Goal: Task Accomplishment & Management: Use online tool/utility

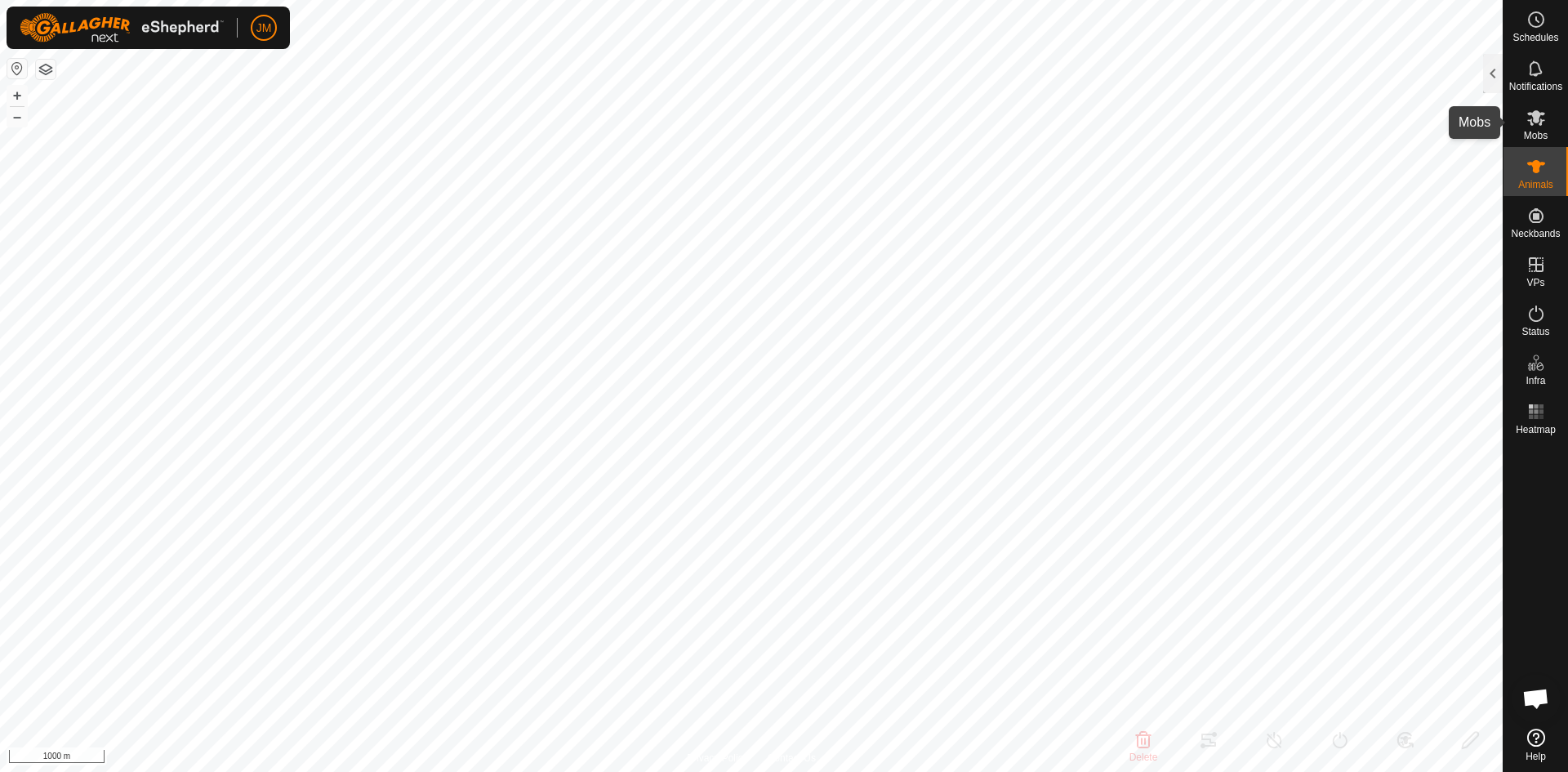
click at [1540, 130] on span "Mobs" at bounding box center [1536, 135] width 24 height 10
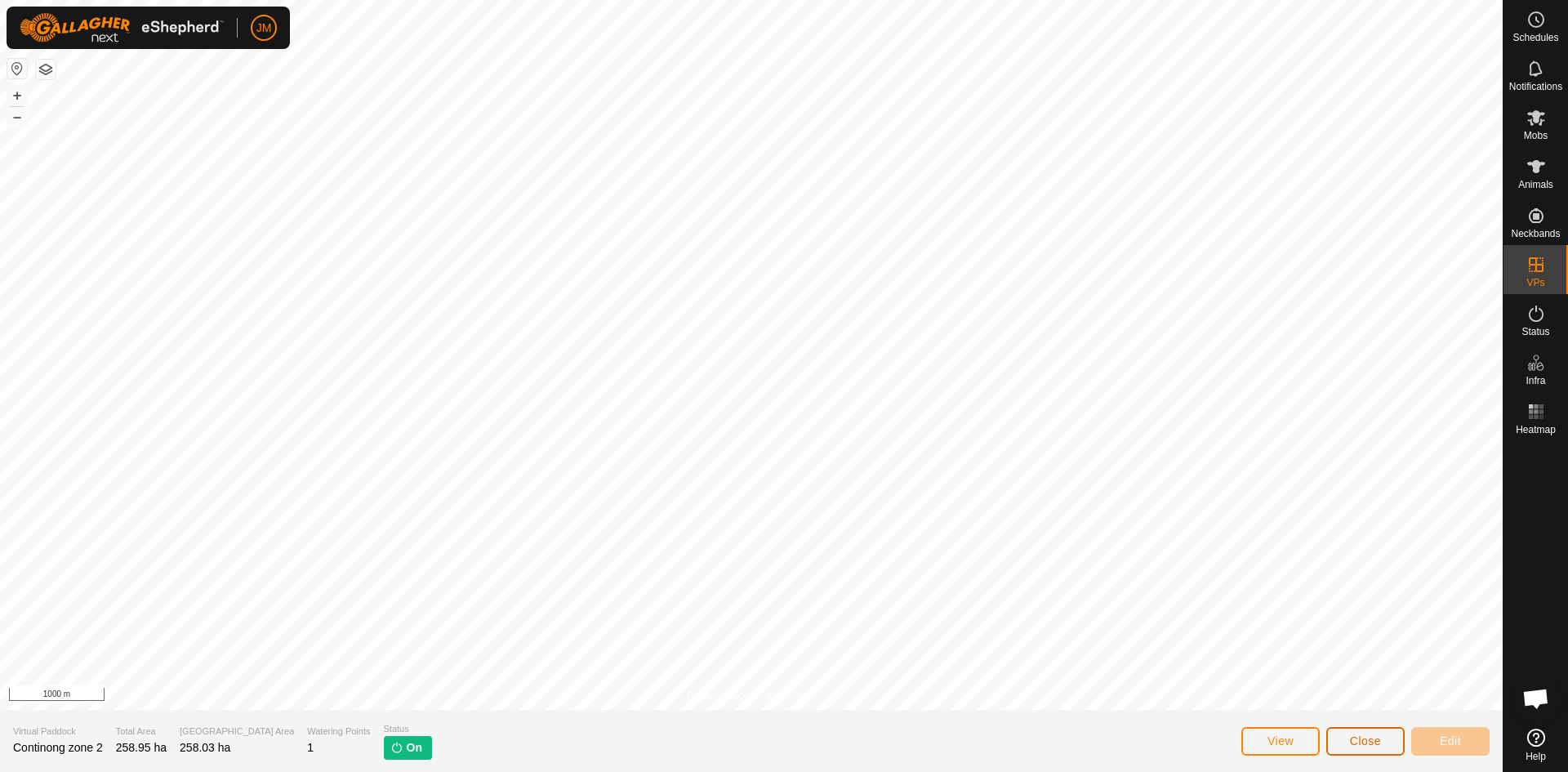
click at [1351, 736] on span "Close" at bounding box center [1366, 741] width 31 height 13
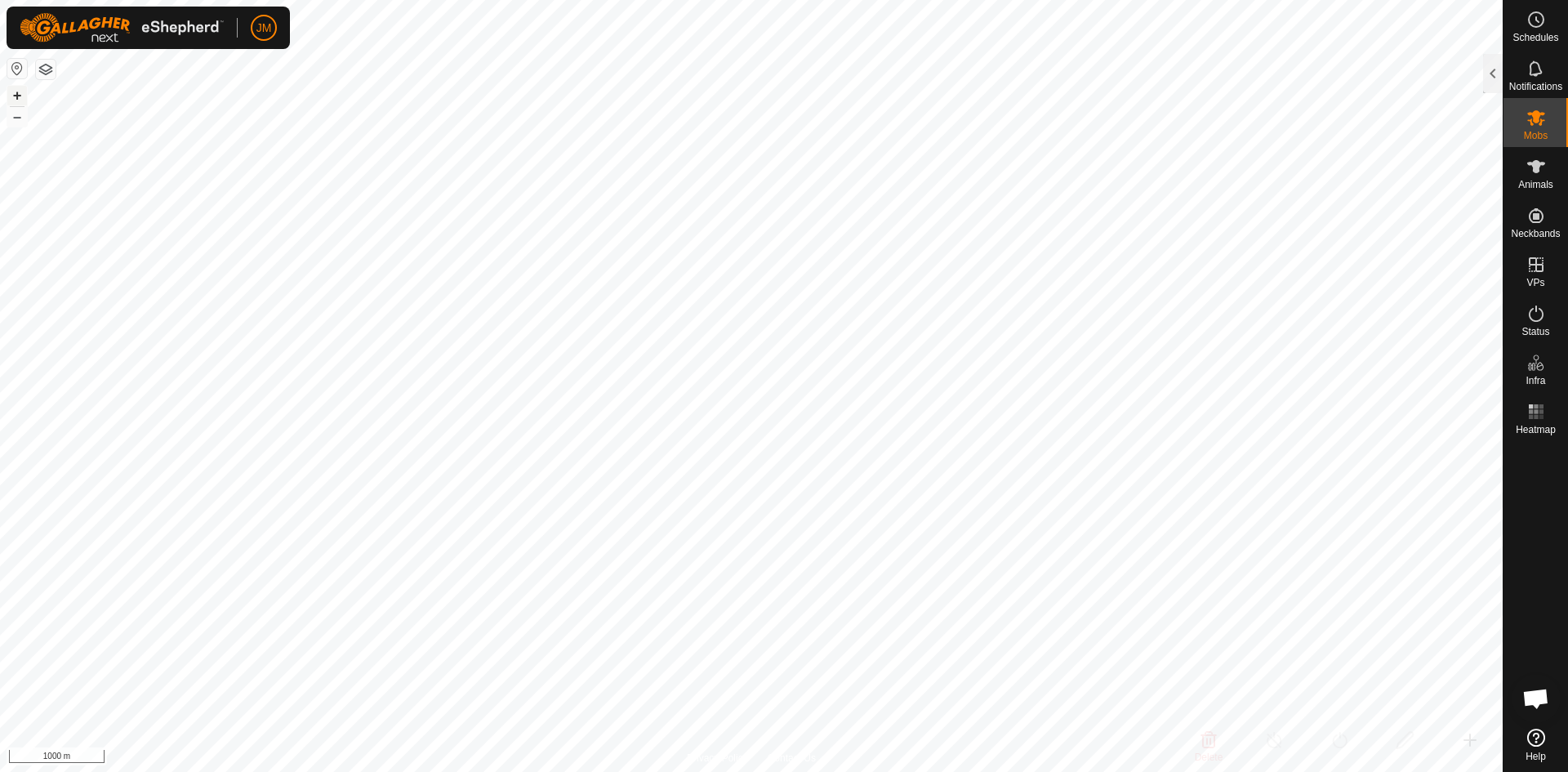
click at [17, 92] on button "+" at bounding box center [17, 95] width 19 height 19
click at [18, 99] on button "+" at bounding box center [17, 95] width 19 height 19
click at [20, 120] on button "–" at bounding box center [17, 116] width 19 height 19
click at [18, 108] on button "–" at bounding box center [17, 116] width 19 height 19
type input "240780"
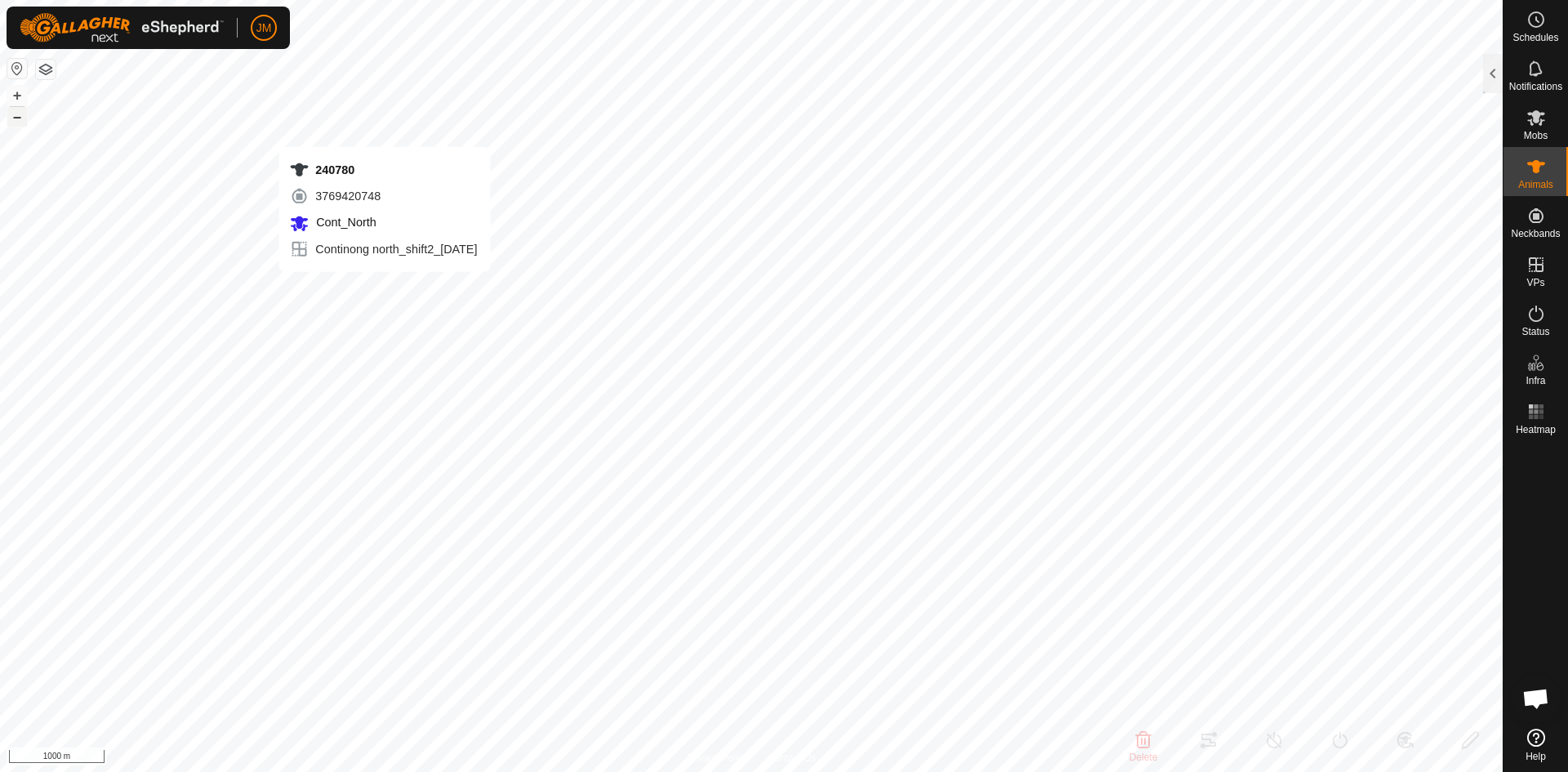
type input "-"
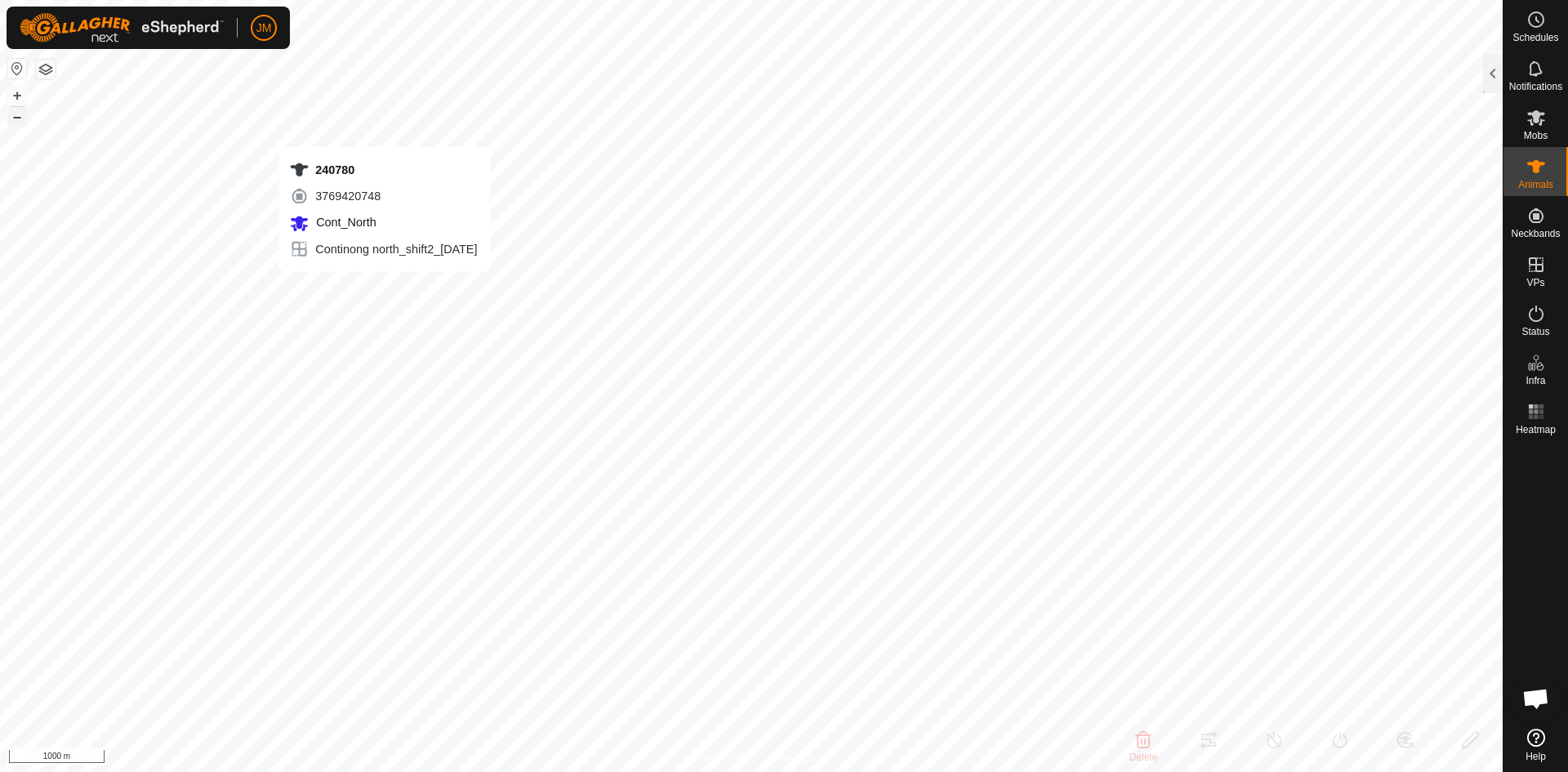
type input "-"
type input "18813"
type input "-"
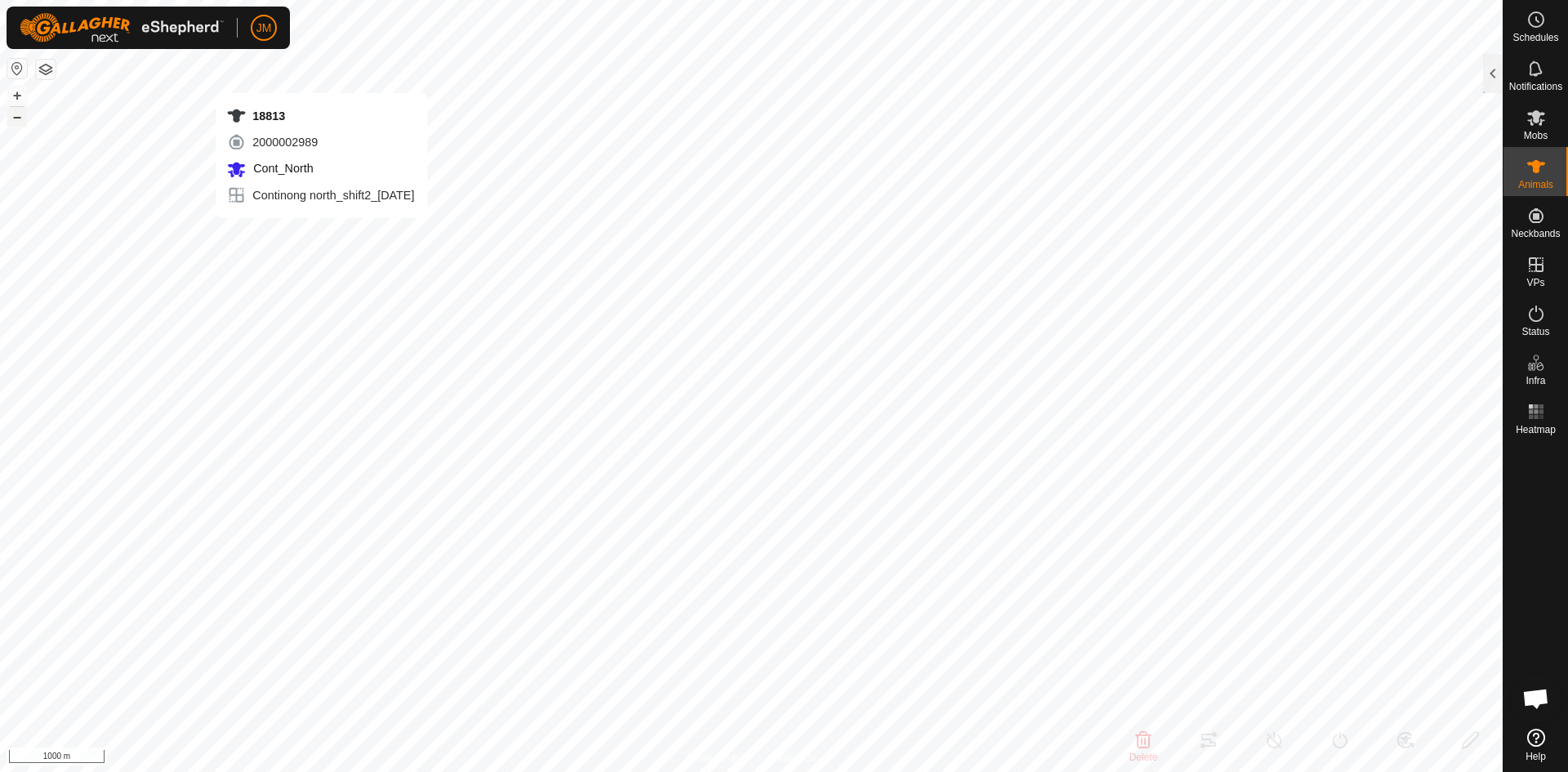
type input "-"
type input "20108"
type input "-"
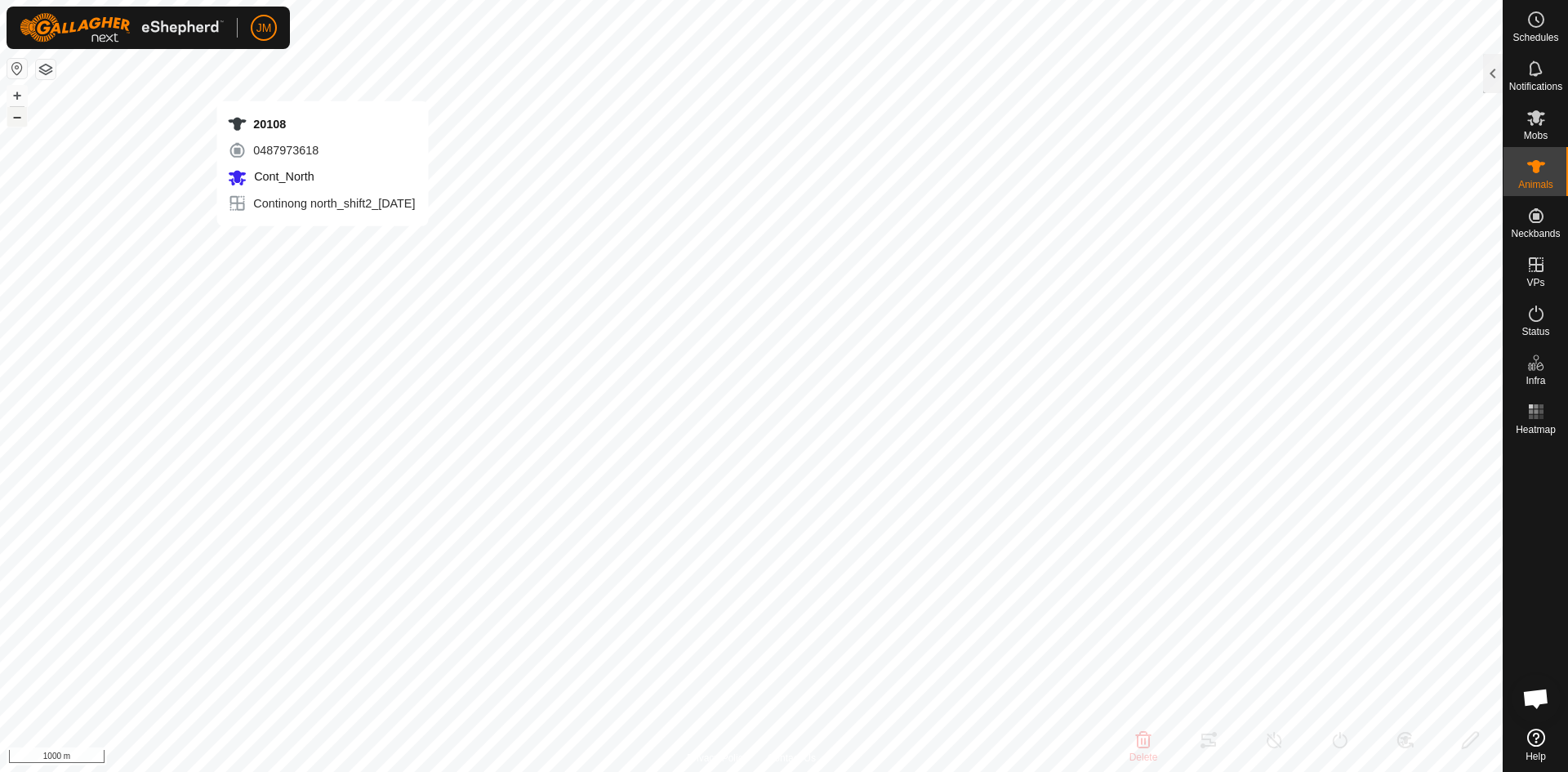
type input "-"
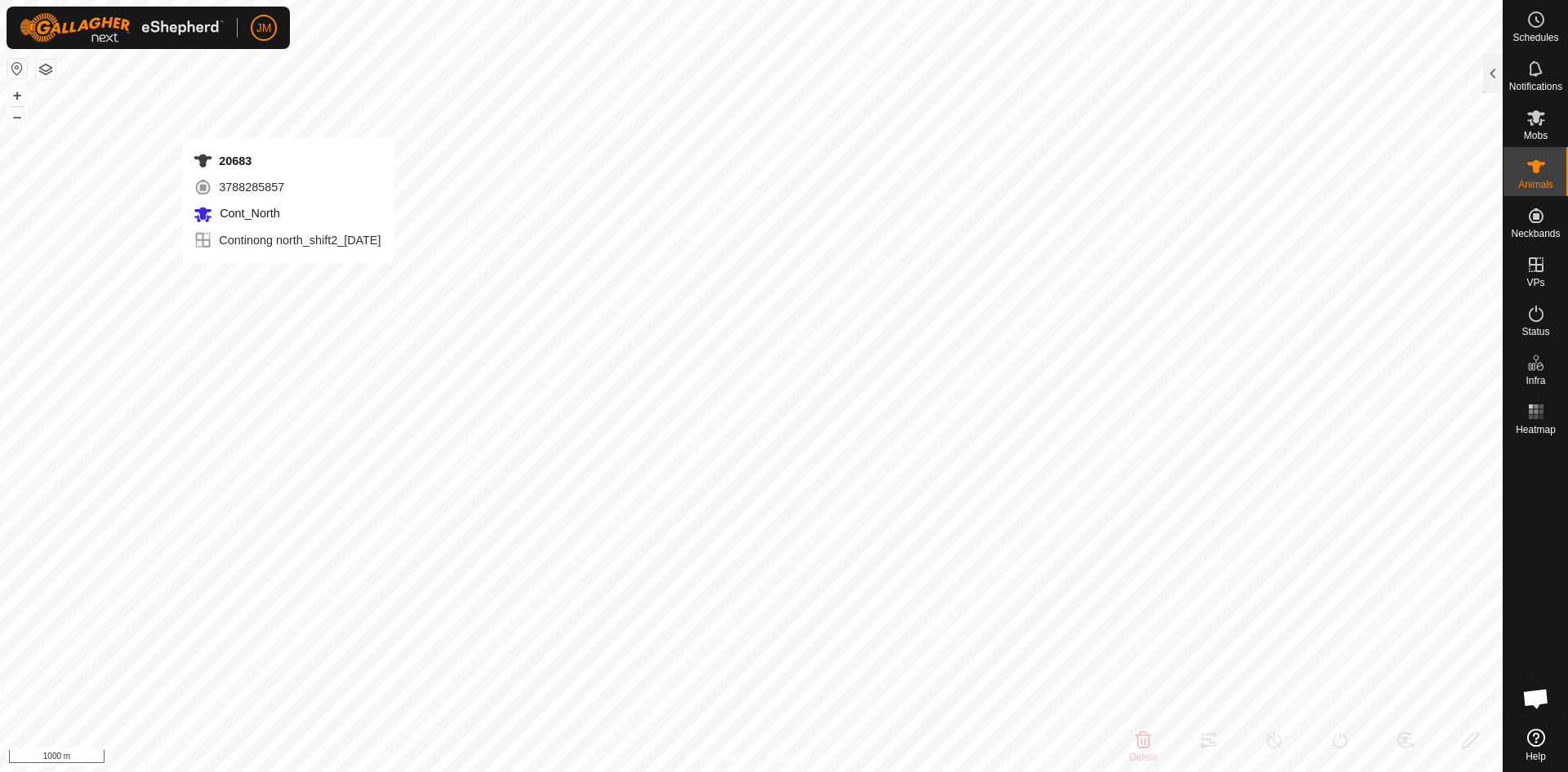
type input "20683"
type input "-"
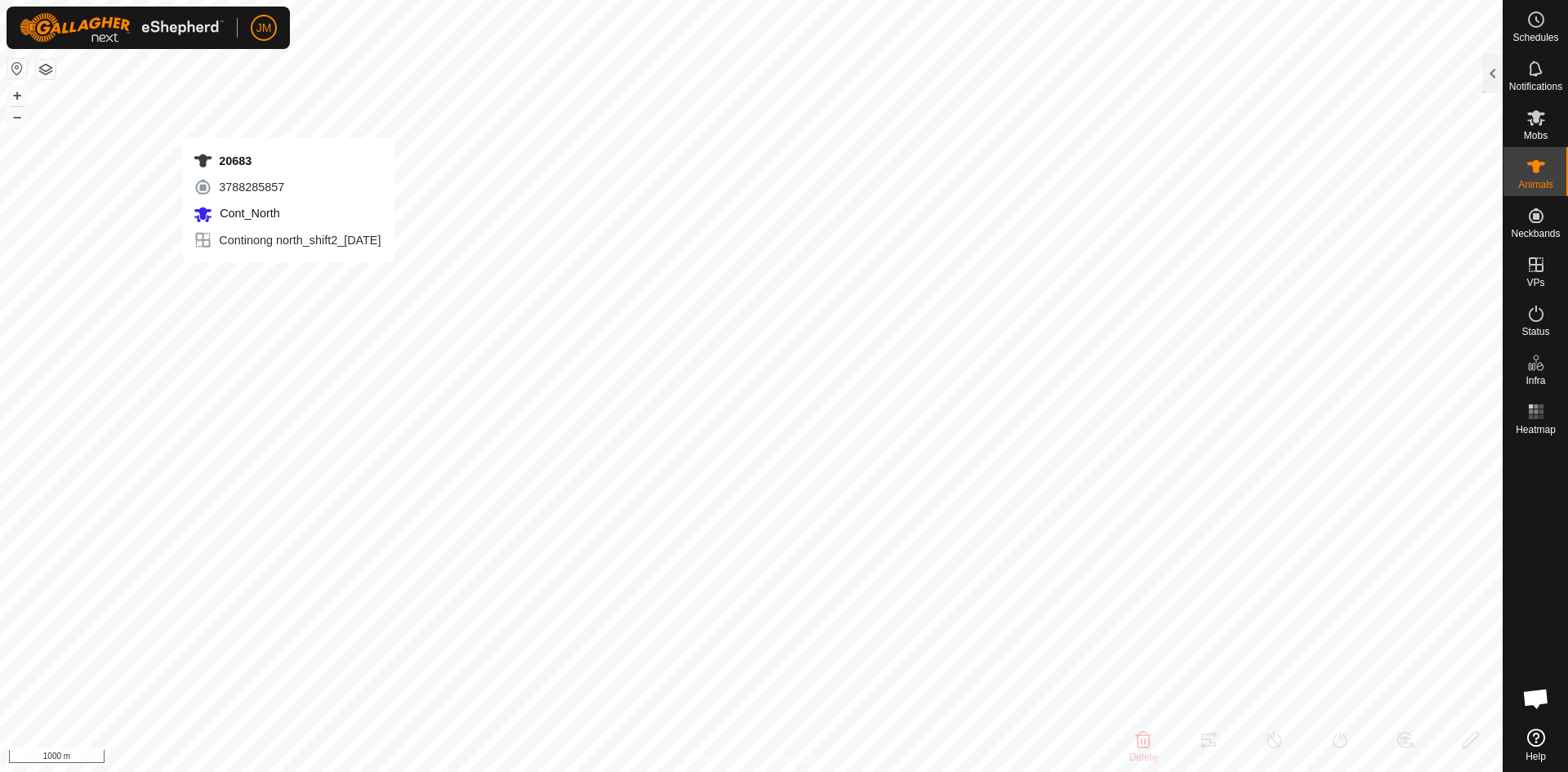
type input "-"
click at [19, 94] on button "+" at bounding box center [17, 95] width 19 height 19
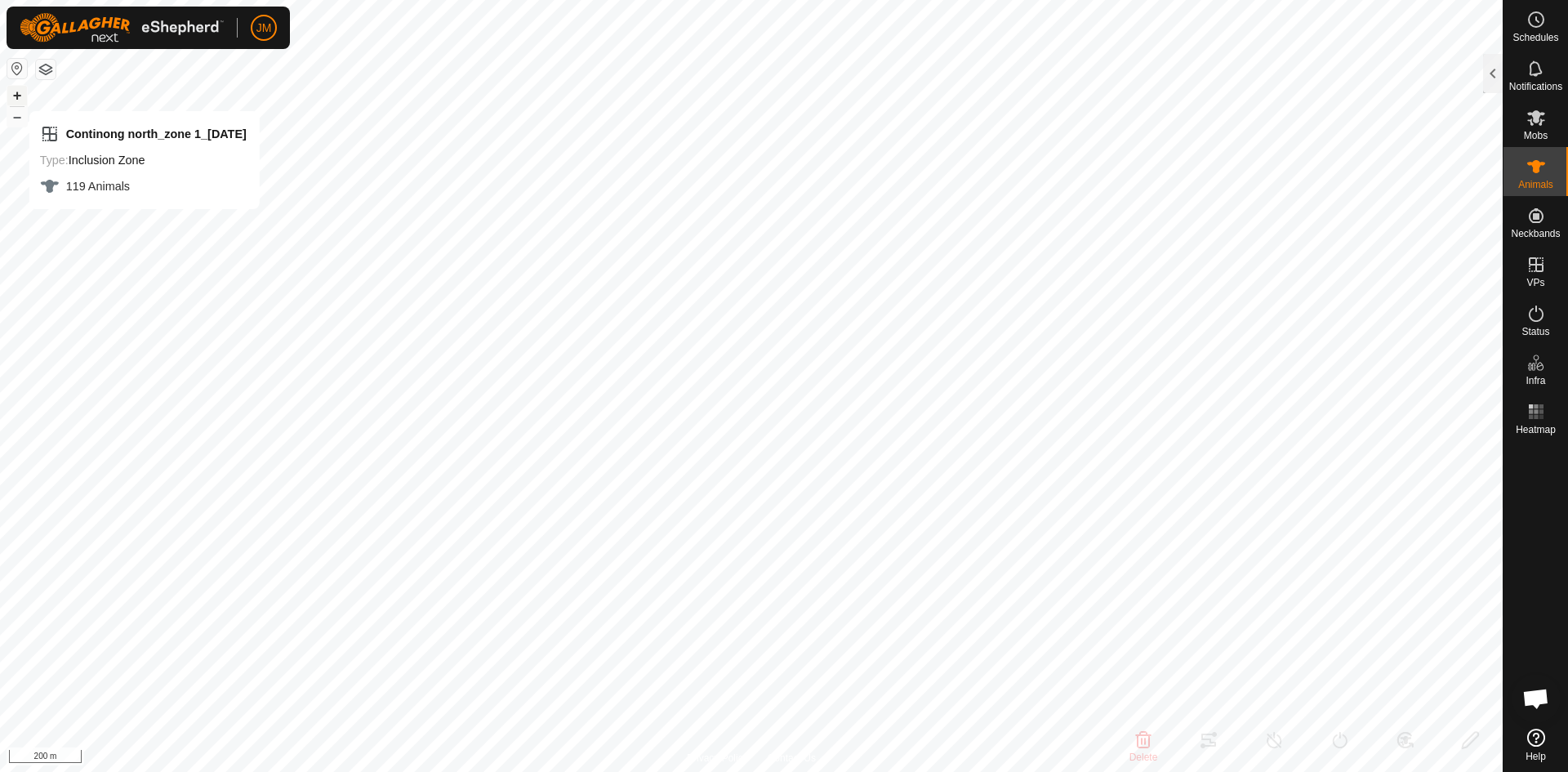
click at [10, 94] on button "+" at bounding box center [17, 95] width 19 height 19
click at [900, 0] on html "JM Schedules Notifications Mobs Animals Neckbands VPs Status Infra Heatmap Help…" at bounding box center [784, 386] width 1568 height 772
click at [10, 122] on button "–" at bounding box center [17, 116] width 19 height 19
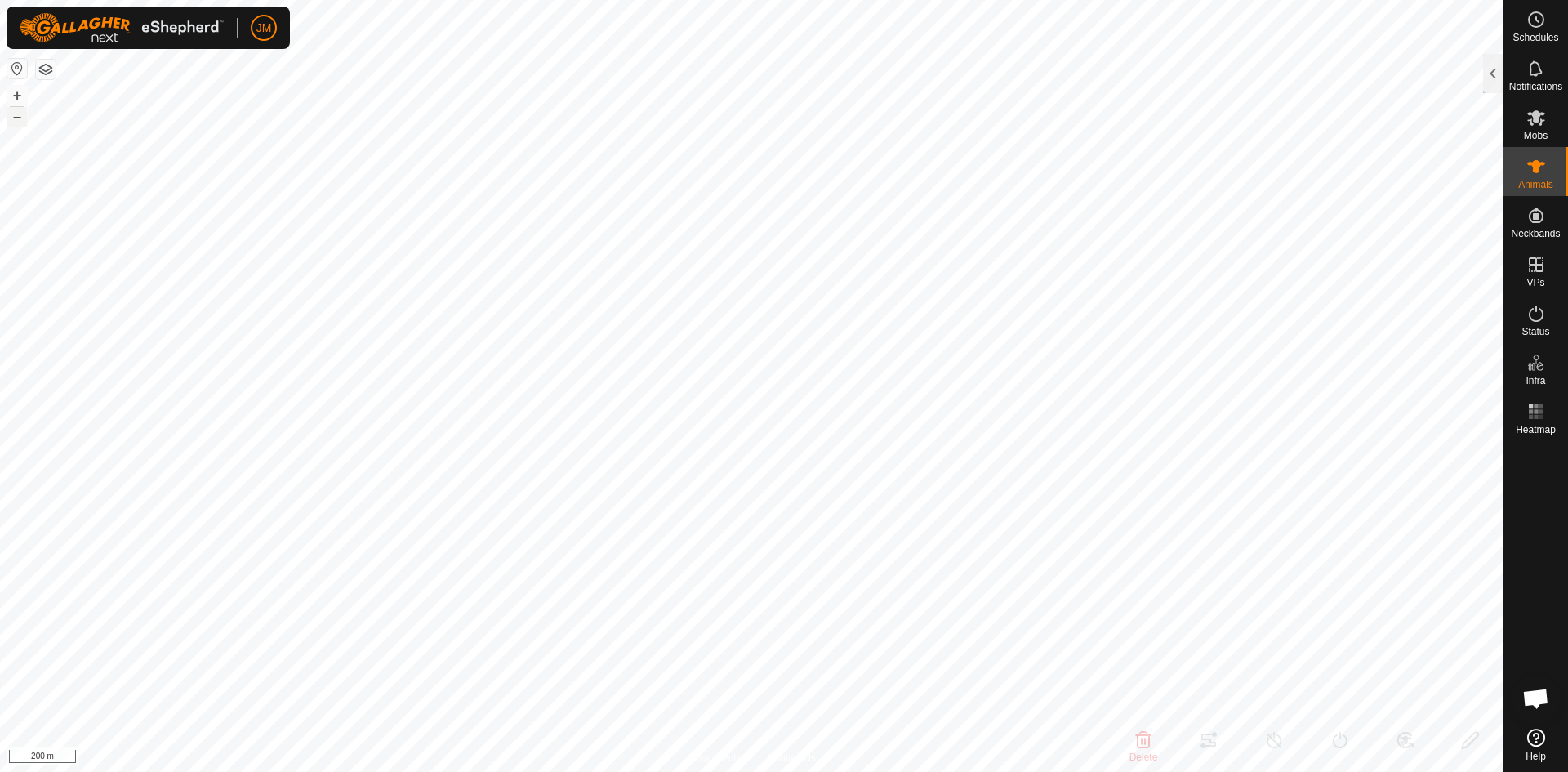
click at [16, 116] on button "–" at bounding box center [17, 116] width 19 height 19
type input "21384"
type input "-"
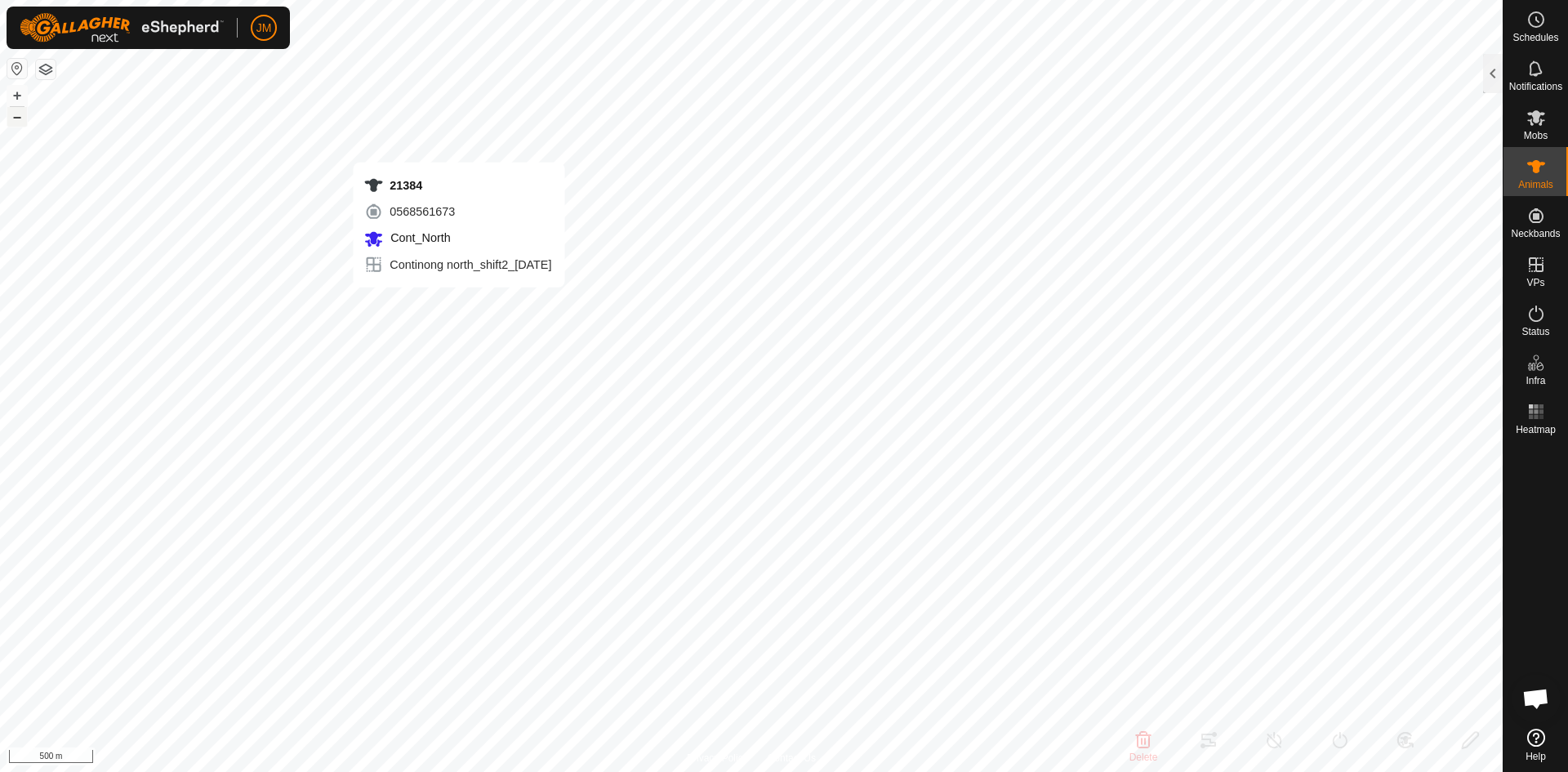
type input "-"
click at [18, 116] on button "–" at bounding box center [17, 116] width 19 height 19
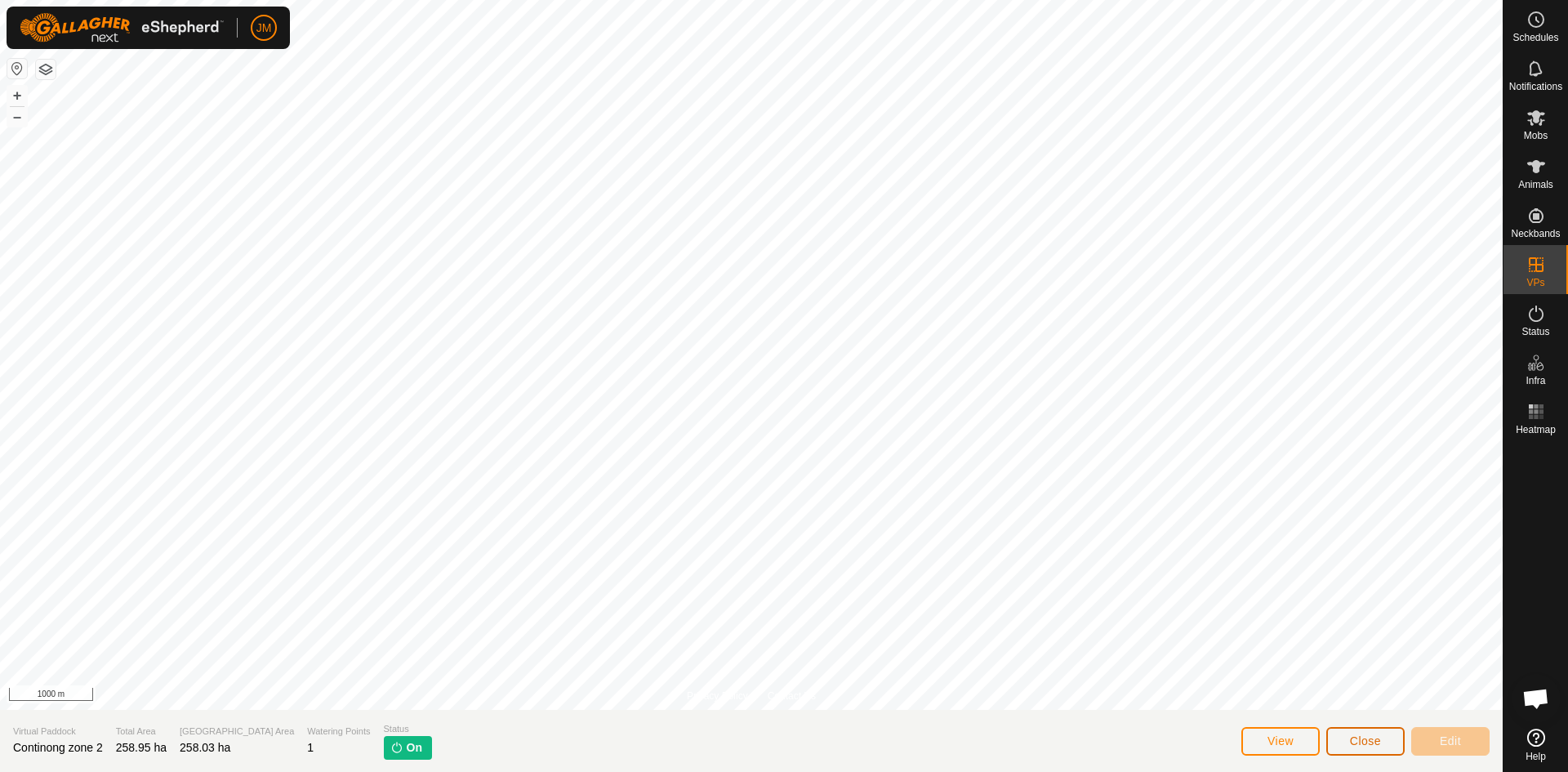
click at [1382, 739] on button "Close" at bounding box center [1365, 741] width 79 height 29
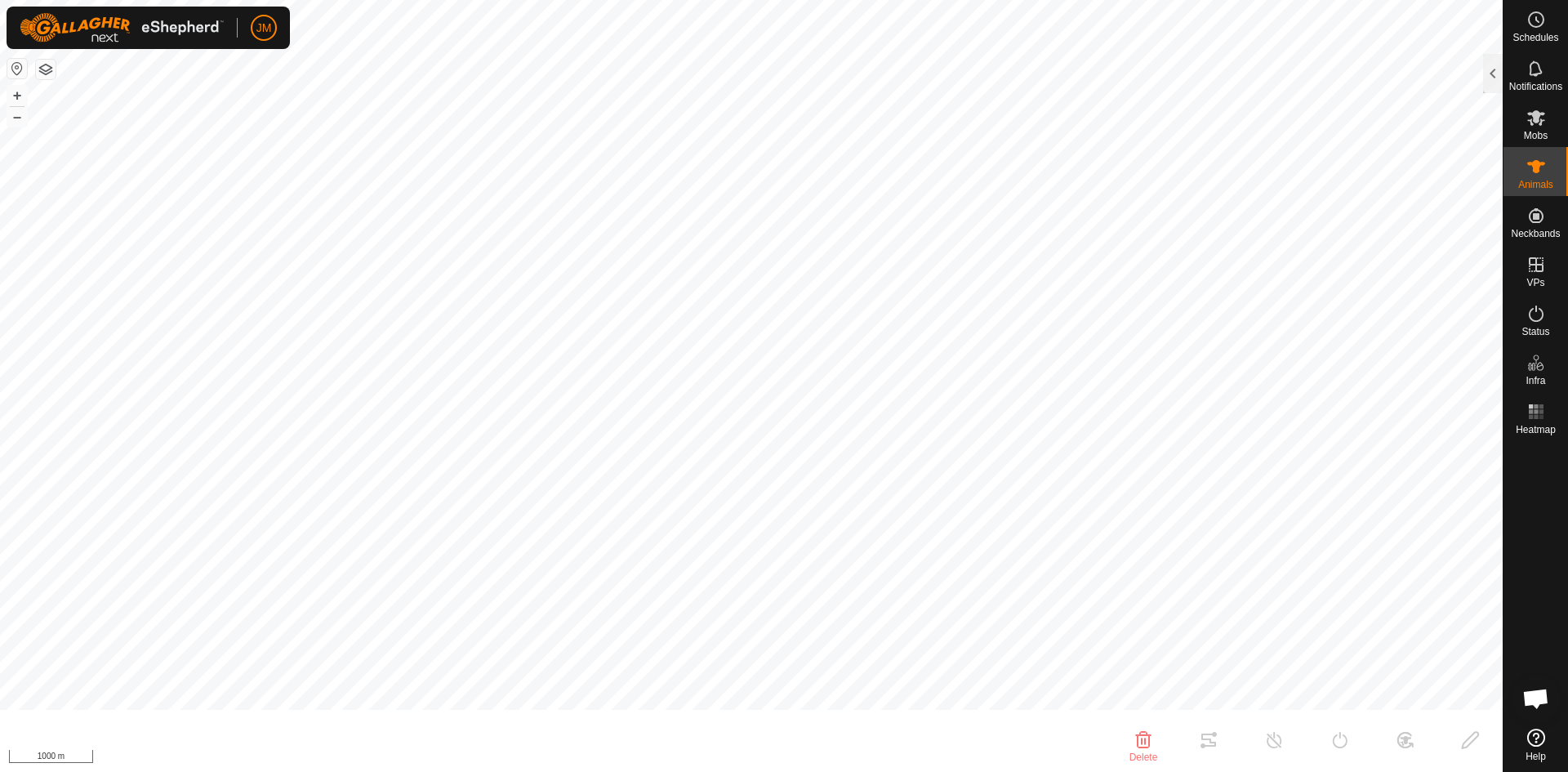
type input "21384"
type input "-"
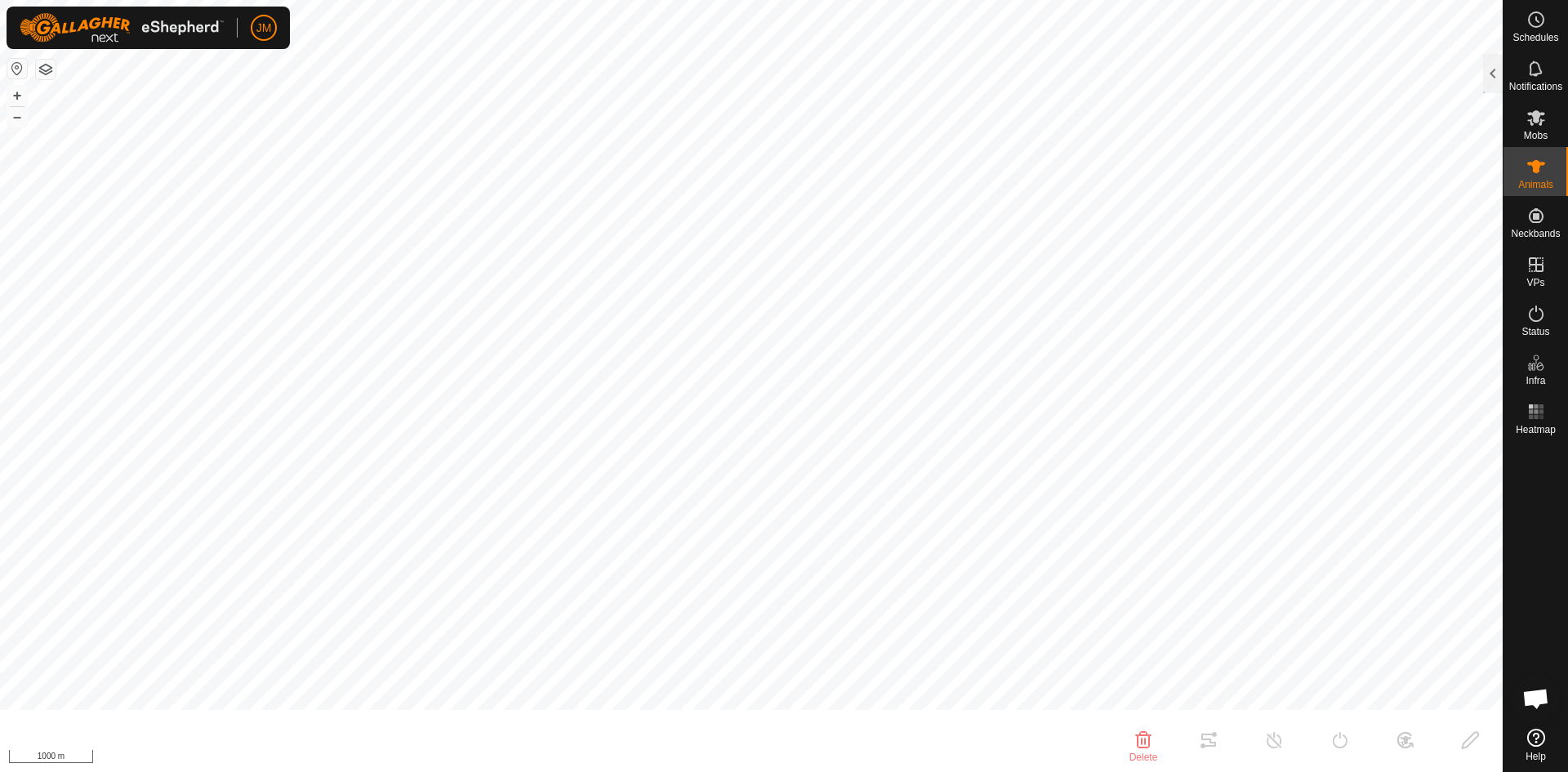
type input "-"
type input "230807"
type input "-"
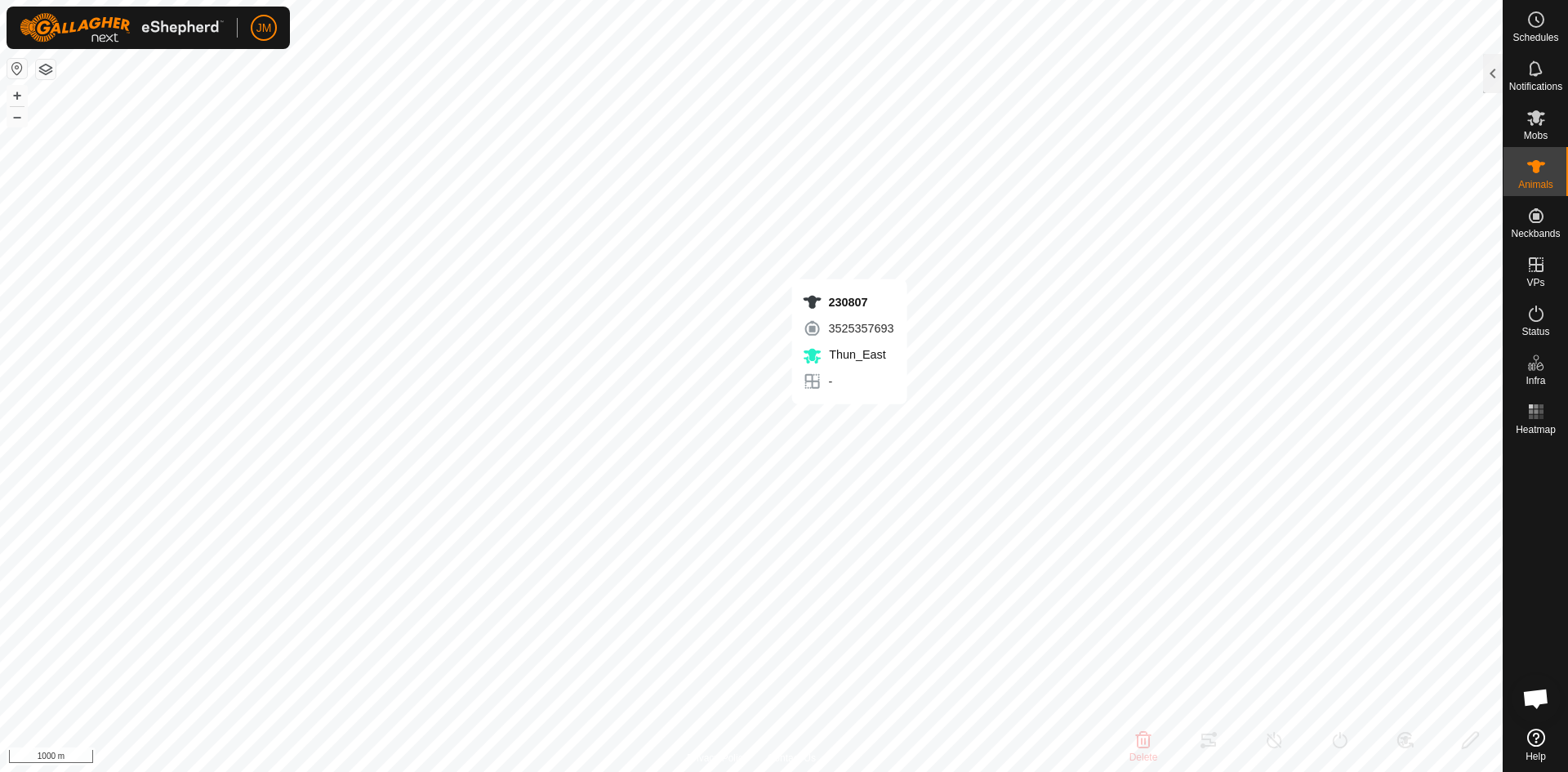
type input "-"
type input "0 kg"
type input "-"
click at [15, 99] on button "+" at bounding box center [17, 95] width 19 height 19
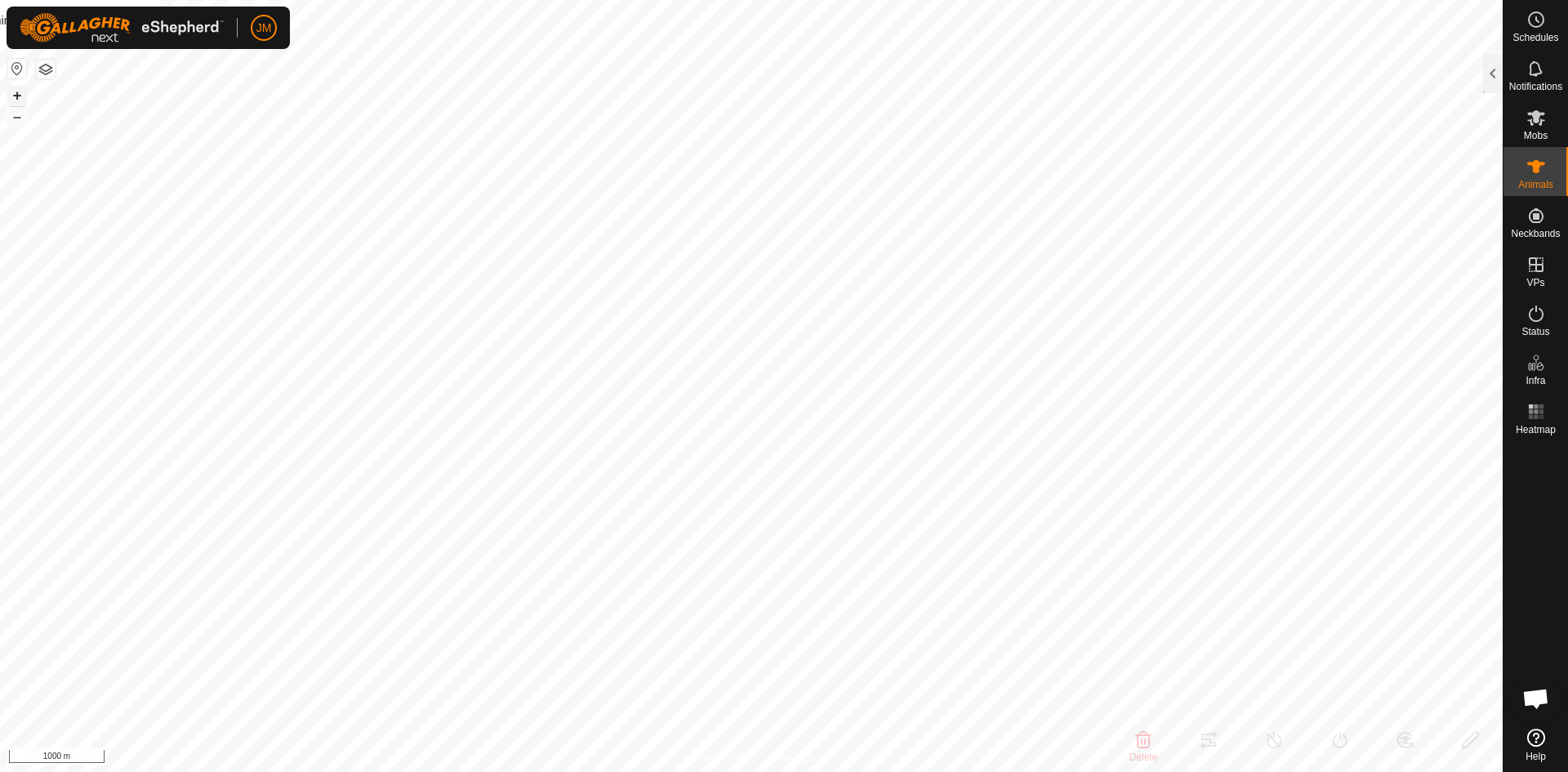
click at [15, 99] on button "+" at bounding box center [17, 95] width 19 height 19
type input "230782"
type input "-"
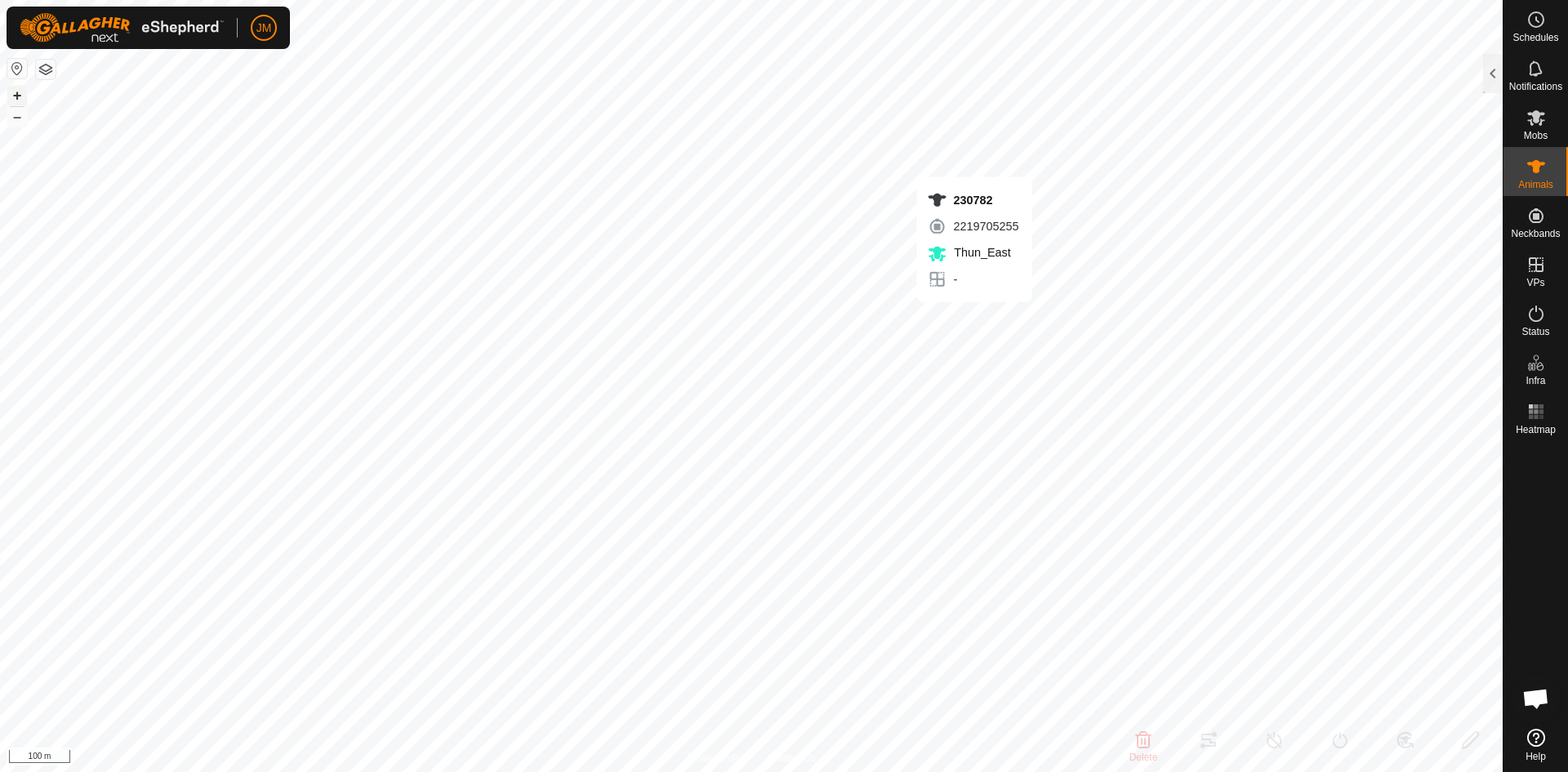
type input "-"
type input "0 kg"
type input "-"
type input "Unknown4"
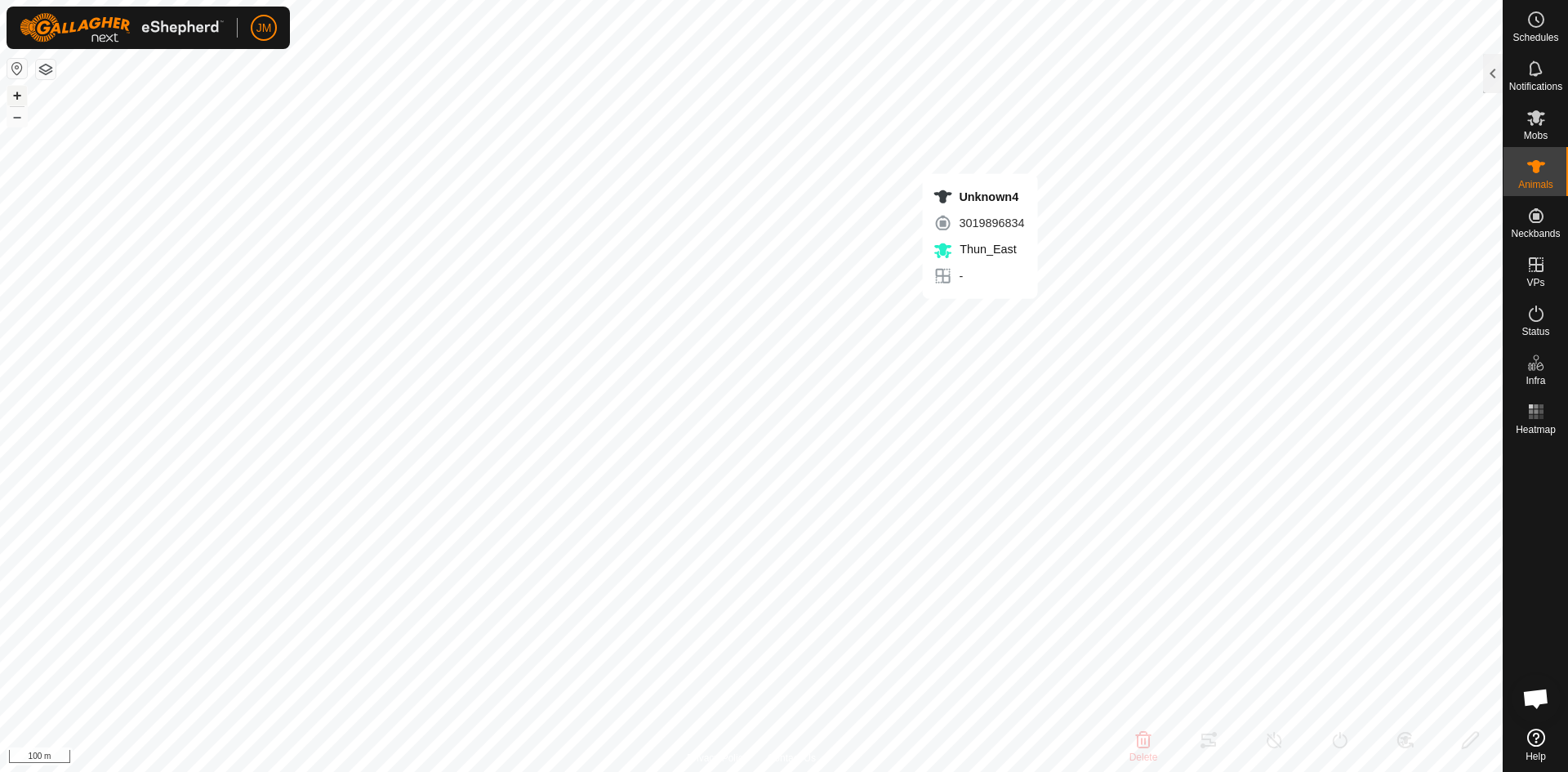
type input "-"
type input "0 kg"
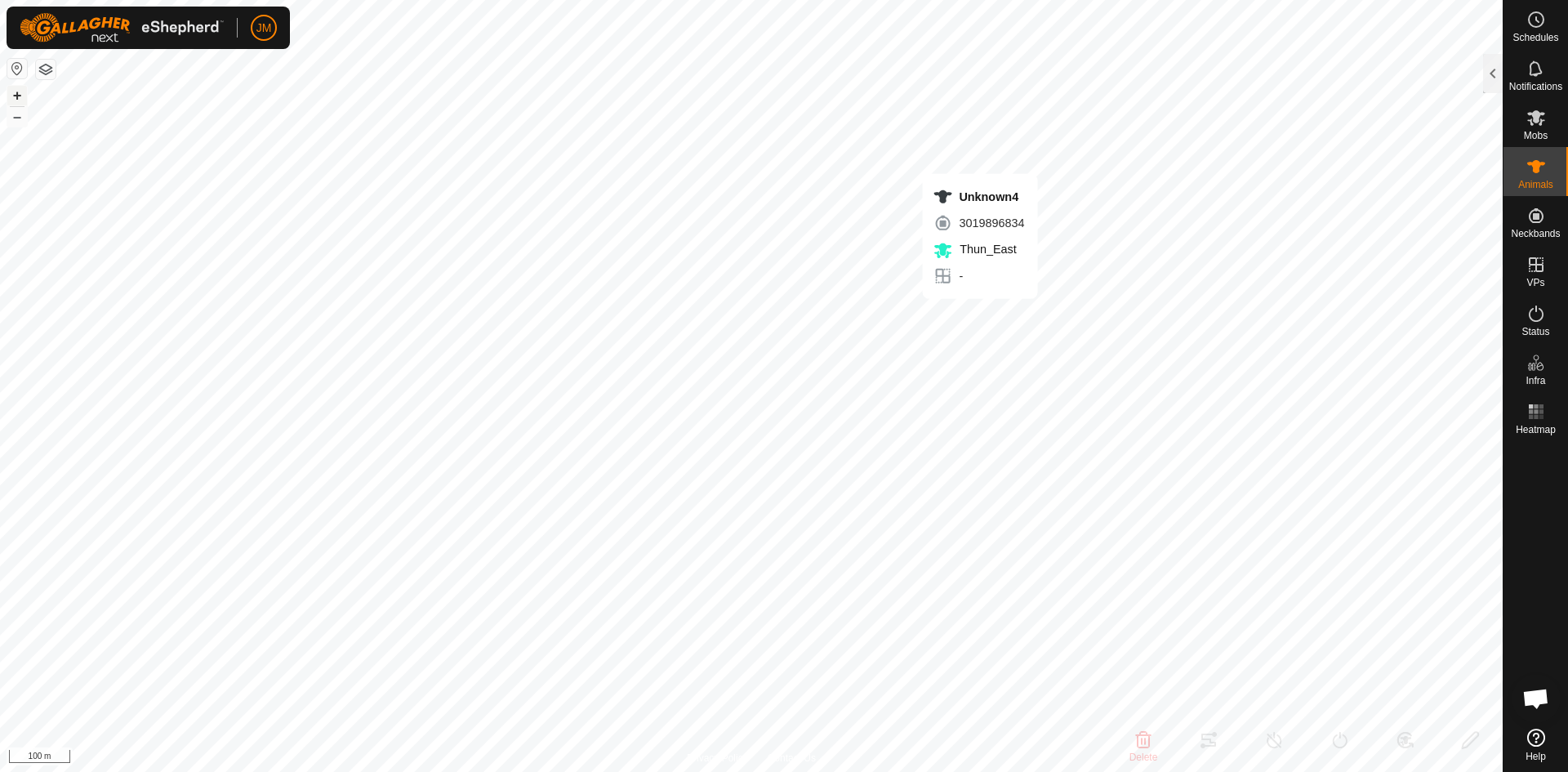
type input "-"
type input "230536"
type input "-"
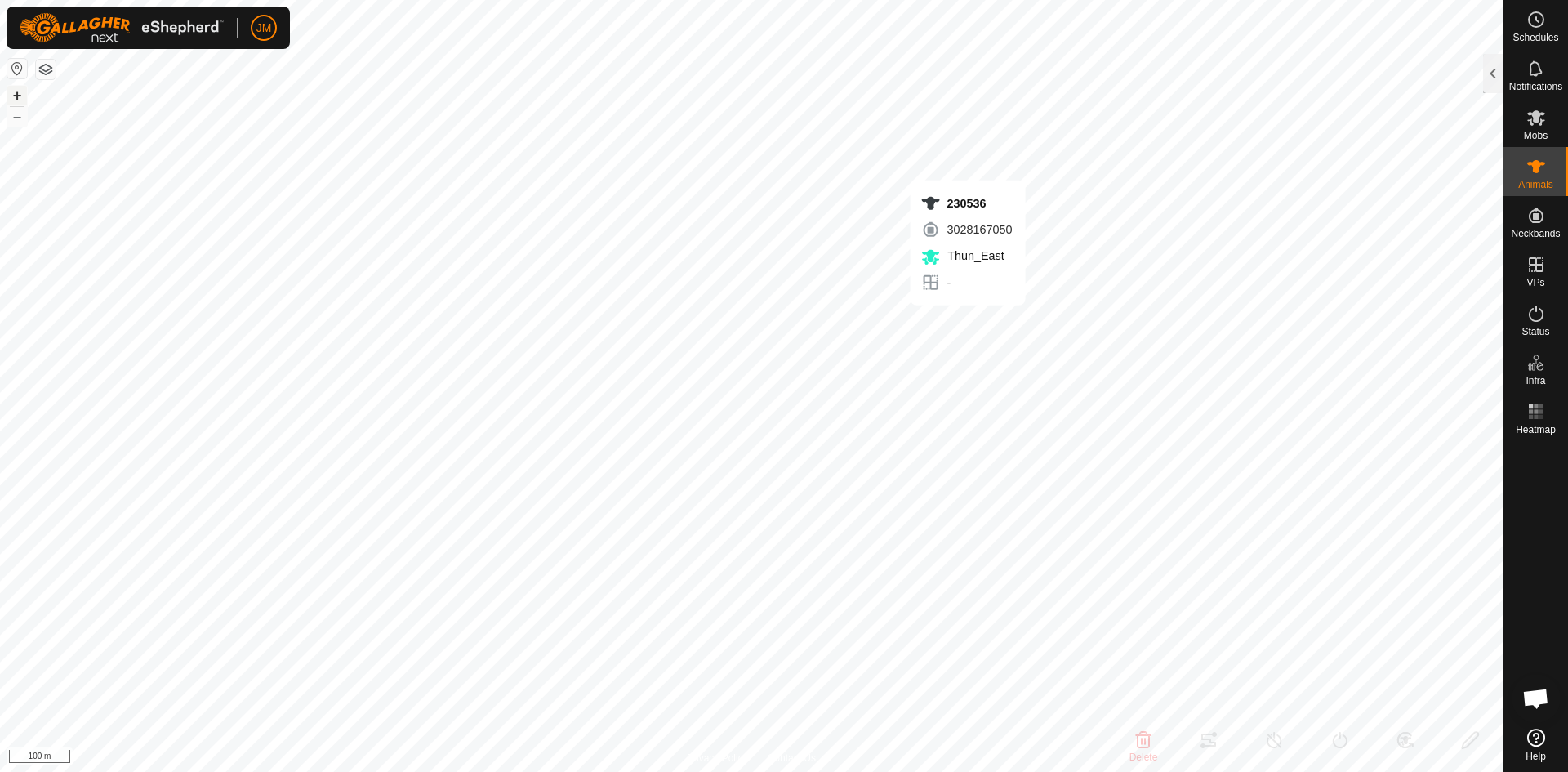
type input "-"
type input "0 kg"
type input "-"
type input "230782"
type input "-"
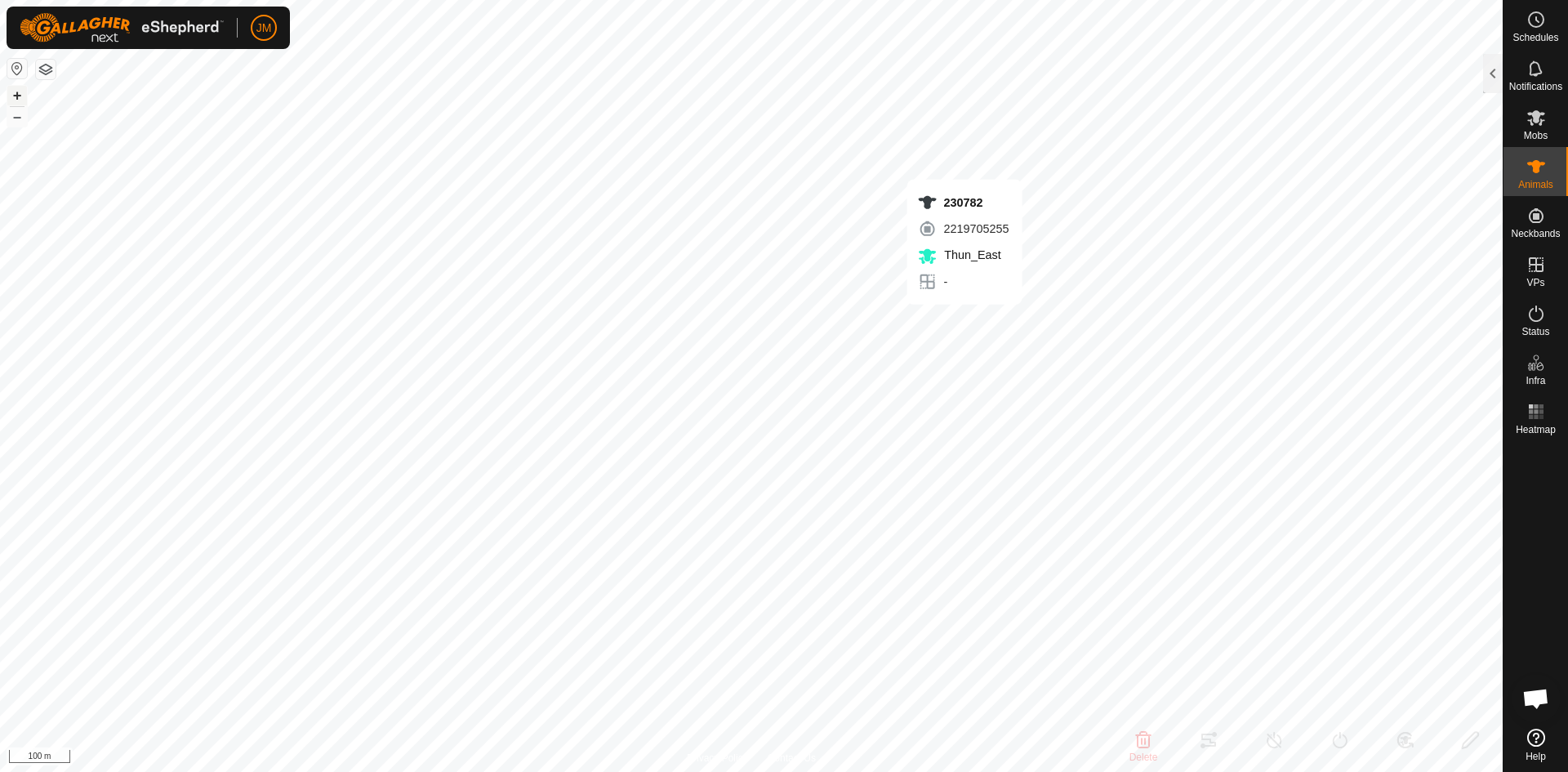
type input "-"
type input "0 kg"
type input "-"
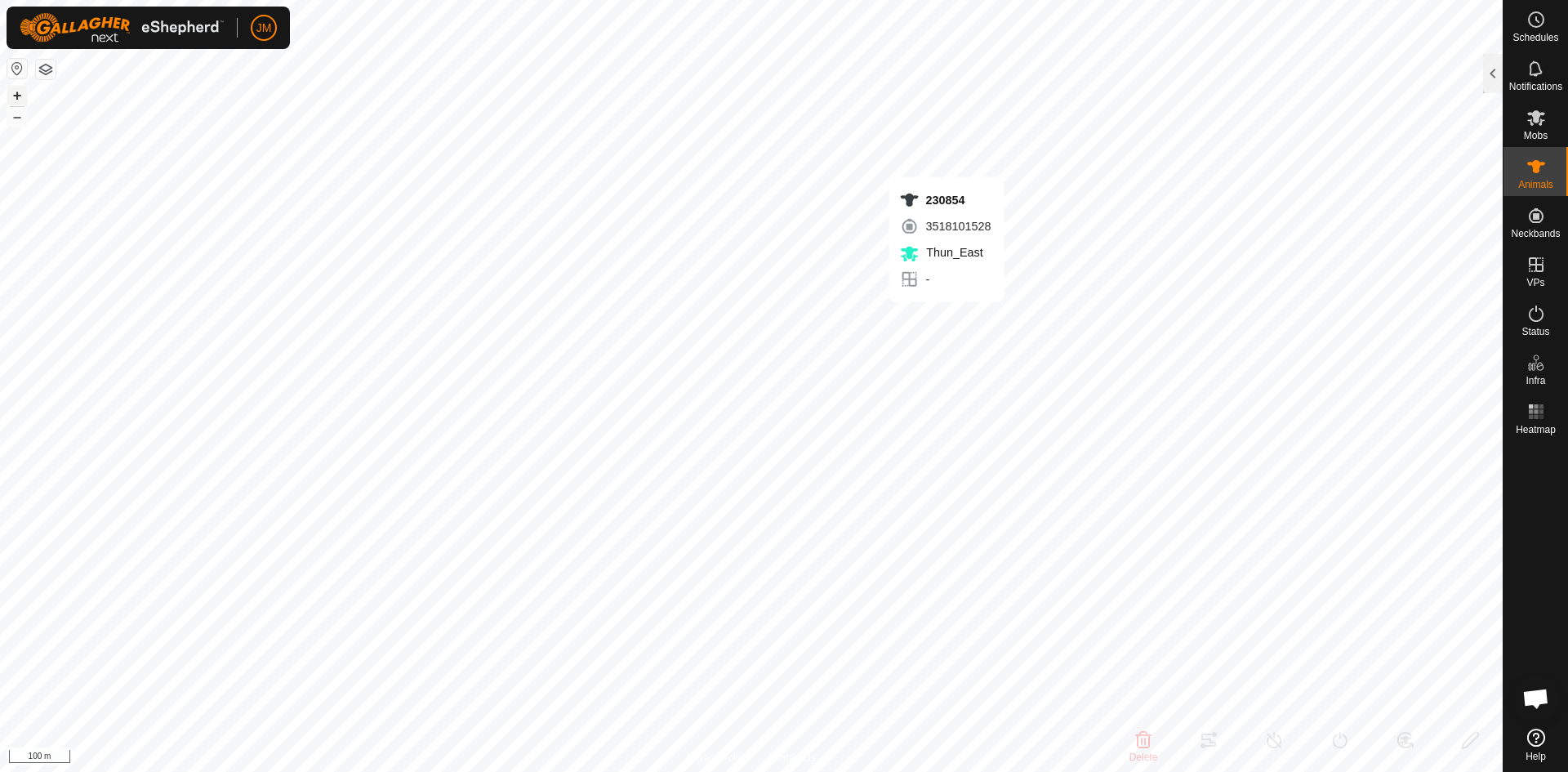
type input "230854"
type input "-"
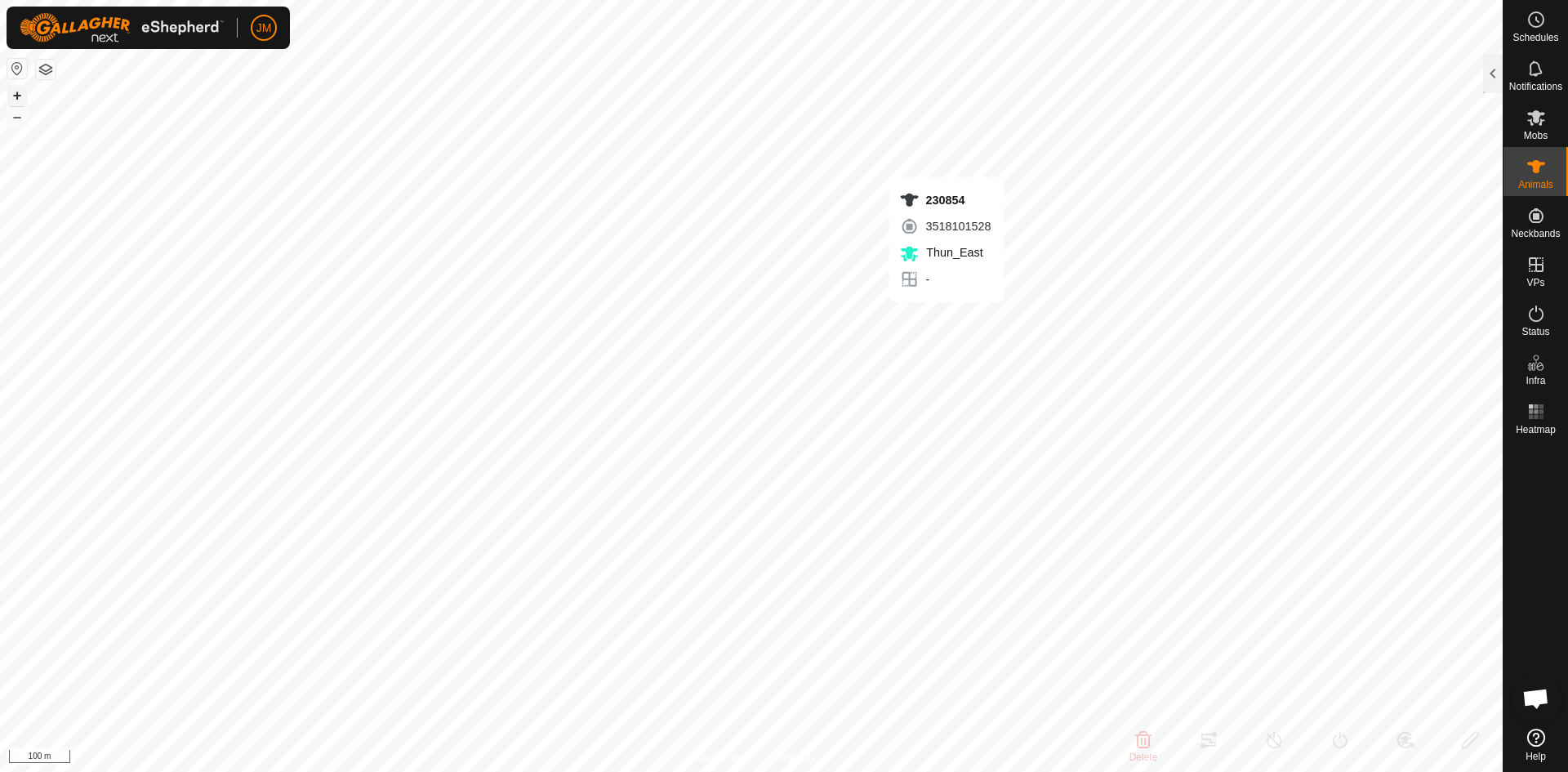
type input "-"
click at [15, 121] on button "–" at bounding box center [17, 116] width 19 height 19
type input "21384"
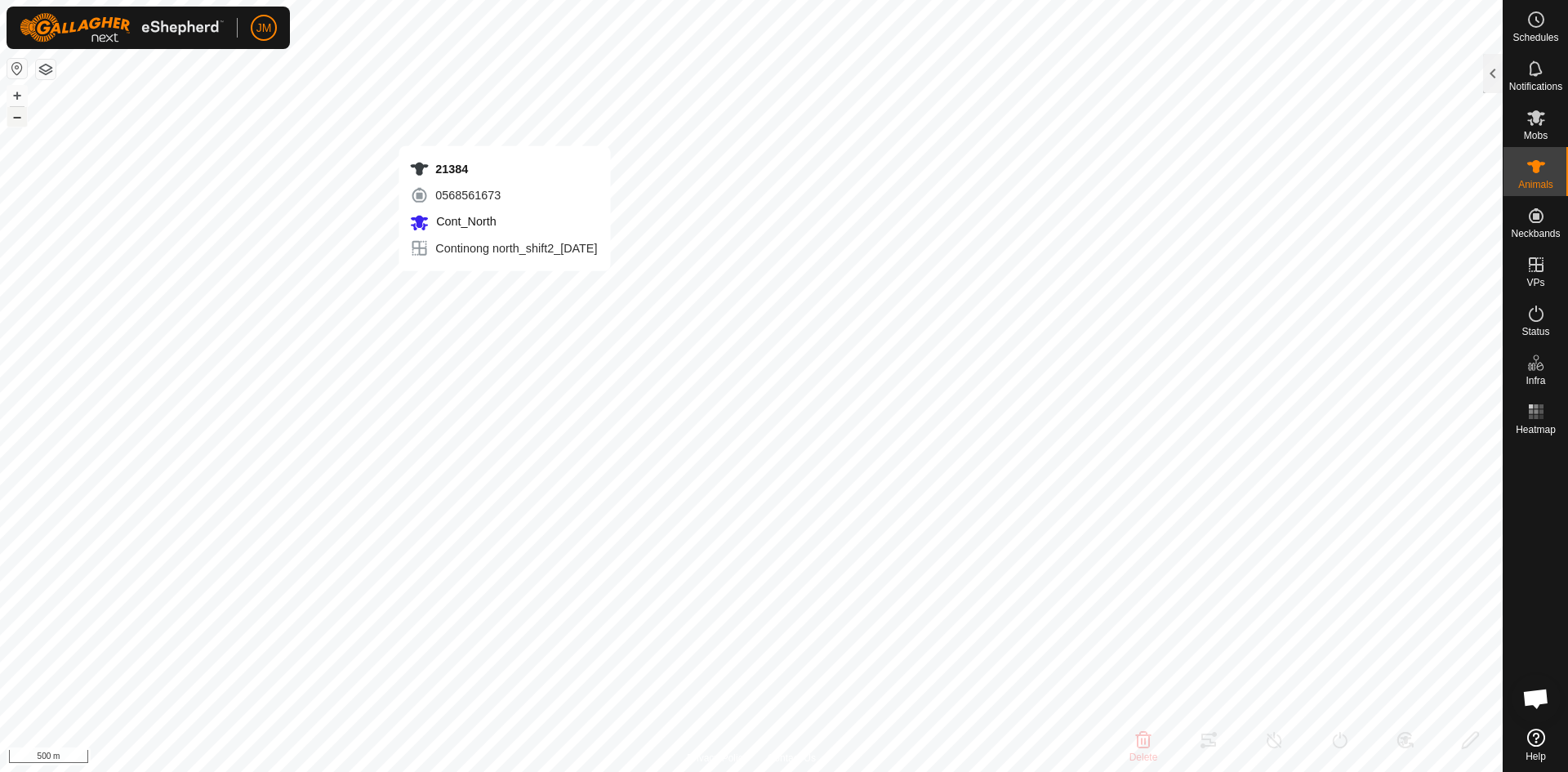
type input "-"
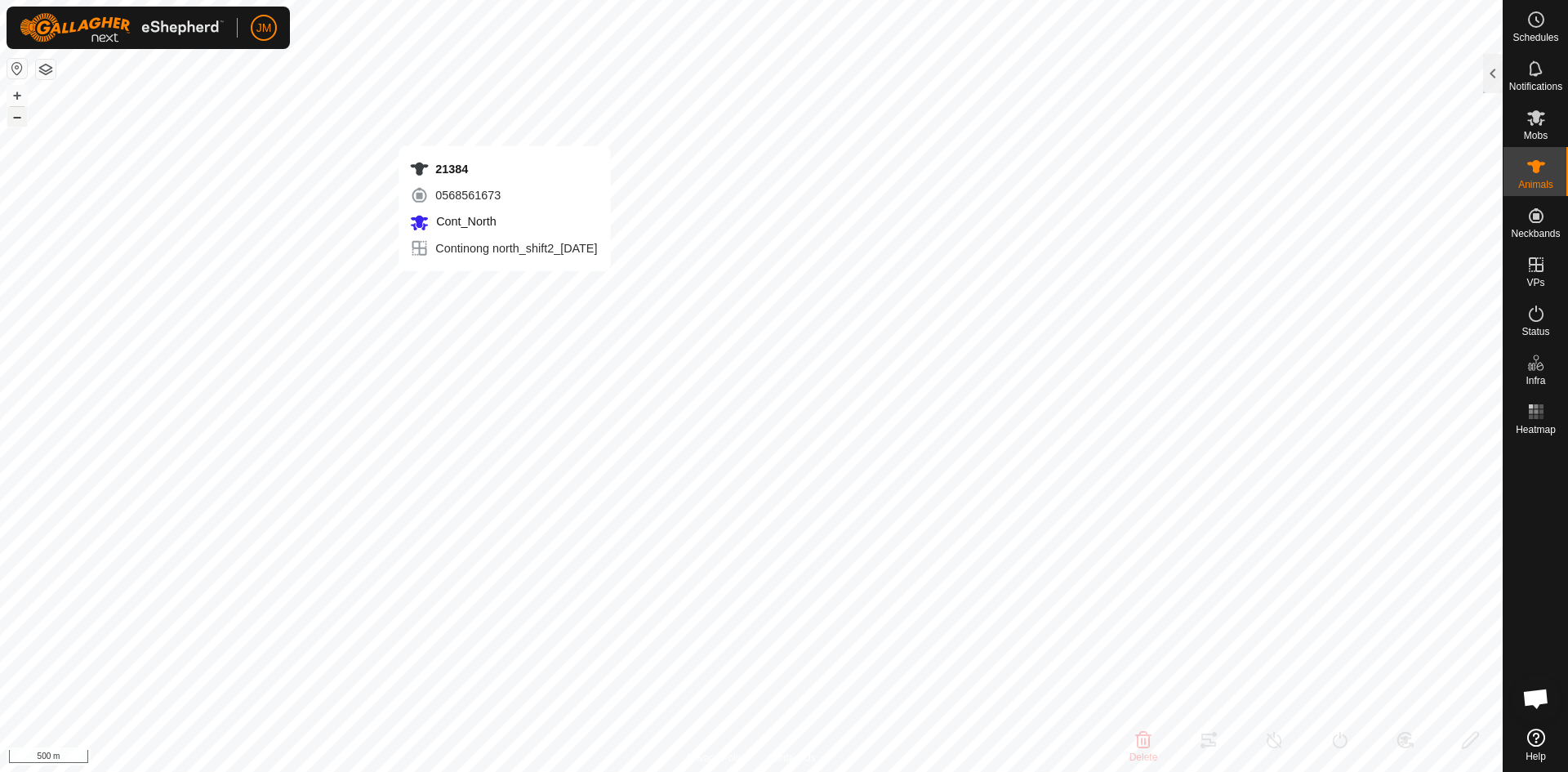
type input "-"
type input "18318"
type input "-"
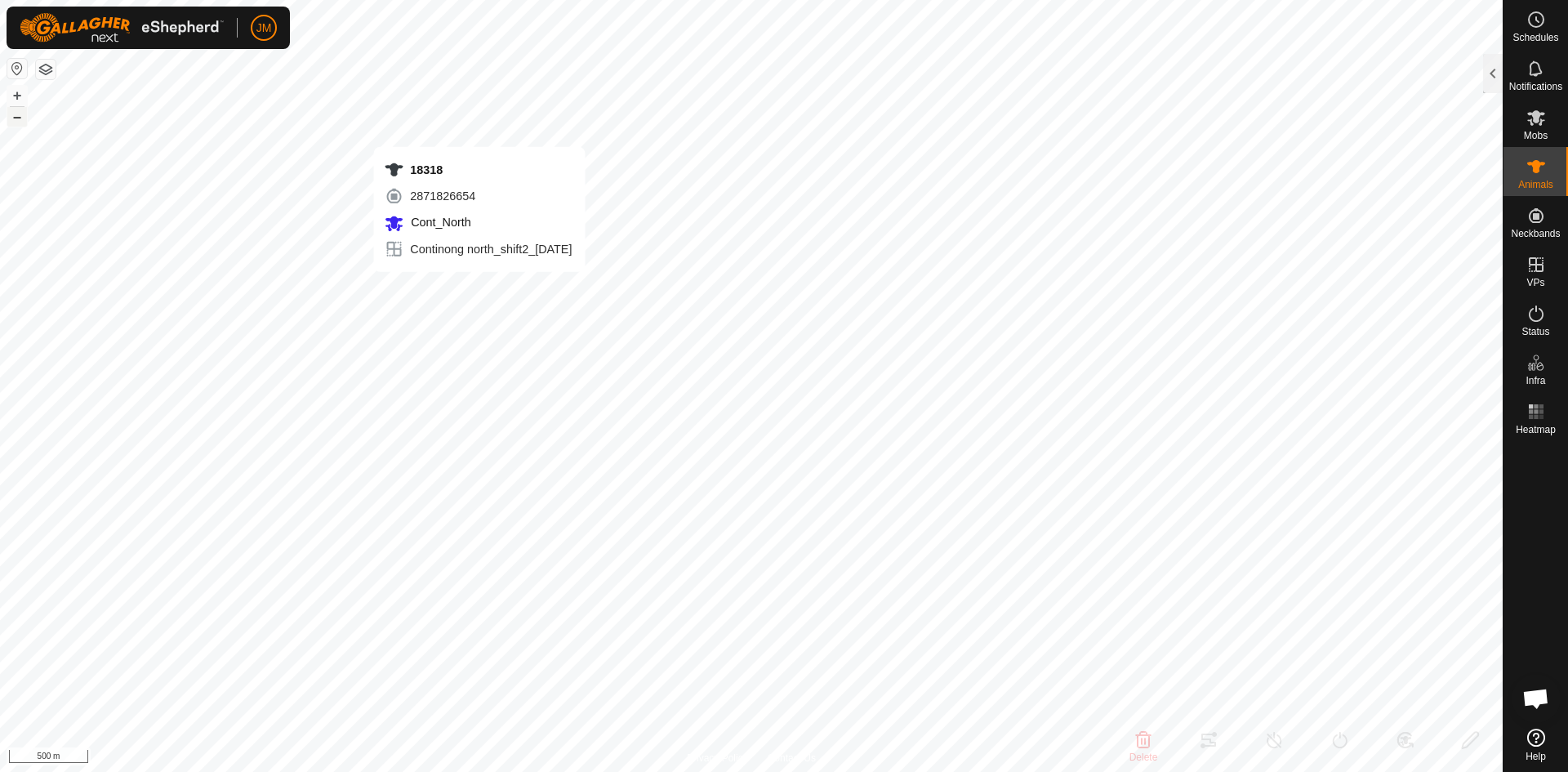
type input "-"
type input "20108"
type input "-"
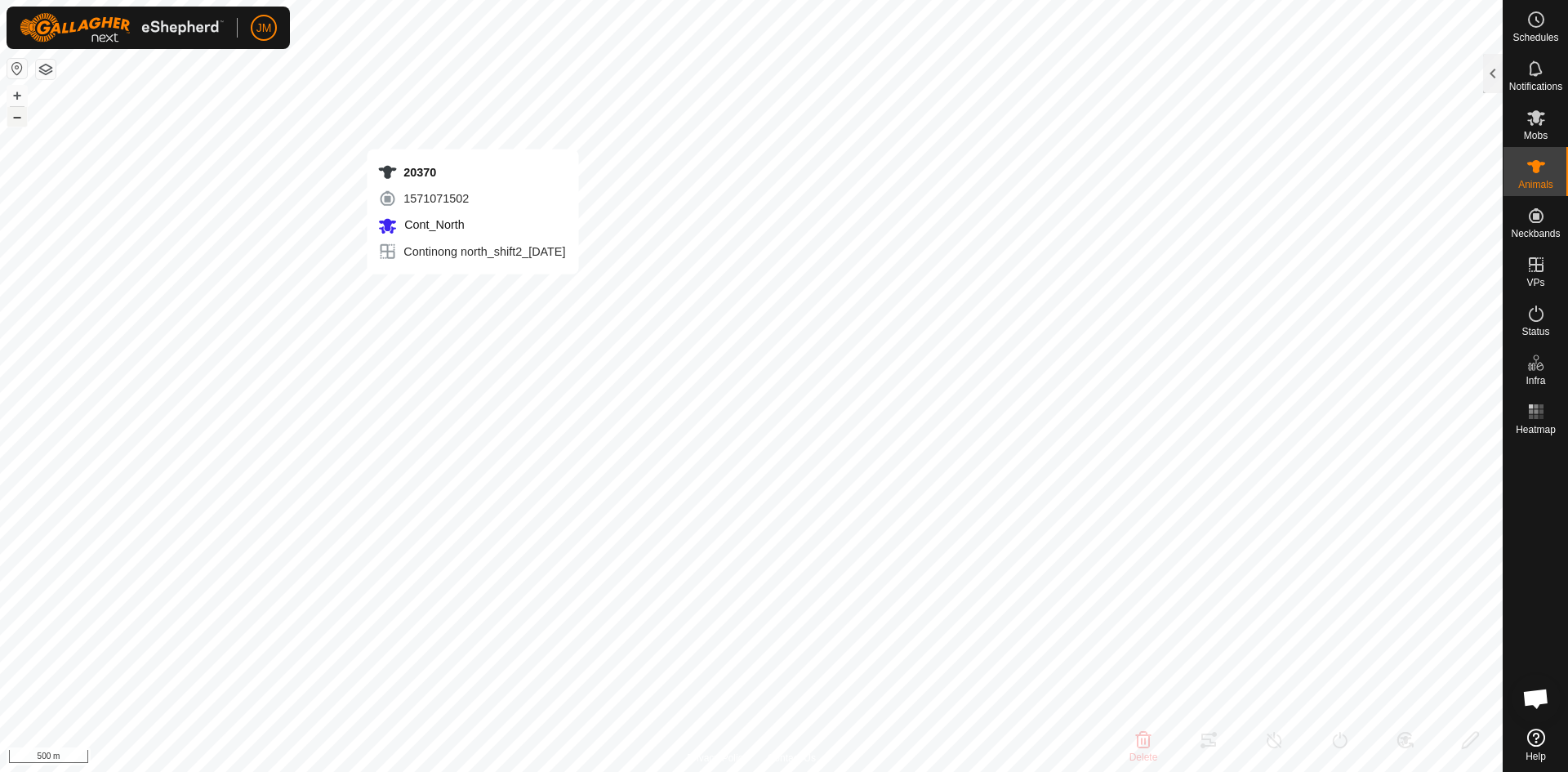
type input "-"
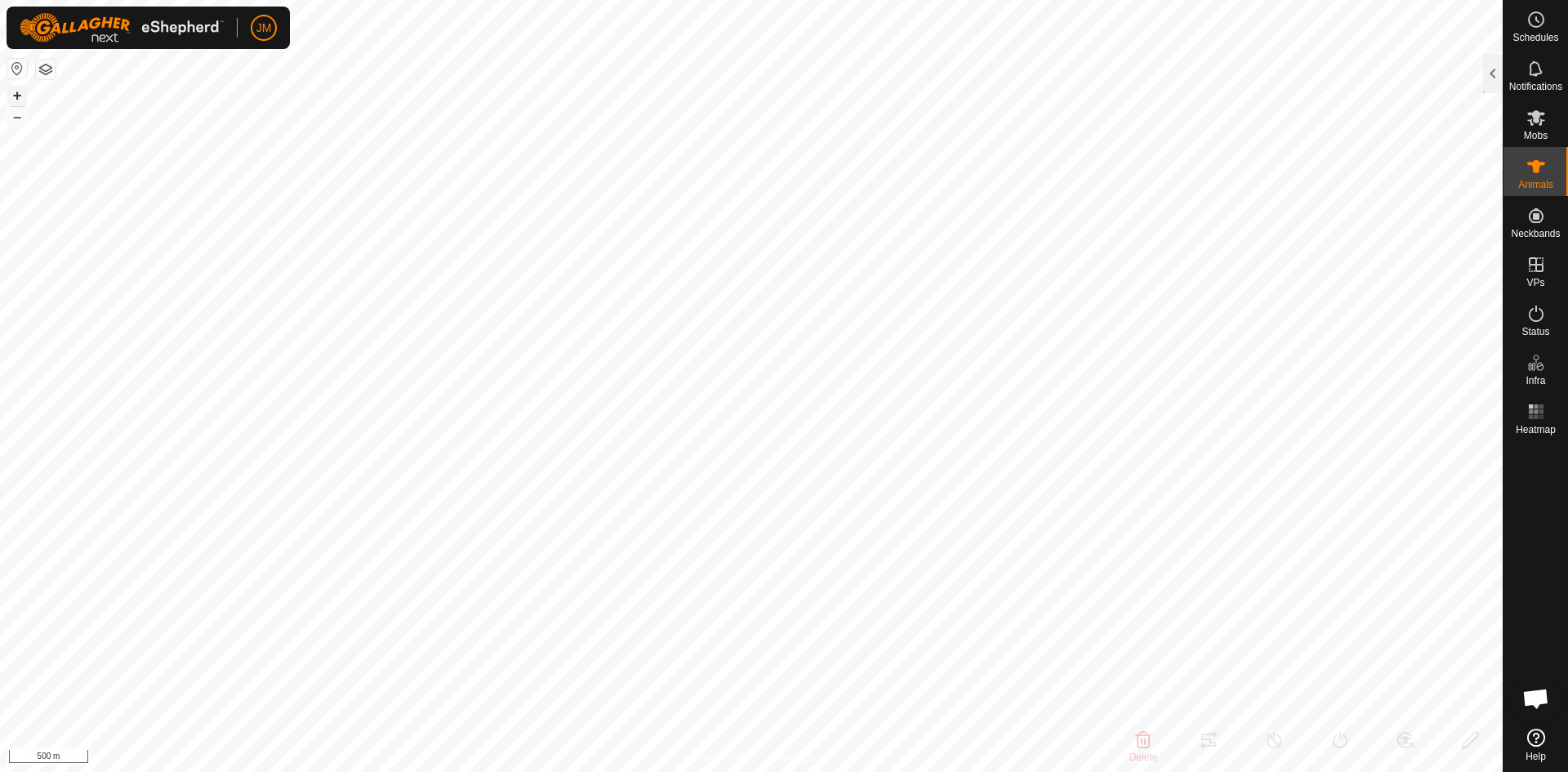
click at [23, 97] on button "+" at bounding box center [17, 95] width 19 height 19
click at [1487, 81] on div at bounding box center [1492, 73] width 19 height 39
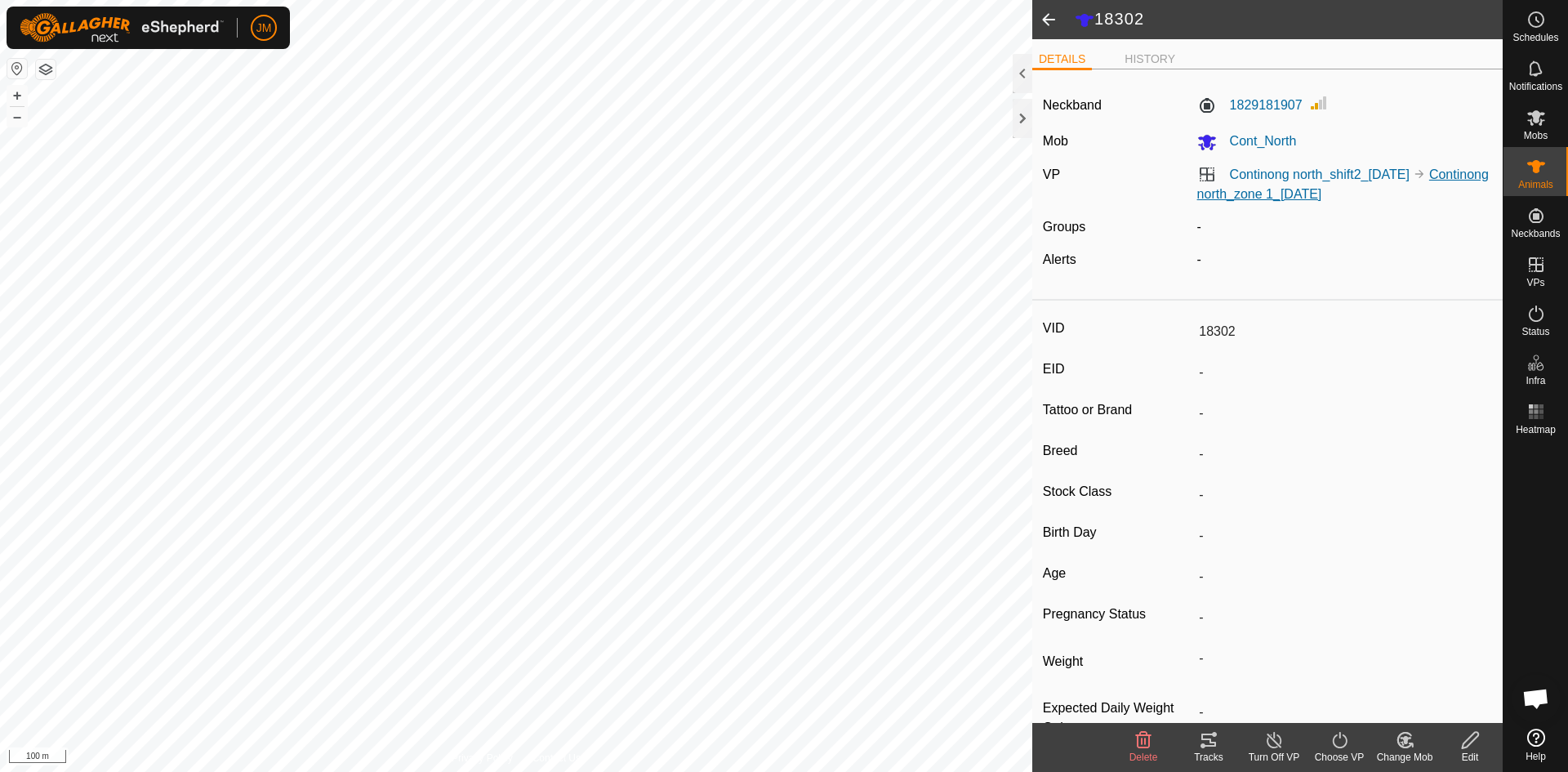
drag, startPoint x: 1428, startPoint y: 188, endPoint x: 1195, endPoint y: 193, distance: 233.1
click at [1195, 193] on div "Continong north_shift2_01Oct2025 Continong north_zone 1_21Sept2025" at bounding box center [1345, 184] width 309 height 39
copy link "Continong north_zone 1_[DATE]"
click at [1339, 749] on icon at bounding box center [1340, 740] width 20 height 19
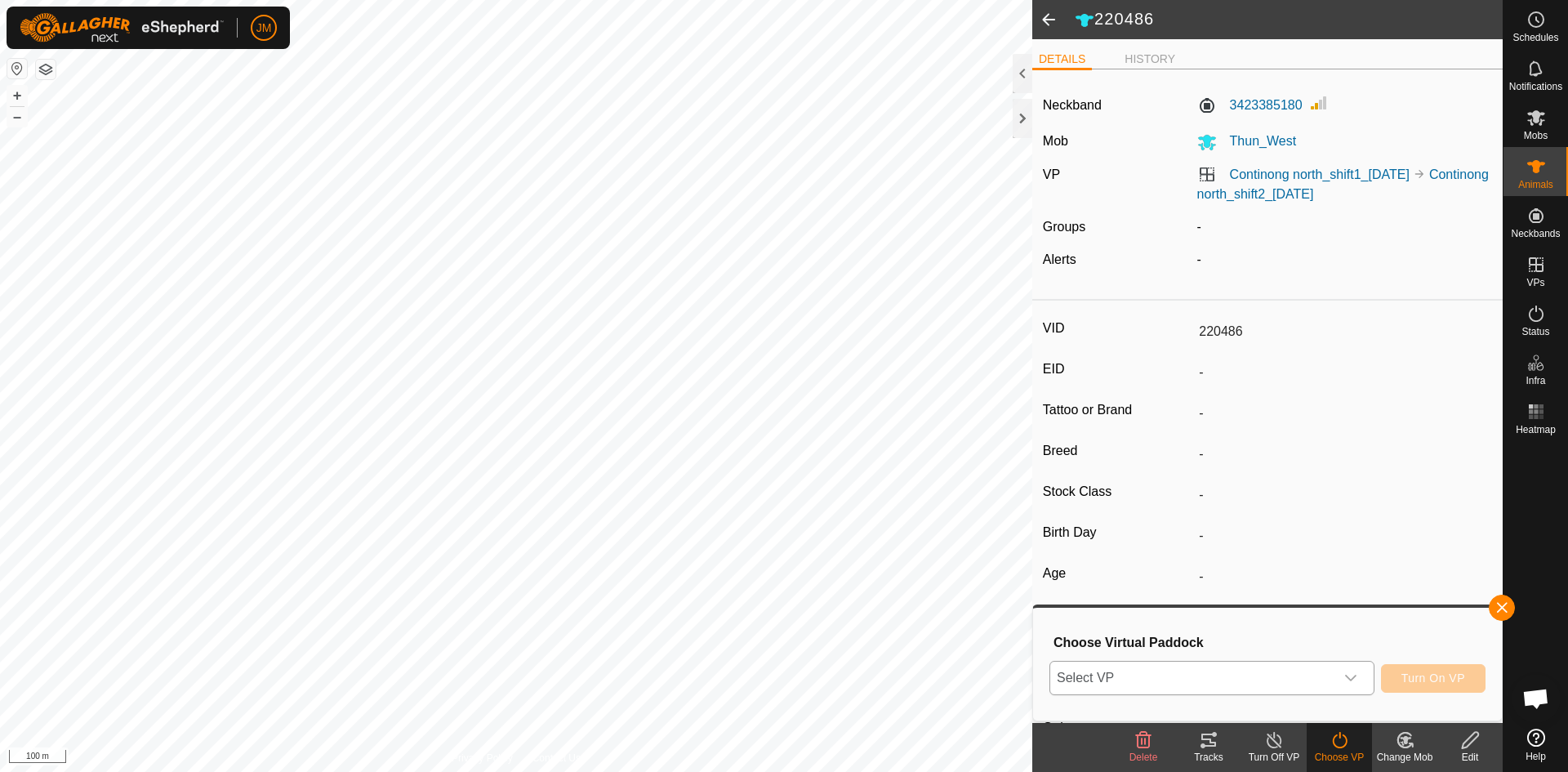
click at [1361, 688] on div "dropdown trigger" at bounding box center [1350, 677] width 32 height 32
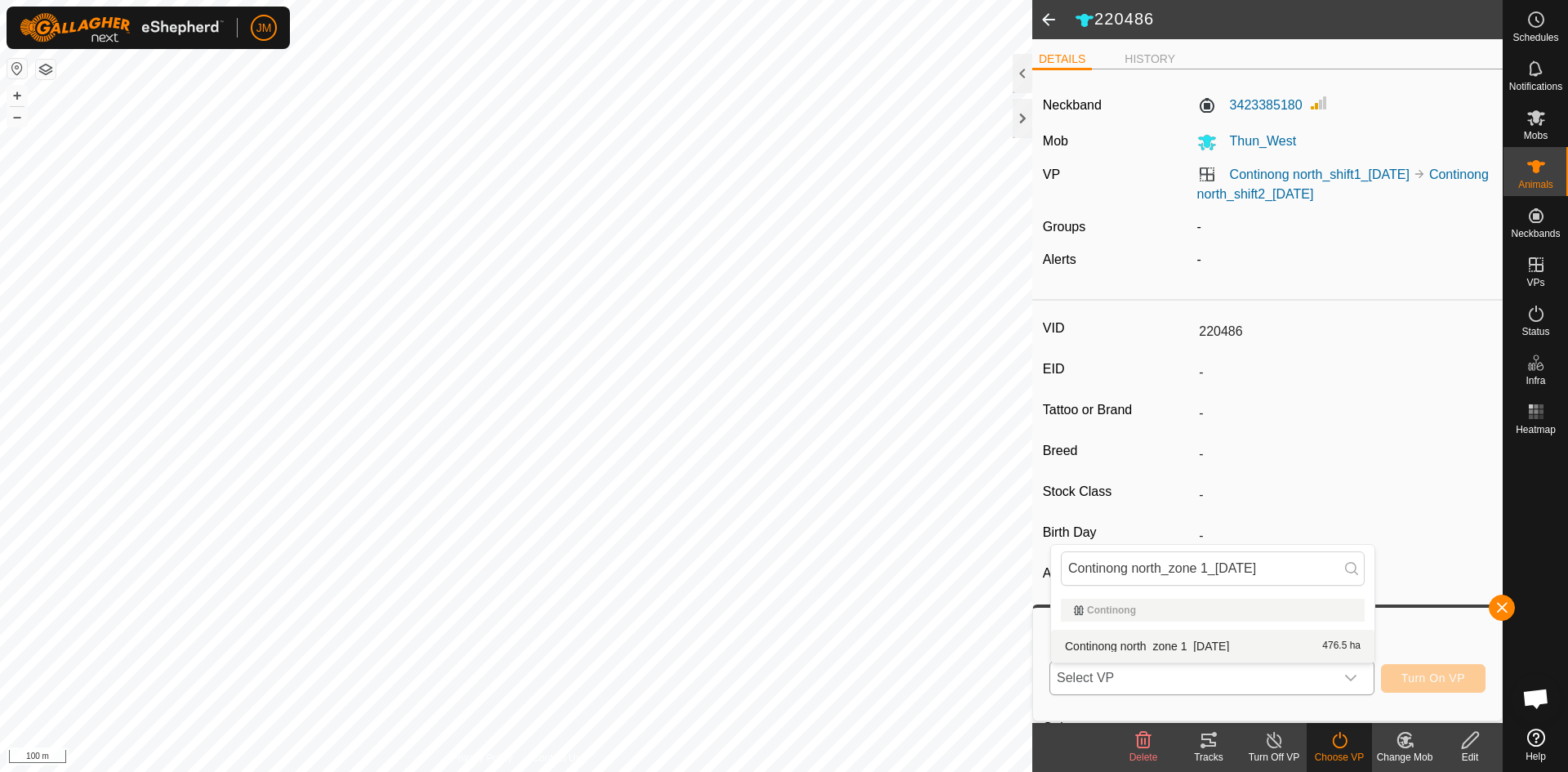
drag, startPoint x: 1219, startPoint y: 643, endPoint x: 1236, endPoint y: 650, distance: 18.4
click at [1229, 650] on span "Continong north_zone 1_[DATE]" at bounding box center [1147, 646] width 165 height 11
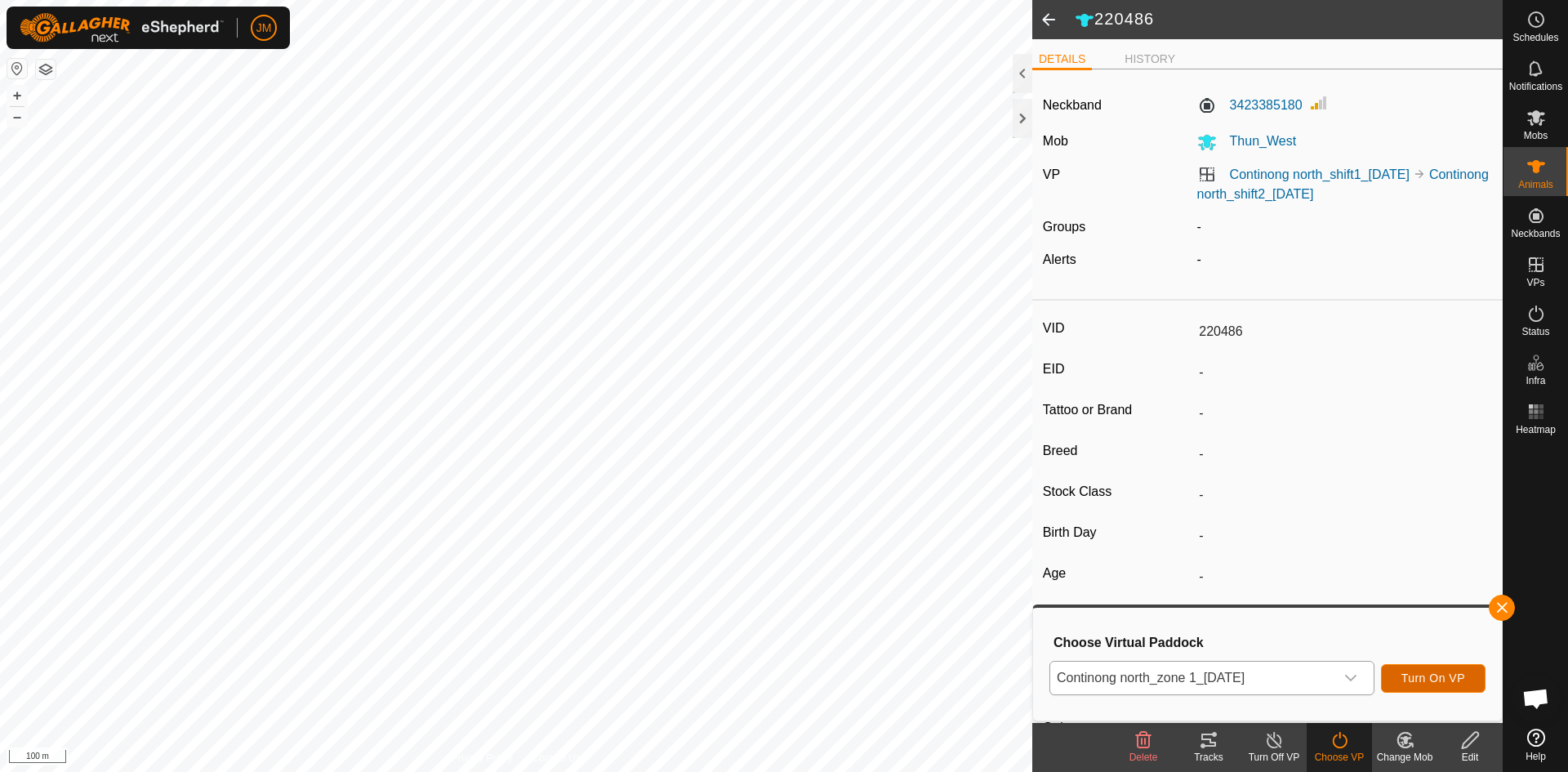
click at [1416, 678] on span "Turn On VP" at bounding box center [1433, 678] width 64 height 13
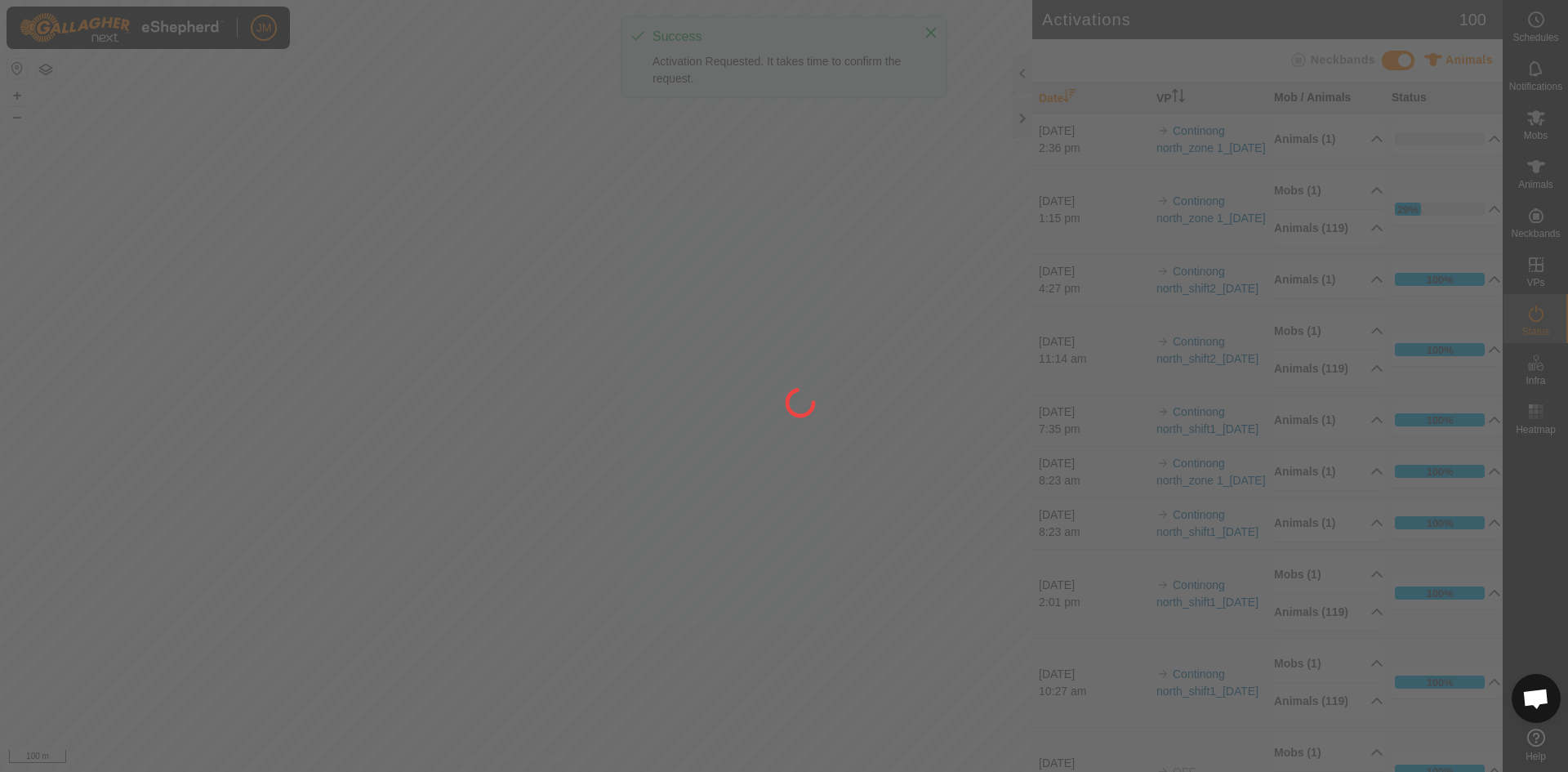
click at [1022, 120] on div at bounding box center [784, 386] width 1568 height 772
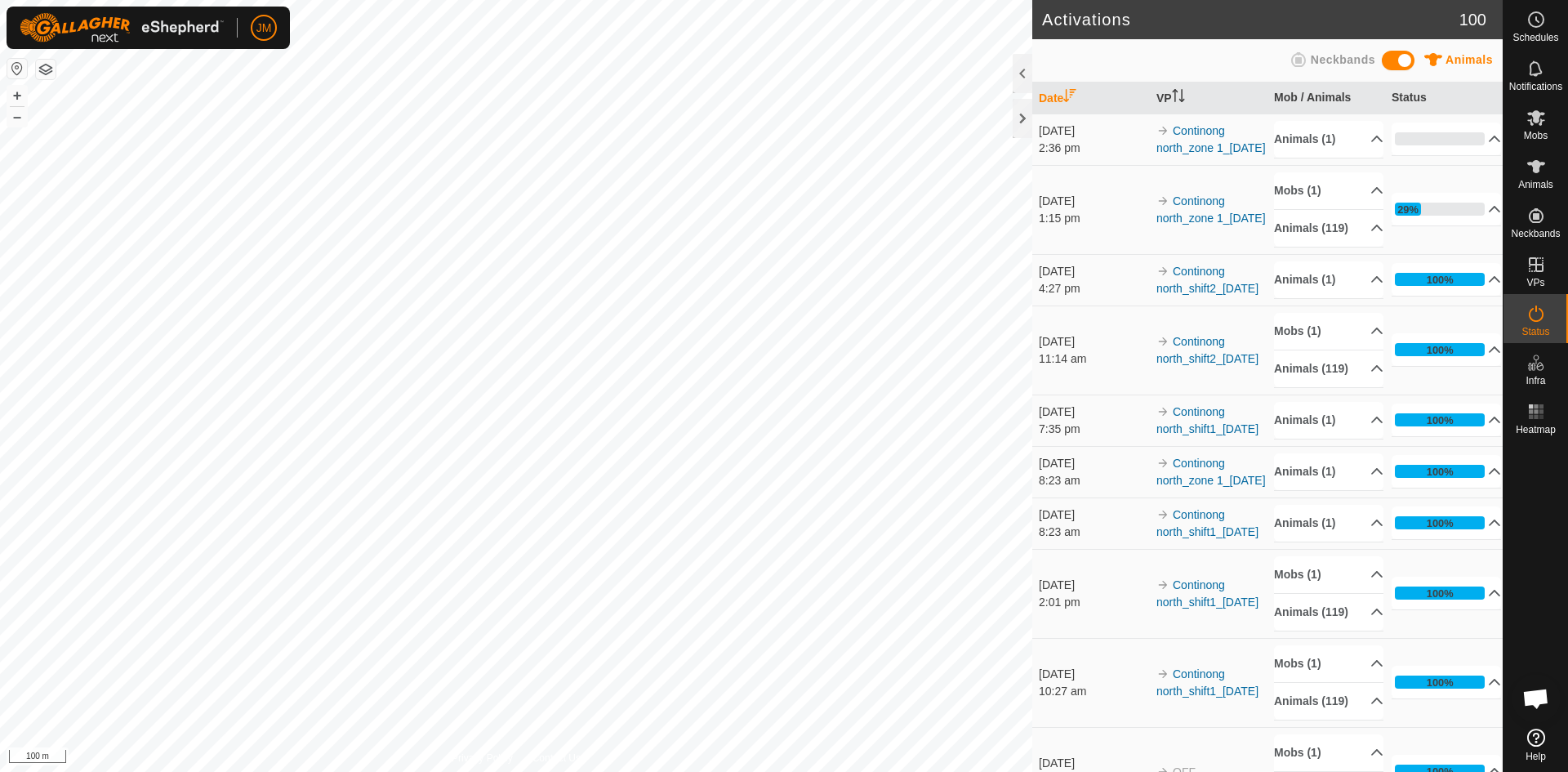
click at [1022, 120] on div at bounding box center [1022, 118] width 19 height 39
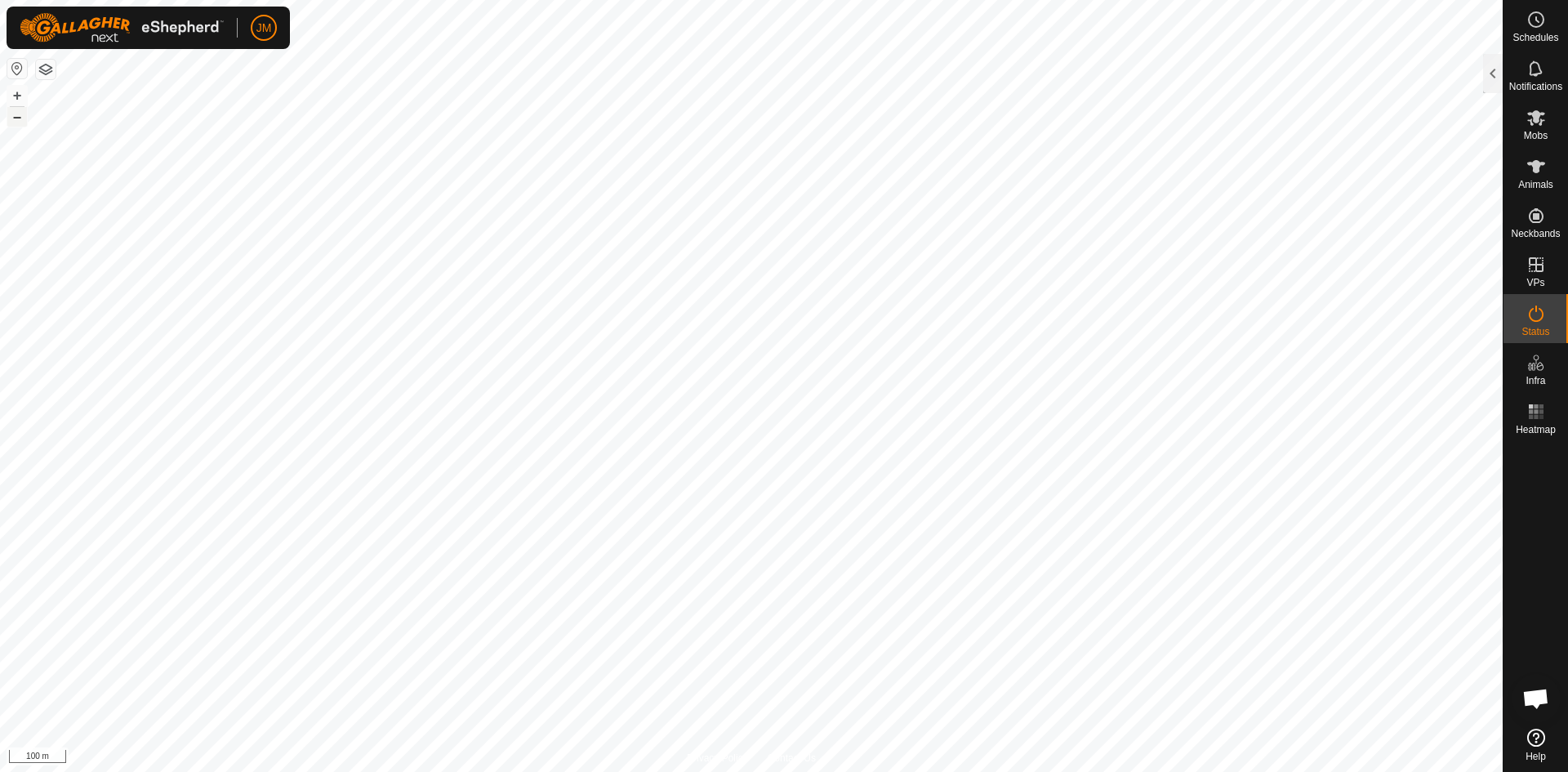
click at [17, 116] on button "–" at bounding box center [17, 116] width 19 height 19
click at [17, 118] on button "–" at bounding box center [17, 116] width 19 height 19
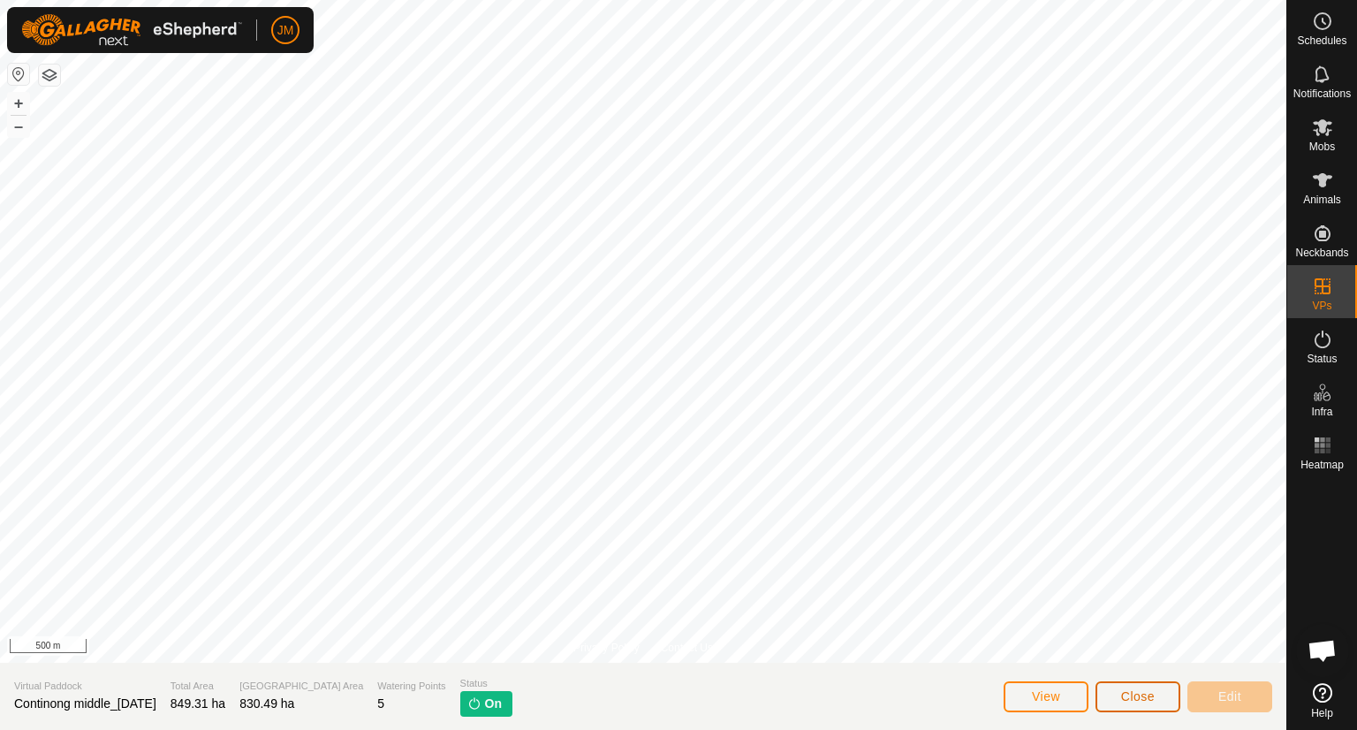
click at [1148, 693] on span "Close" at bounding box center [1138, 696] width 34 height 14
click at [1140, 690] on span "Close" at bounding box center [1138, 696] width 34 height 14
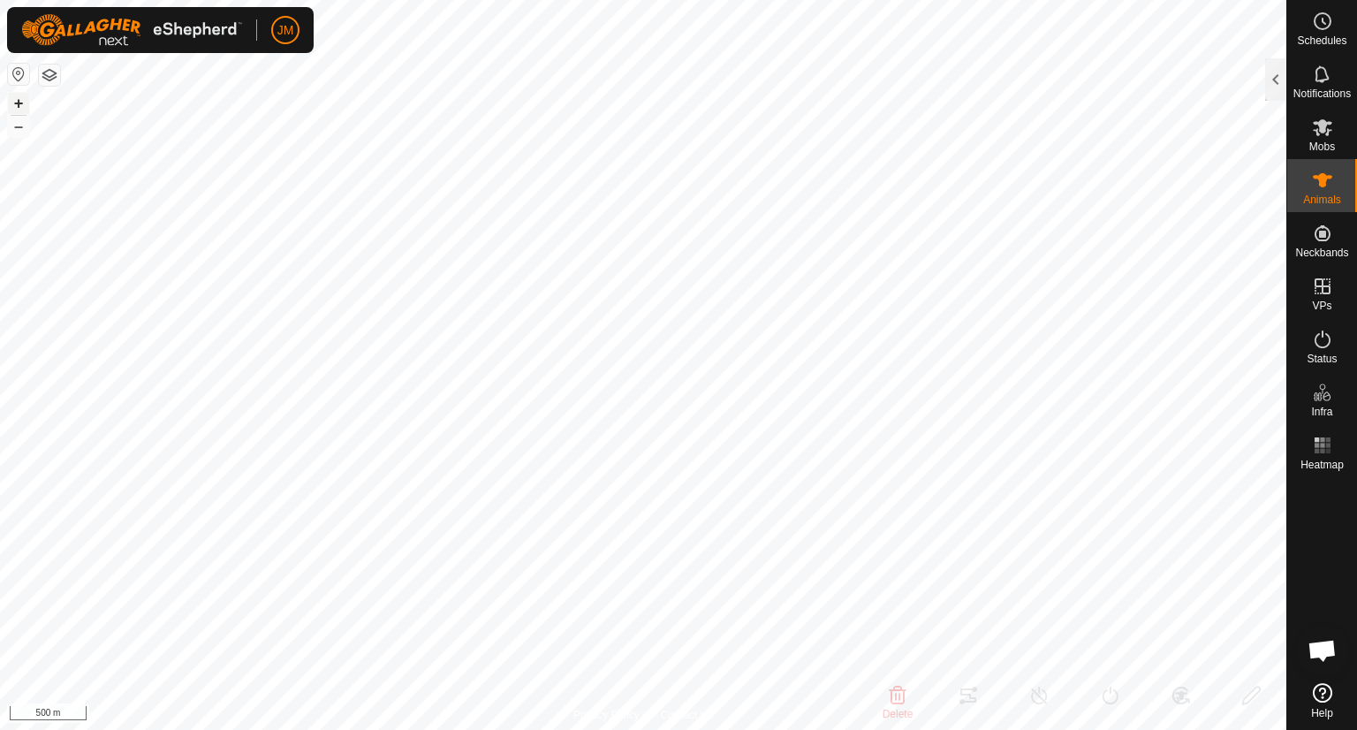
click at [15, 105] on button "+" at bounding box center [18, 103] width 21 height 21
click at [20, 125] on button "–" at bounding box center [18, 126] width 21 height 21
click at [19, 107] on button "+" at bounding box center [18, 103] width 21 height 21
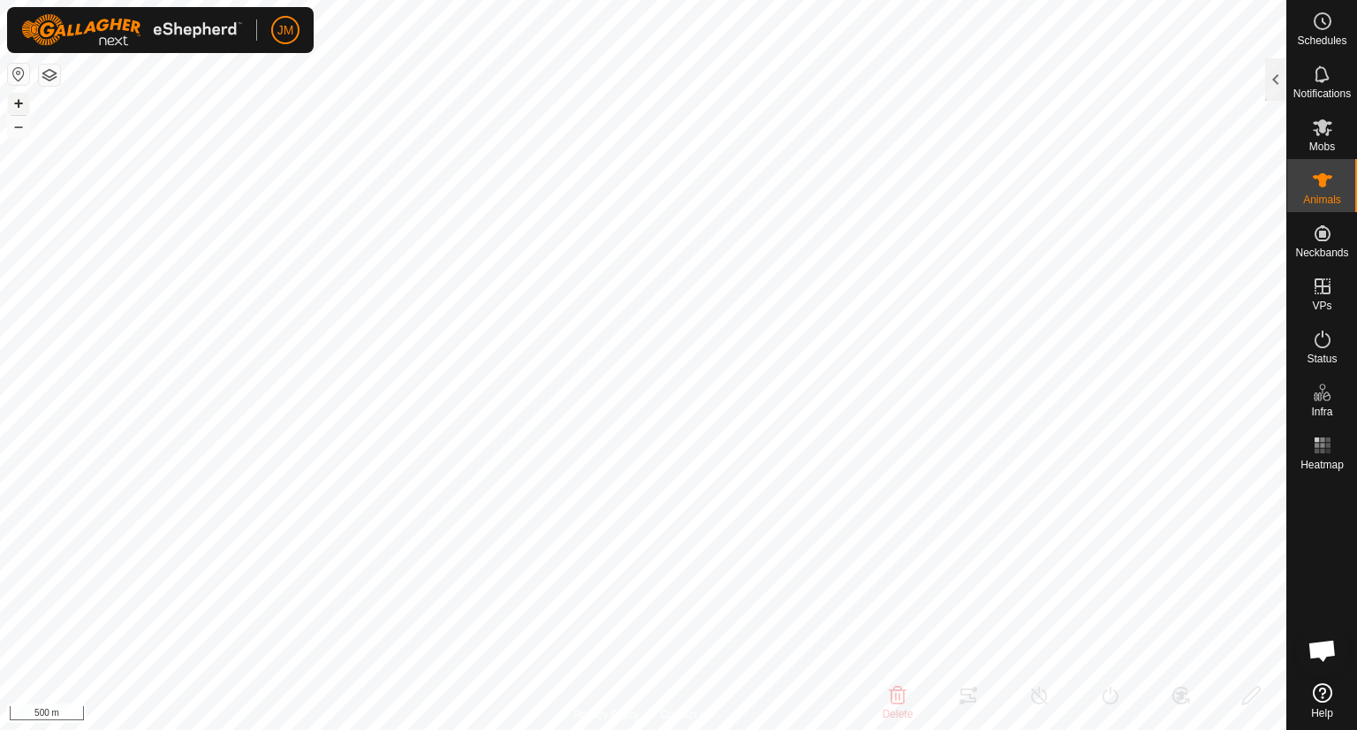
click at [19, 107] on button "+" at bounding box center [18, 103] width 21 height 21
click at [20, 125] on button "–" at bounding box center [18, 126] width 21 height 21
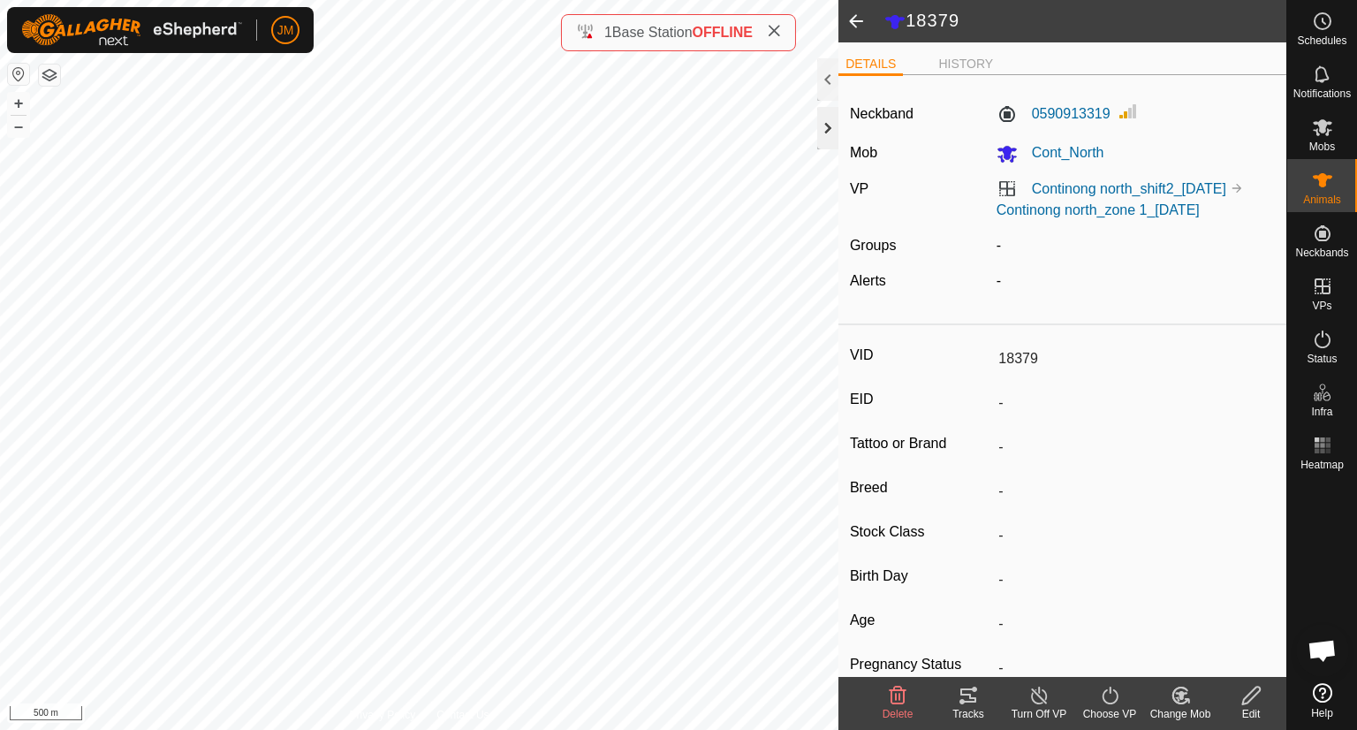
click at [834, 132] on div at bounding box center [827, 128] width 21 height 42
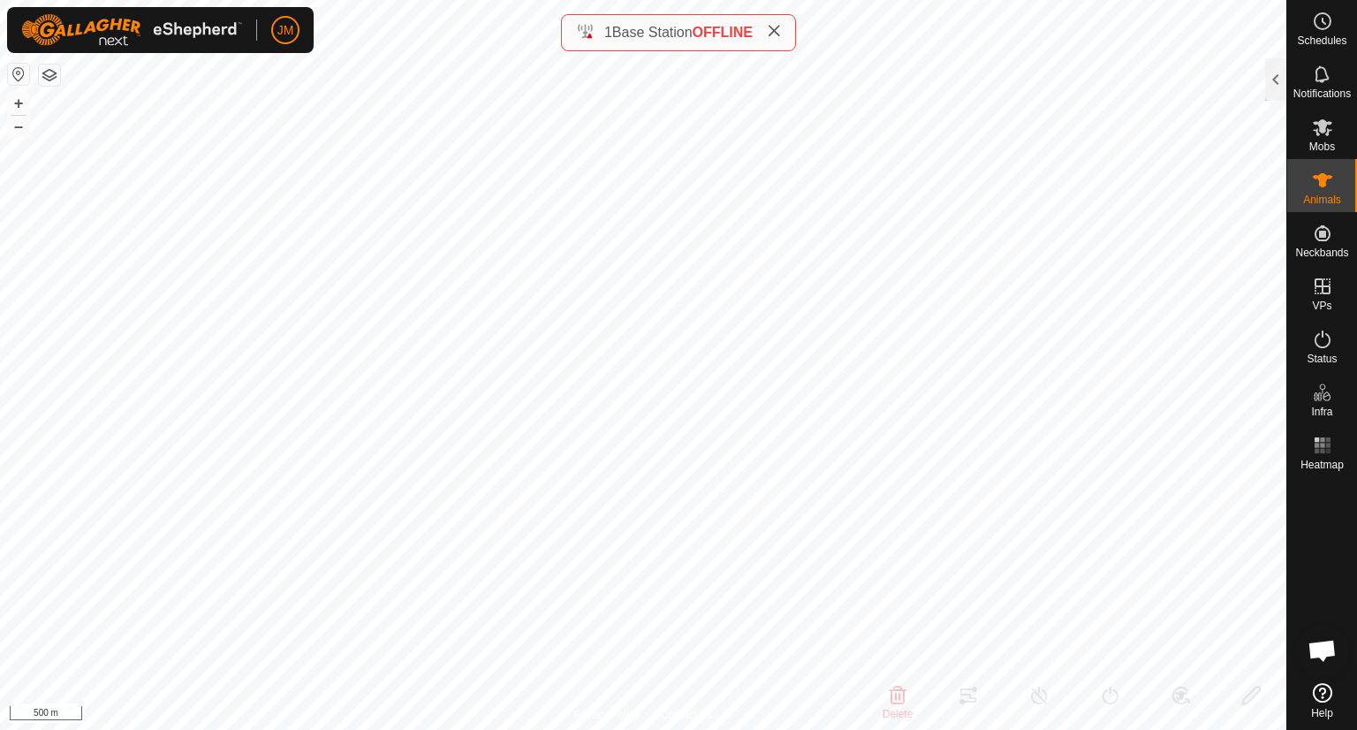
click at [781, 33] on icon at bounding box center [774, 31] width 14 height 14
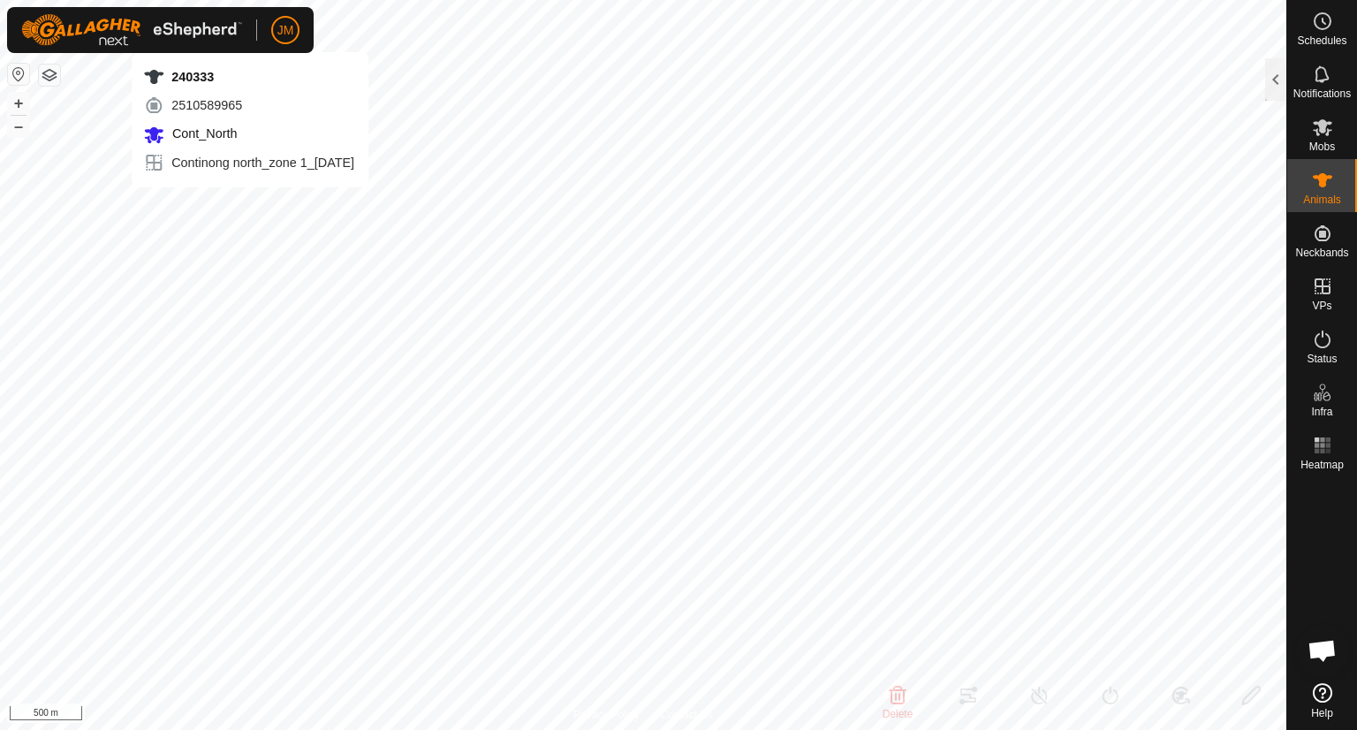
type input "240333"
type input "-"
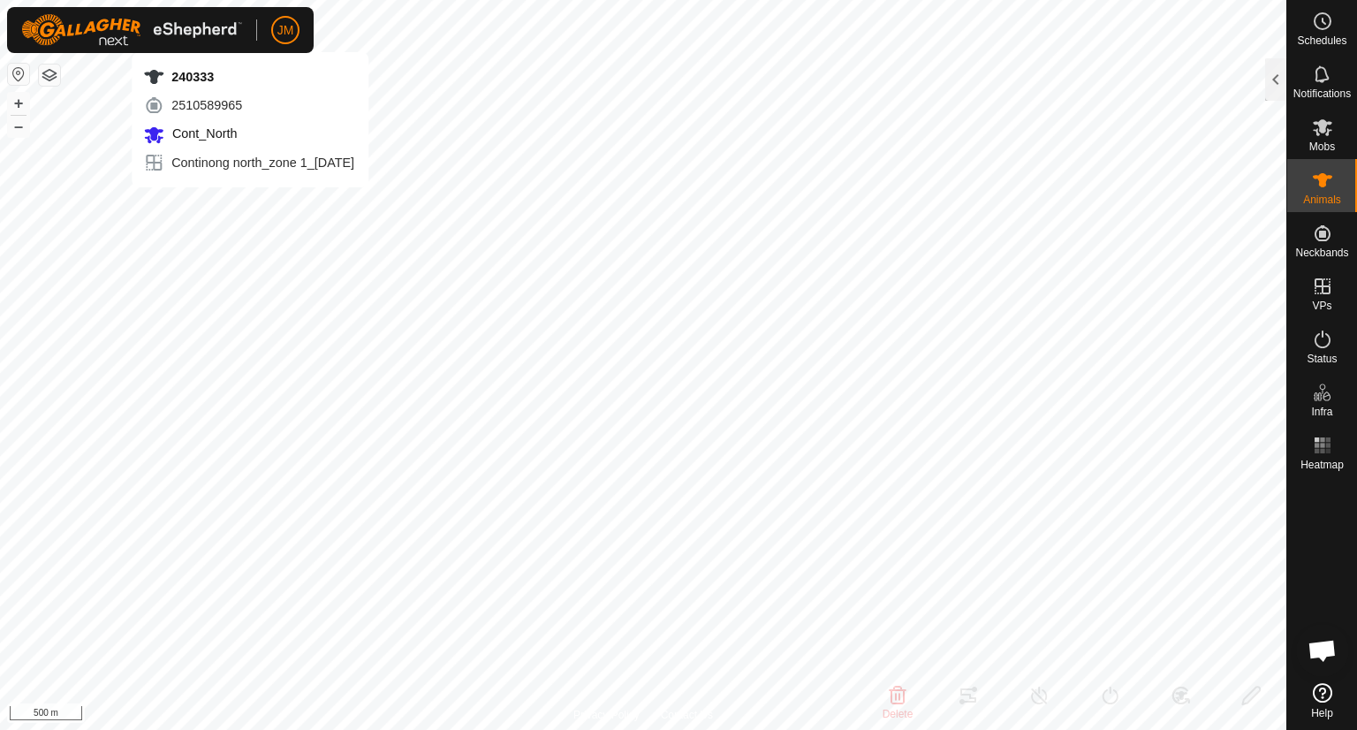
type input "-"
click at [1323, 347] on icon at bounding box center [1322, 339] width 16 height 18
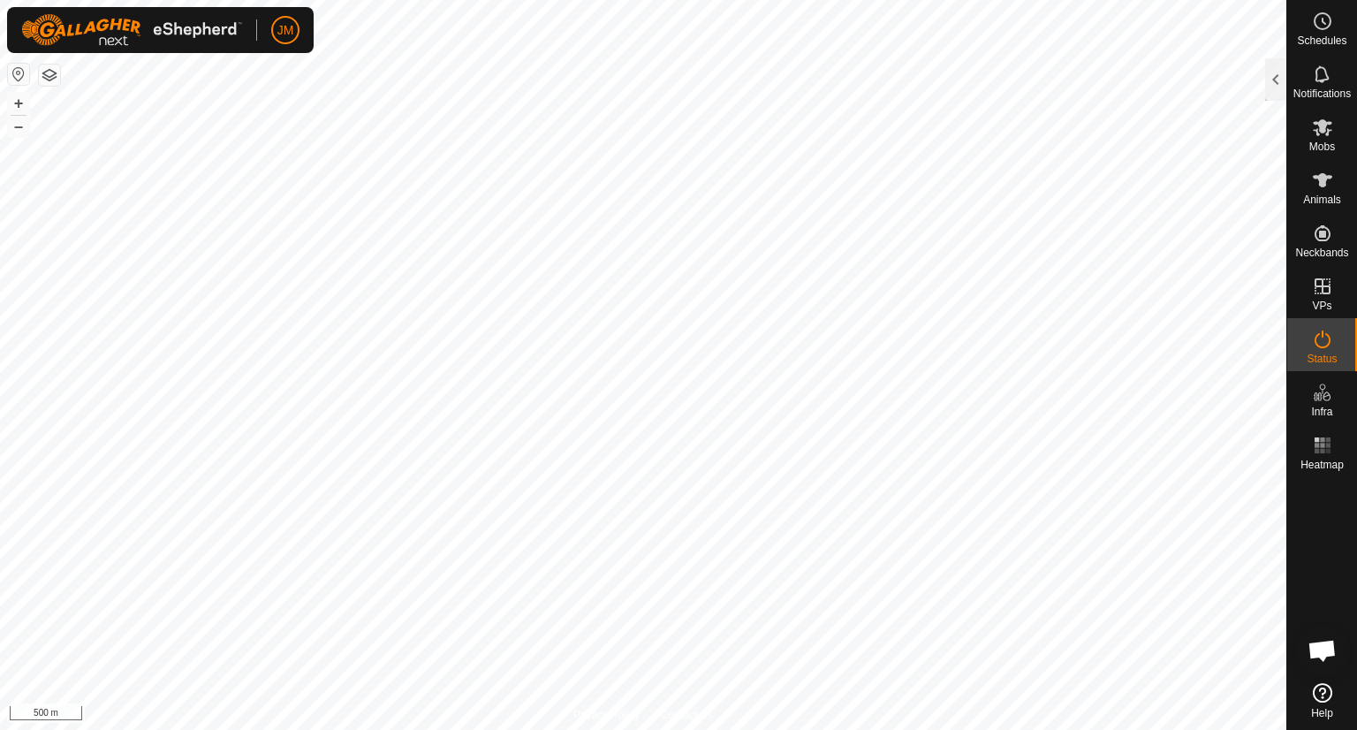
click at [1323, 347] on icon at bounding box center [1322, 339] width 16 height 18
click at [1274, 74] on div at bounding box center [1275, 79] width 21 height 42
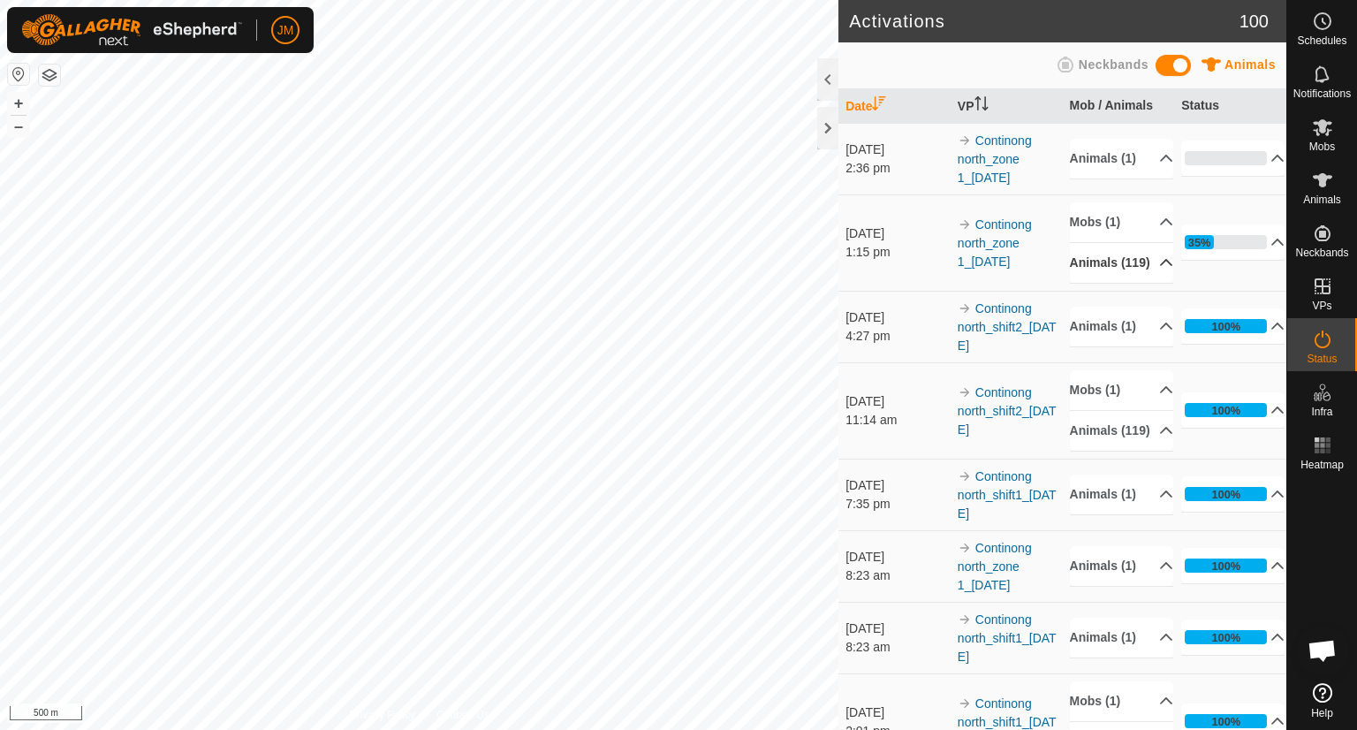
click at [1141, 272] on p-accordion-header "Animals (119)" at bounding box center [1121, 263] width 103 height 40
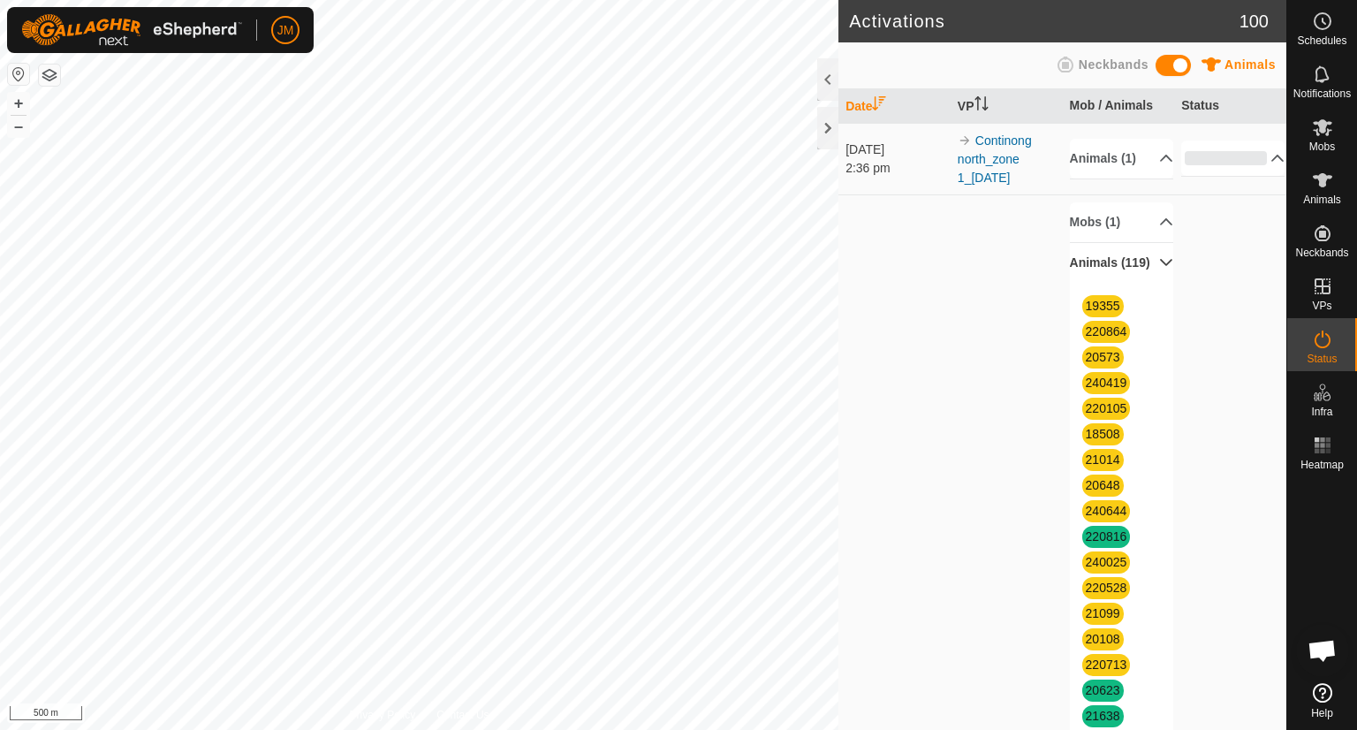
click at [1141, 272] on p-accordion-header "Animals (119)" at bounding box center [1121, 263] width 103 height 40
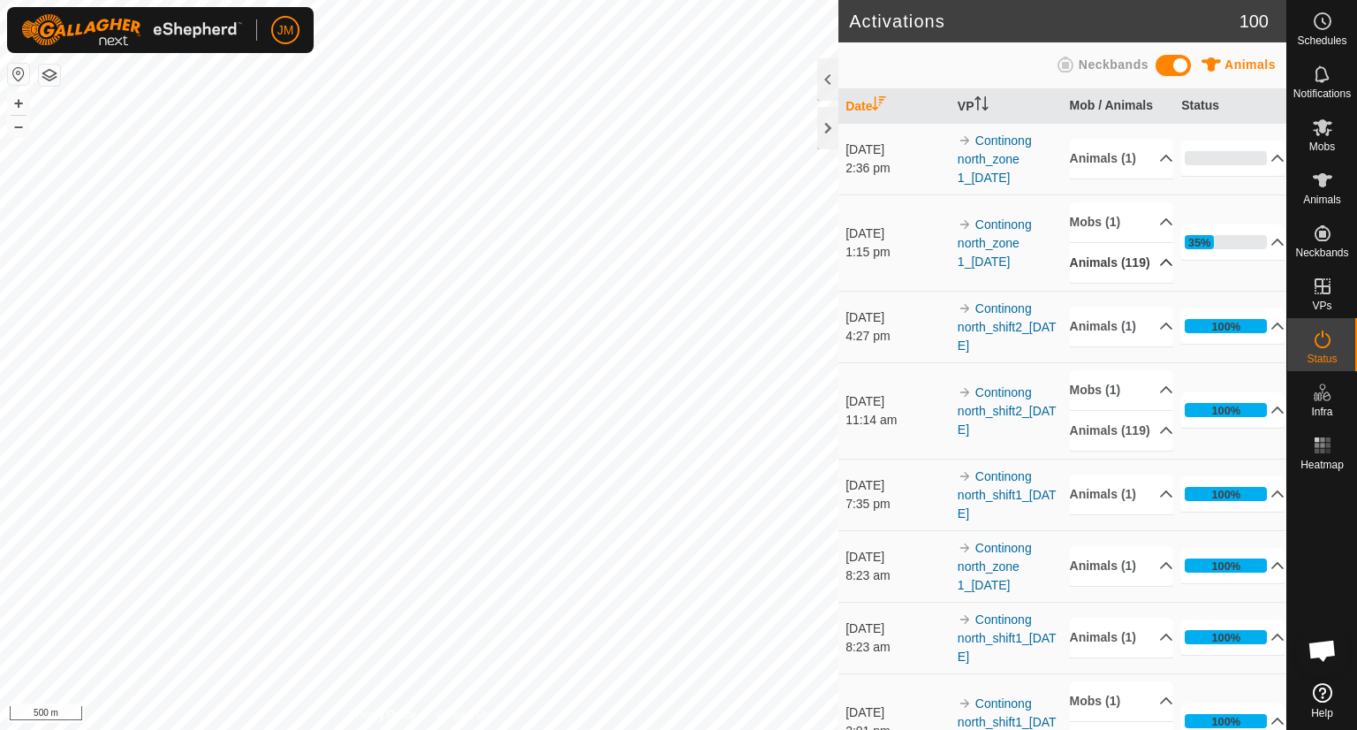
click at [1141, 281] on p-accordion-header "Animals (119)" at bounding box center [1121, 263] width 103 height 40
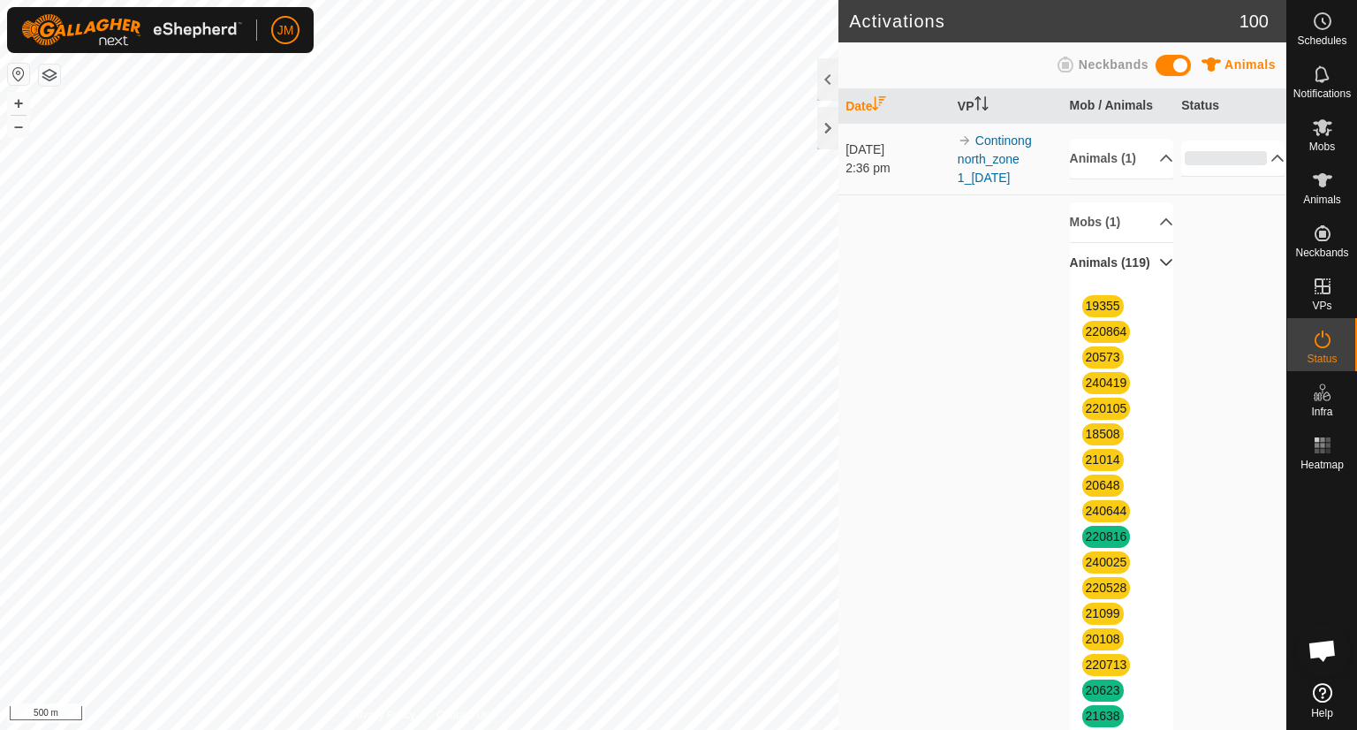
click at [1150, 273] on p-accordion-header "Animals (119)" at bounding box center [1121, 263] width 103 height 40
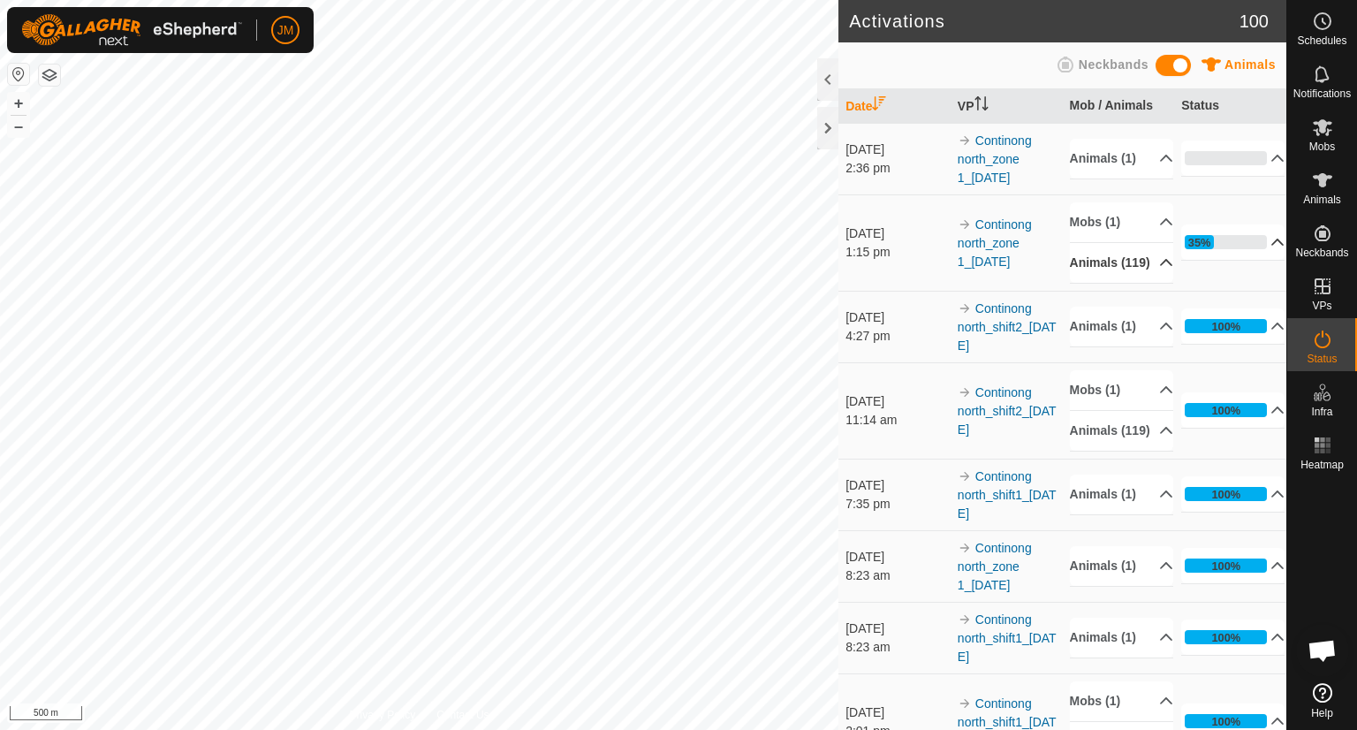
click at [1260, 248] on p-accordion-header "35%" at bounding box center [1232, 241] width 103 height 35
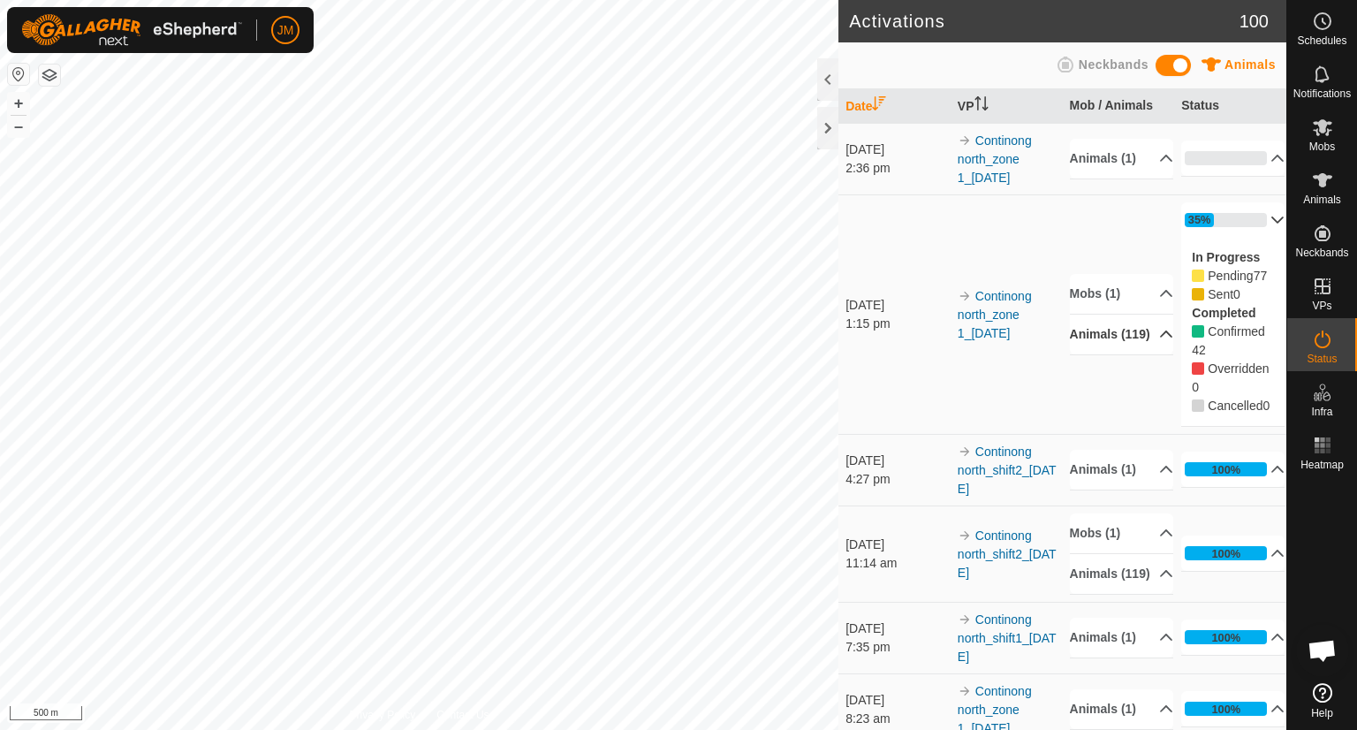
click at [1254, 233] on p-accordion-header "35%" at bounding box center [1232, 219] width 103 height 35
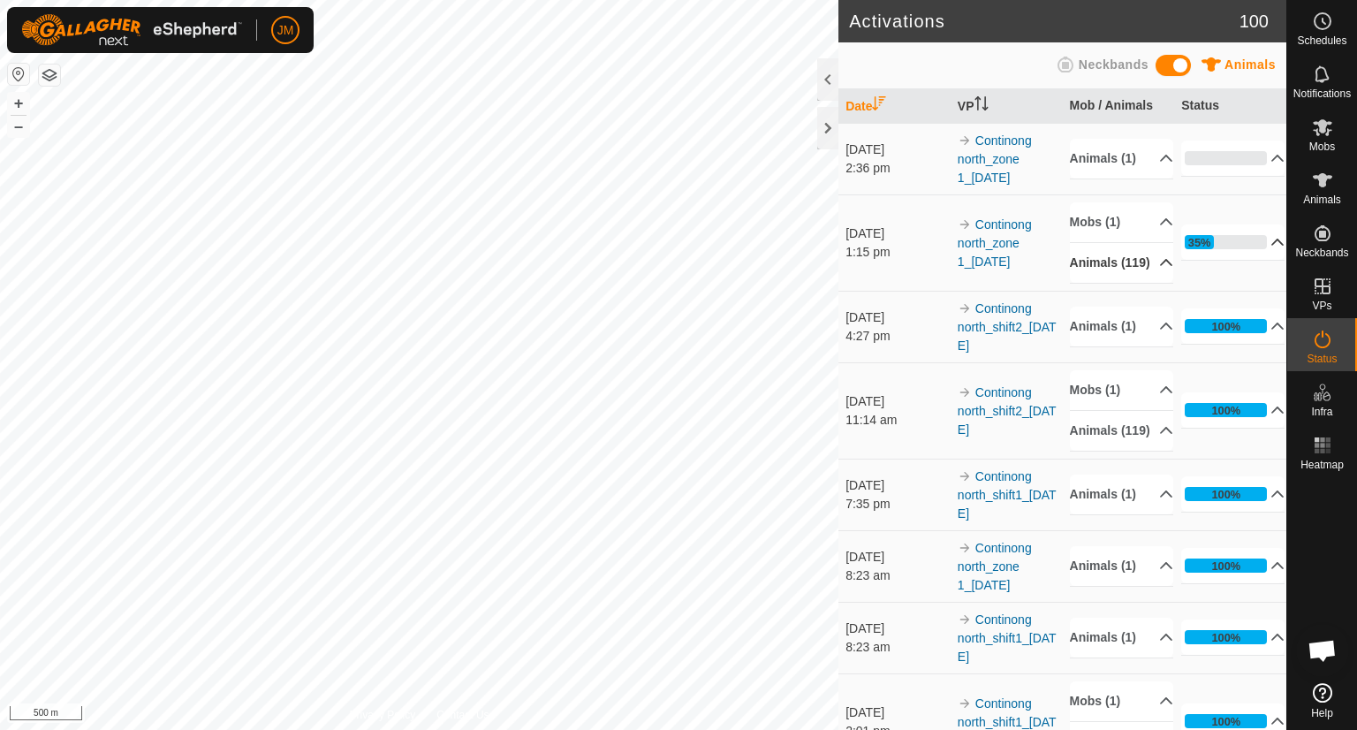
click at [1228, 258] on p-accordion-header "35%" at bounding box center [1232, 241] width 103 height 35
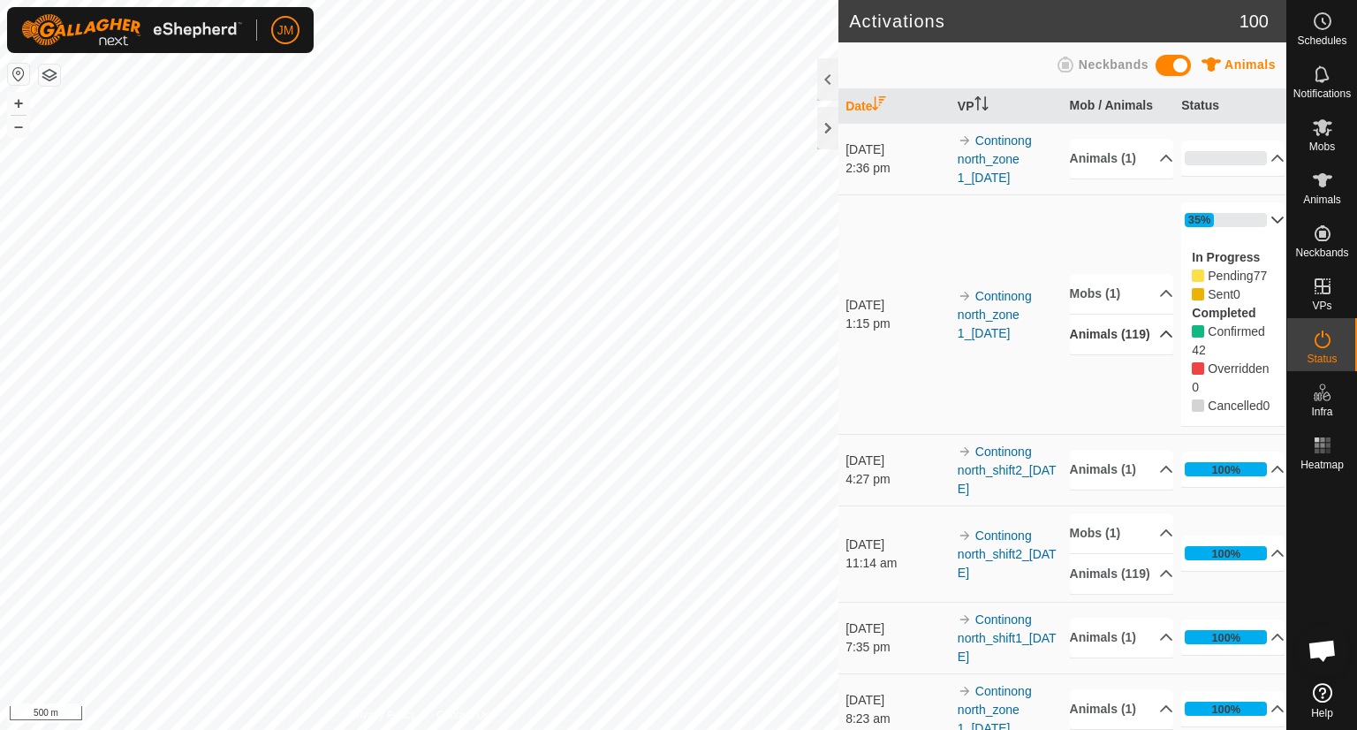
click at [1258, 206] on p-accordion-header "35%" at bounding box center [1232, 219] width 103 height 35
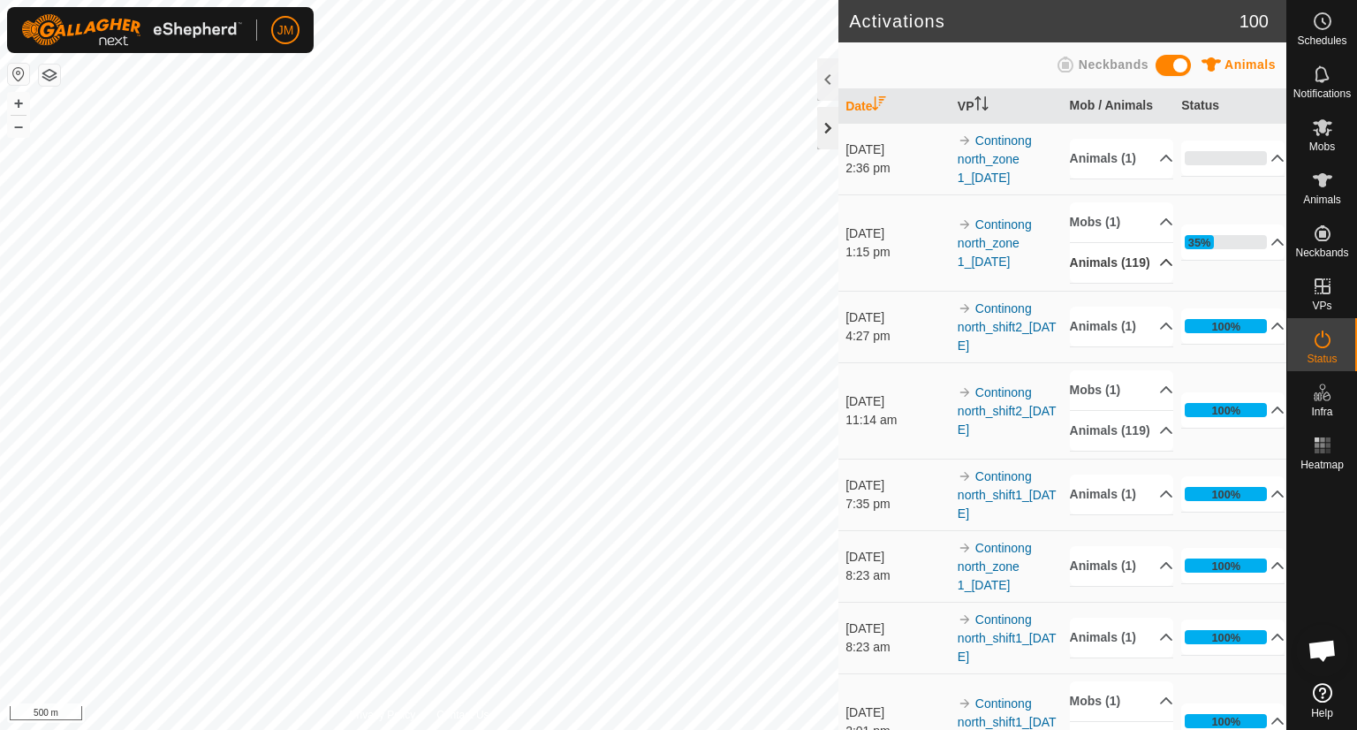
click at [834, 144] on div at bounding box center [827, 128] width 21 height 42
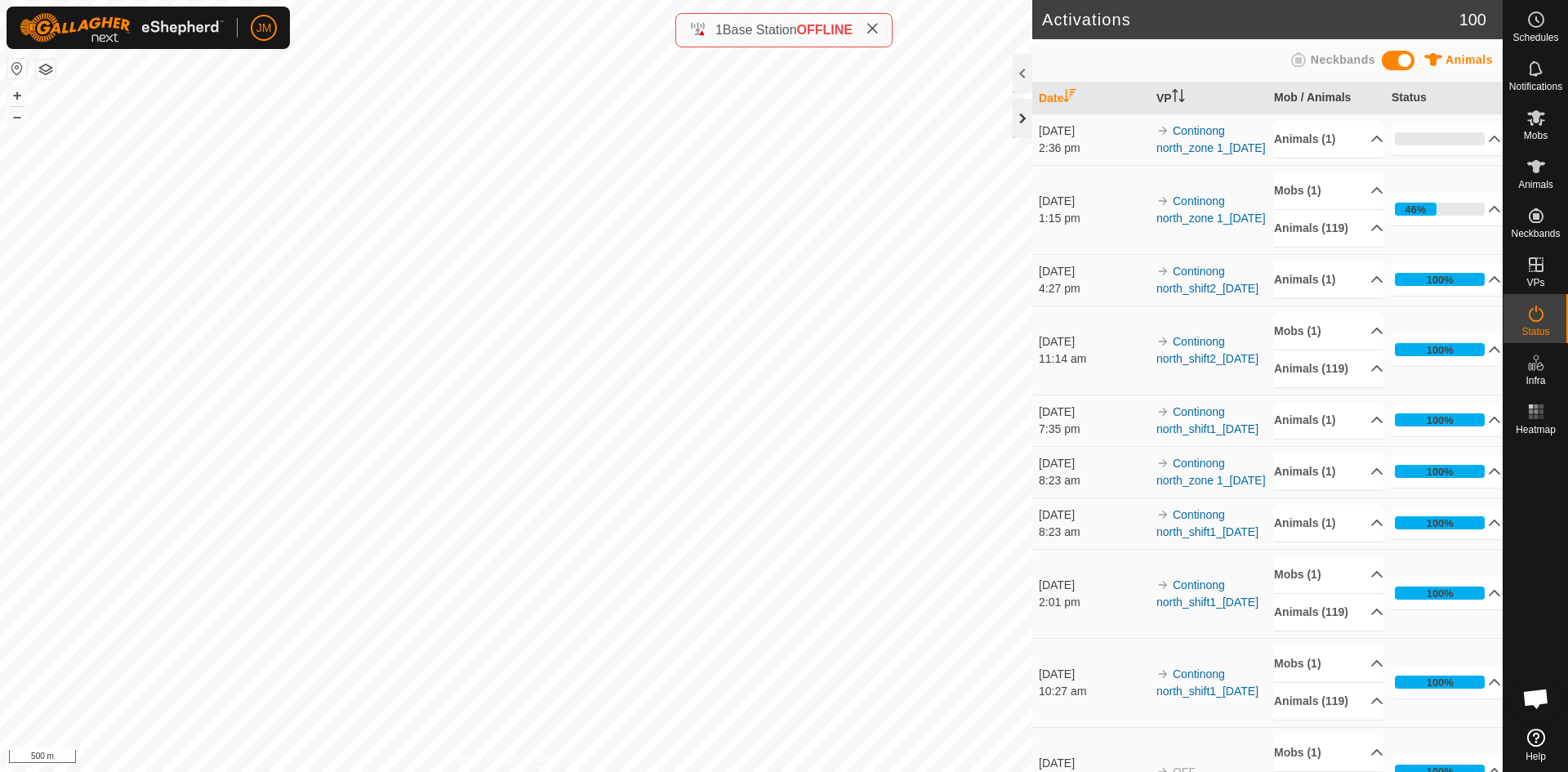
click at [1019, 122] on div at bounding box center [1022, 118] width 19 height 39
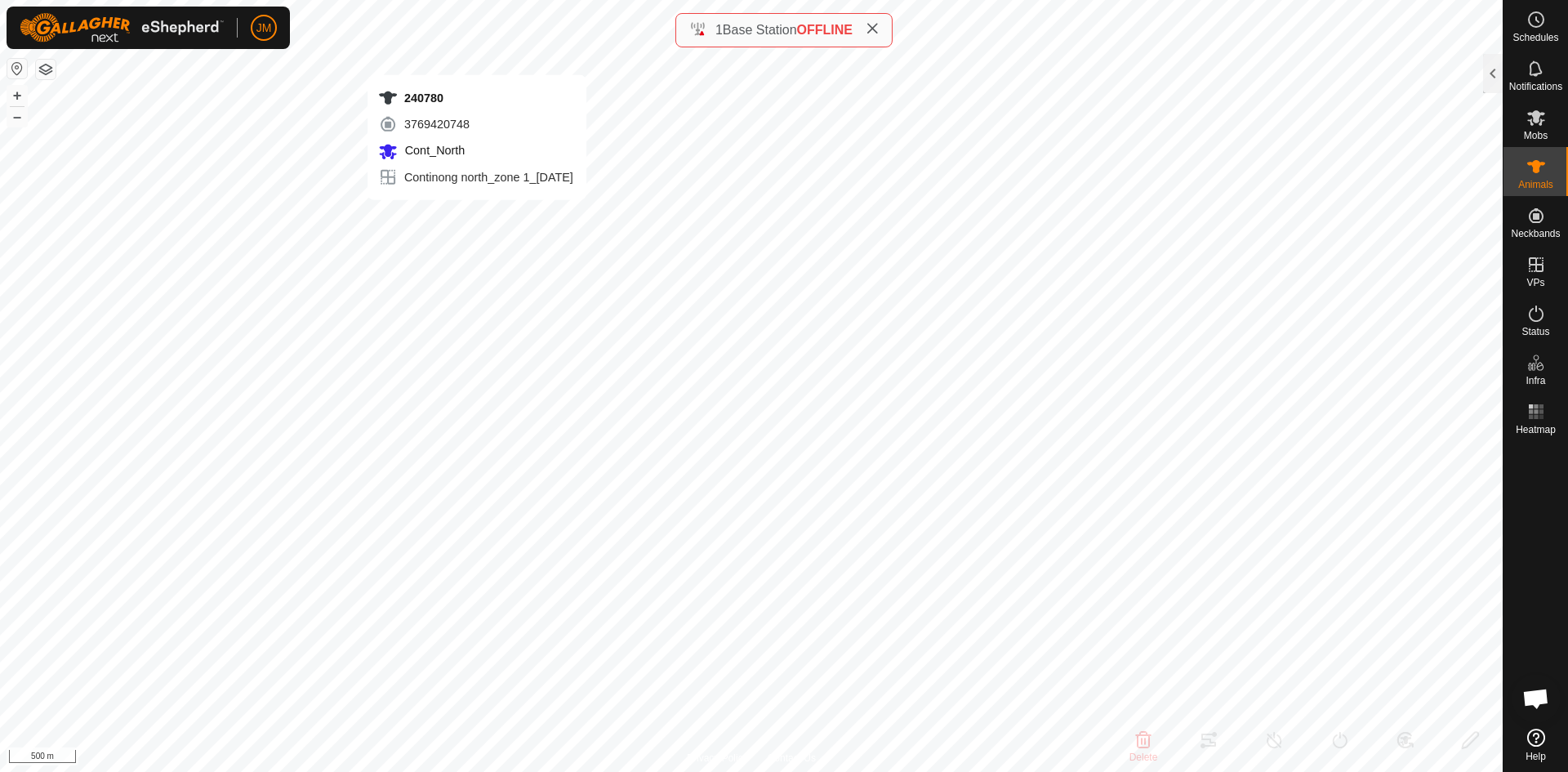
type input "240780"
type input "-"
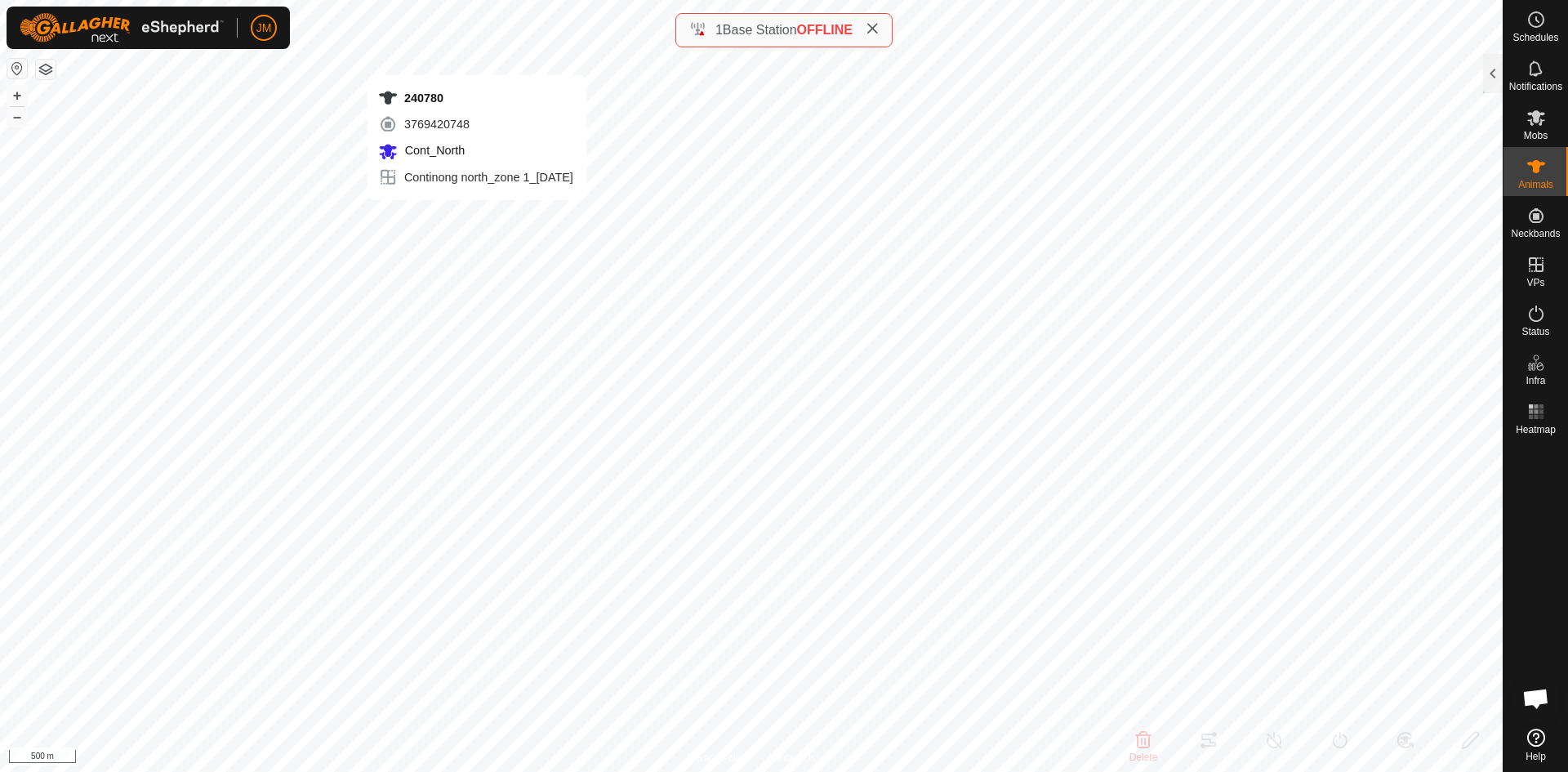
type input "-"
type input "18379"
type input "-"
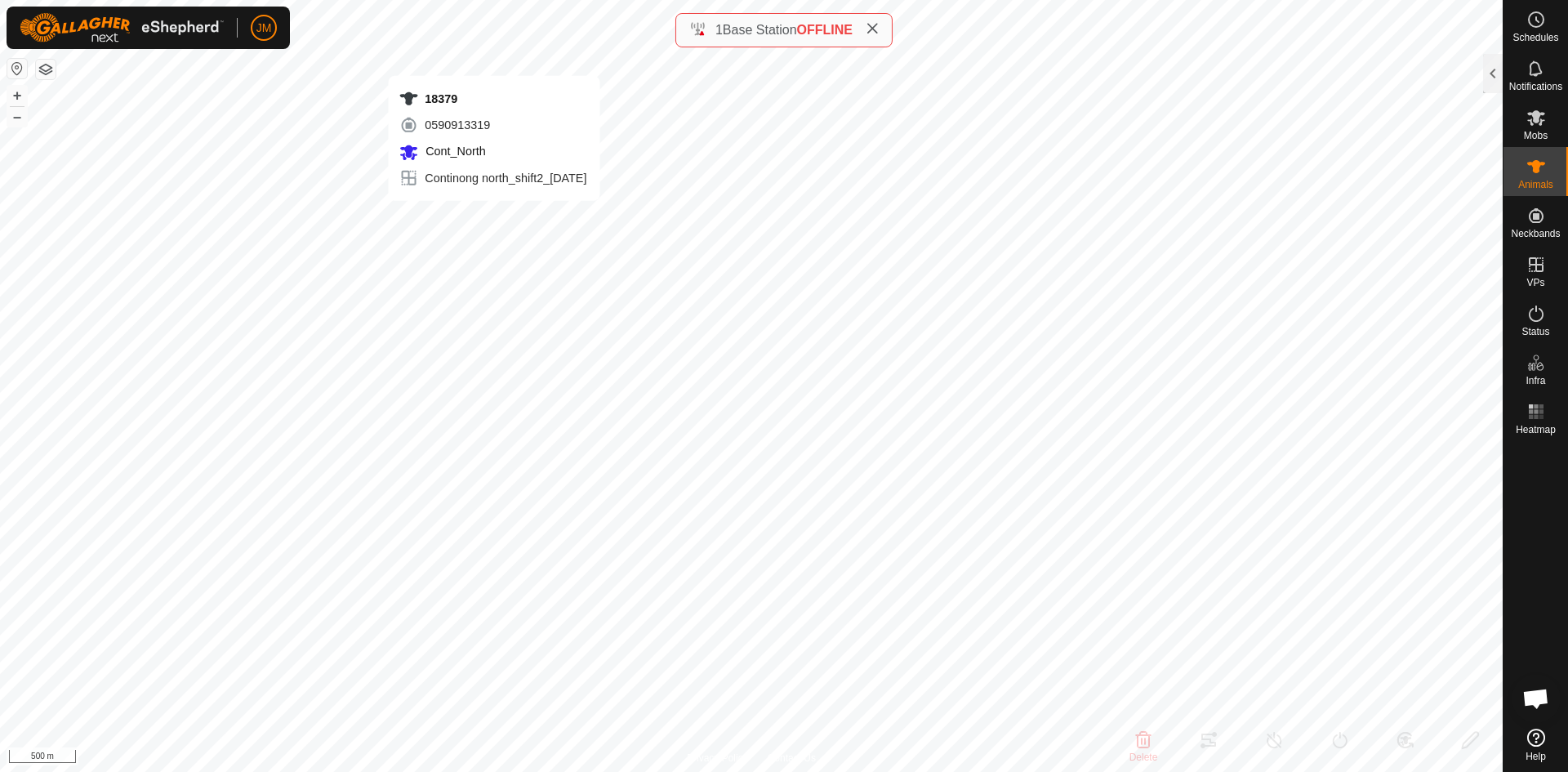
type input "-"
click at [873, 33] on icon at bounding box center [872, 29] width 13 height 13
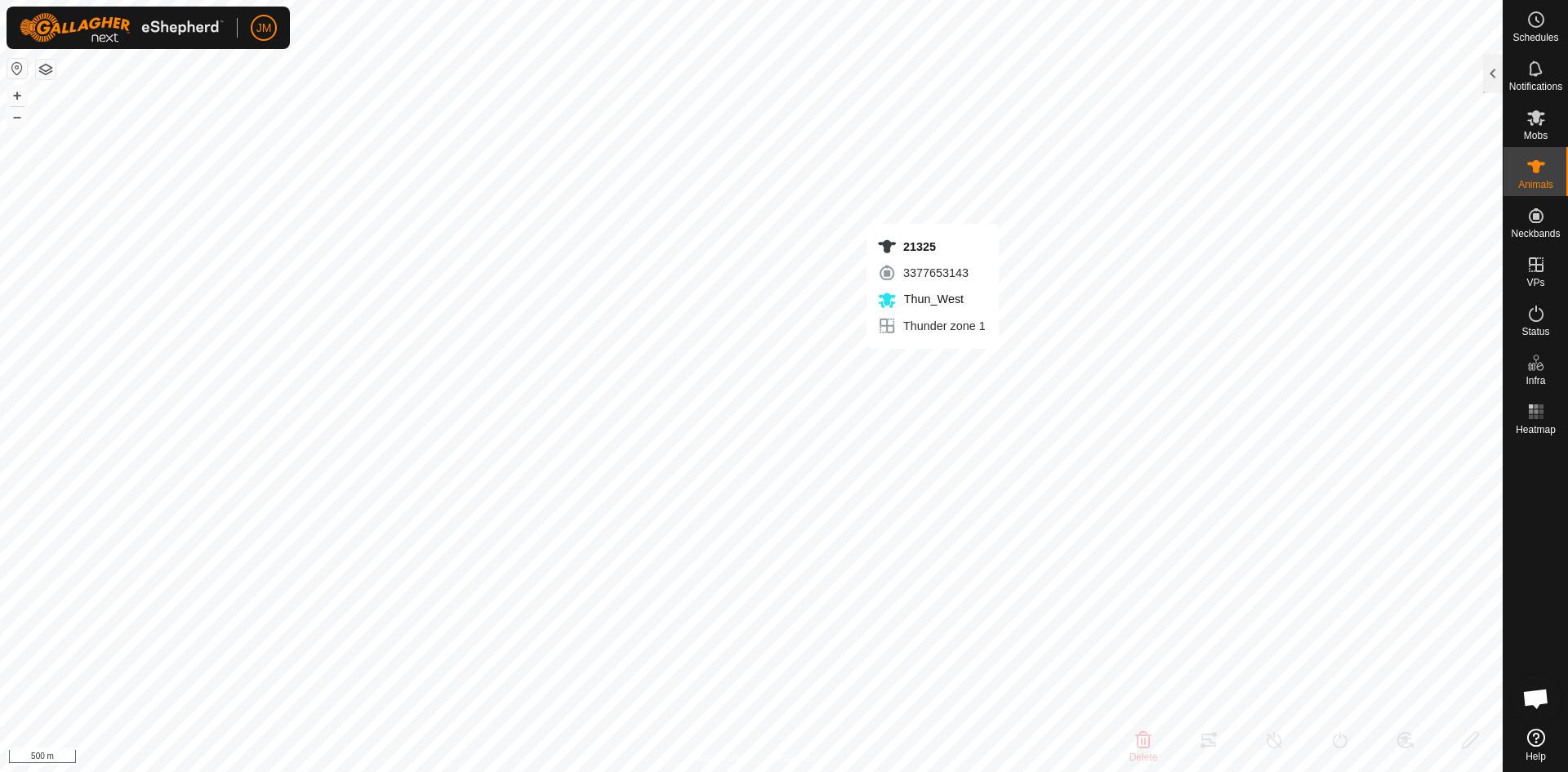
type input "21325"
type input "-"
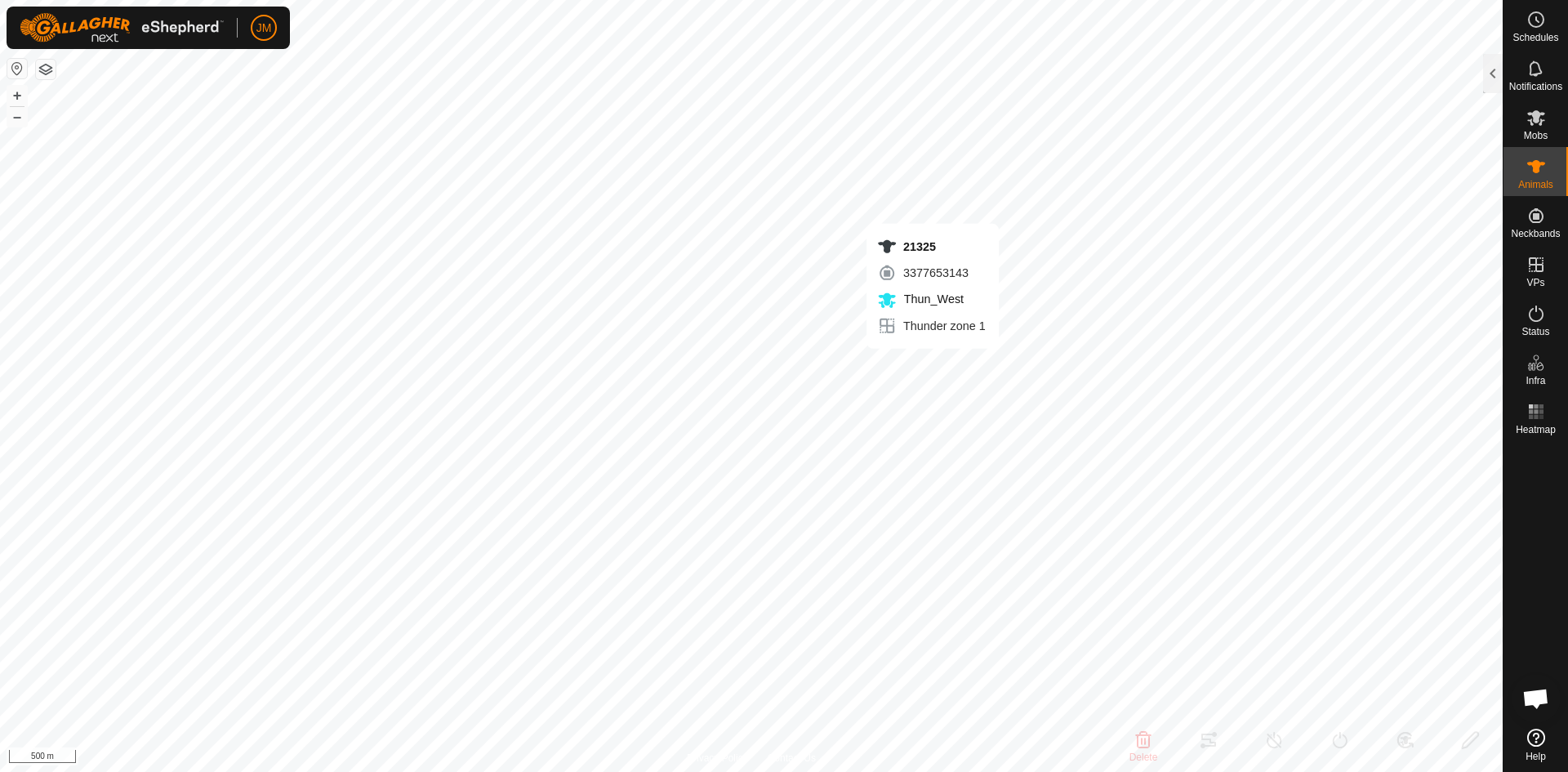
type input "-"
type input "18838"
type input "-"
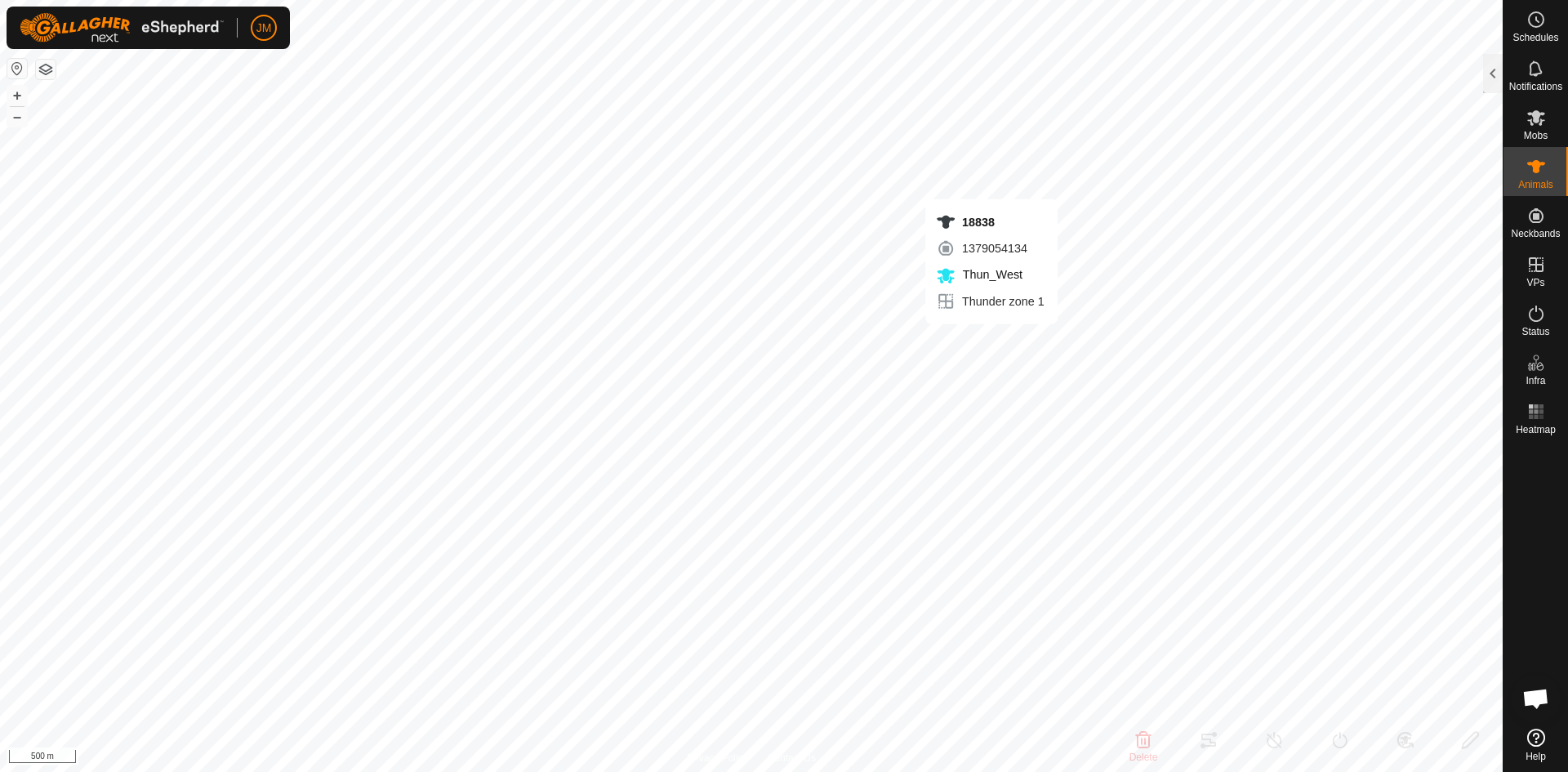
type input "-"
type input "18840"
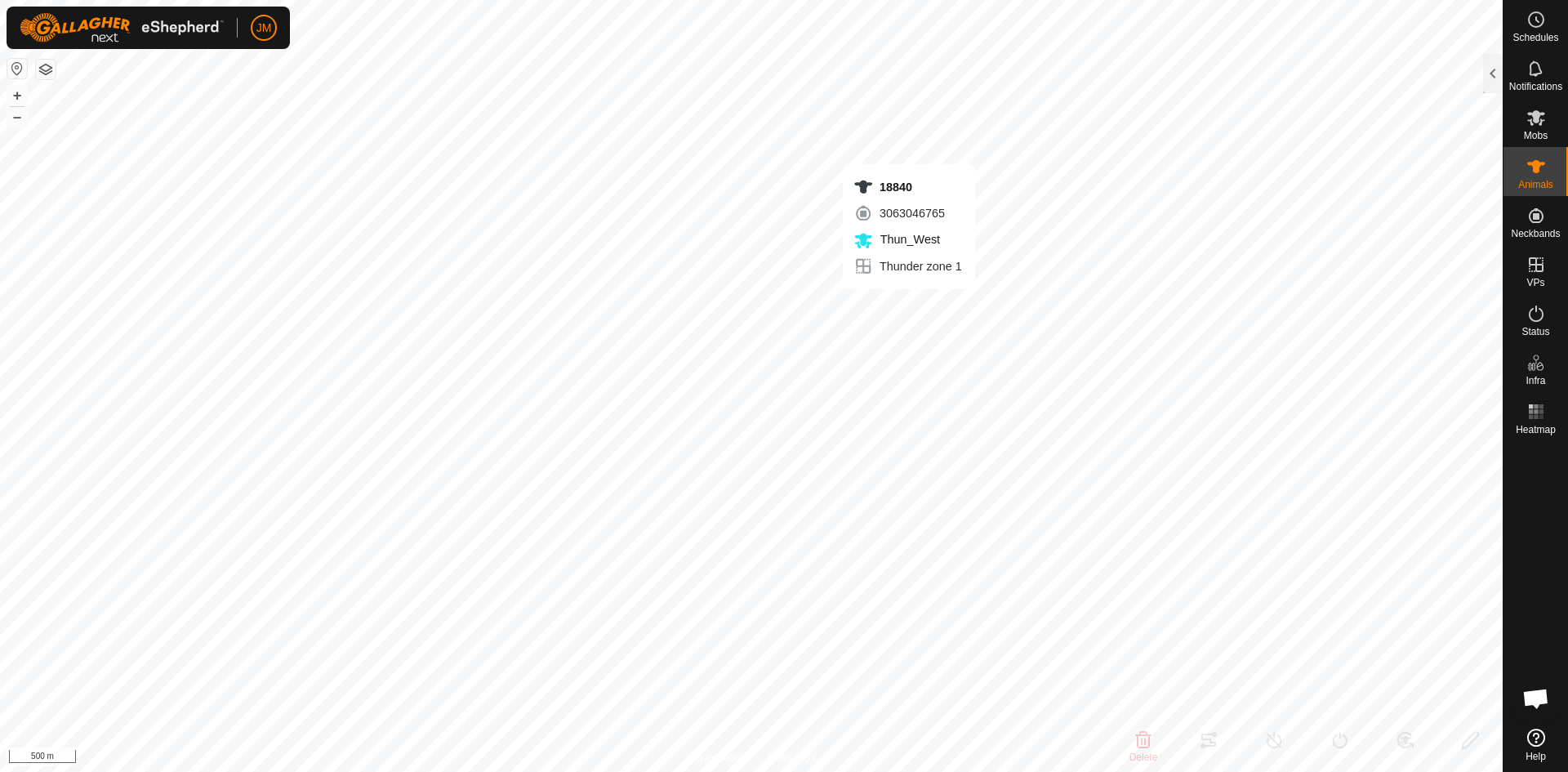
type input "-"
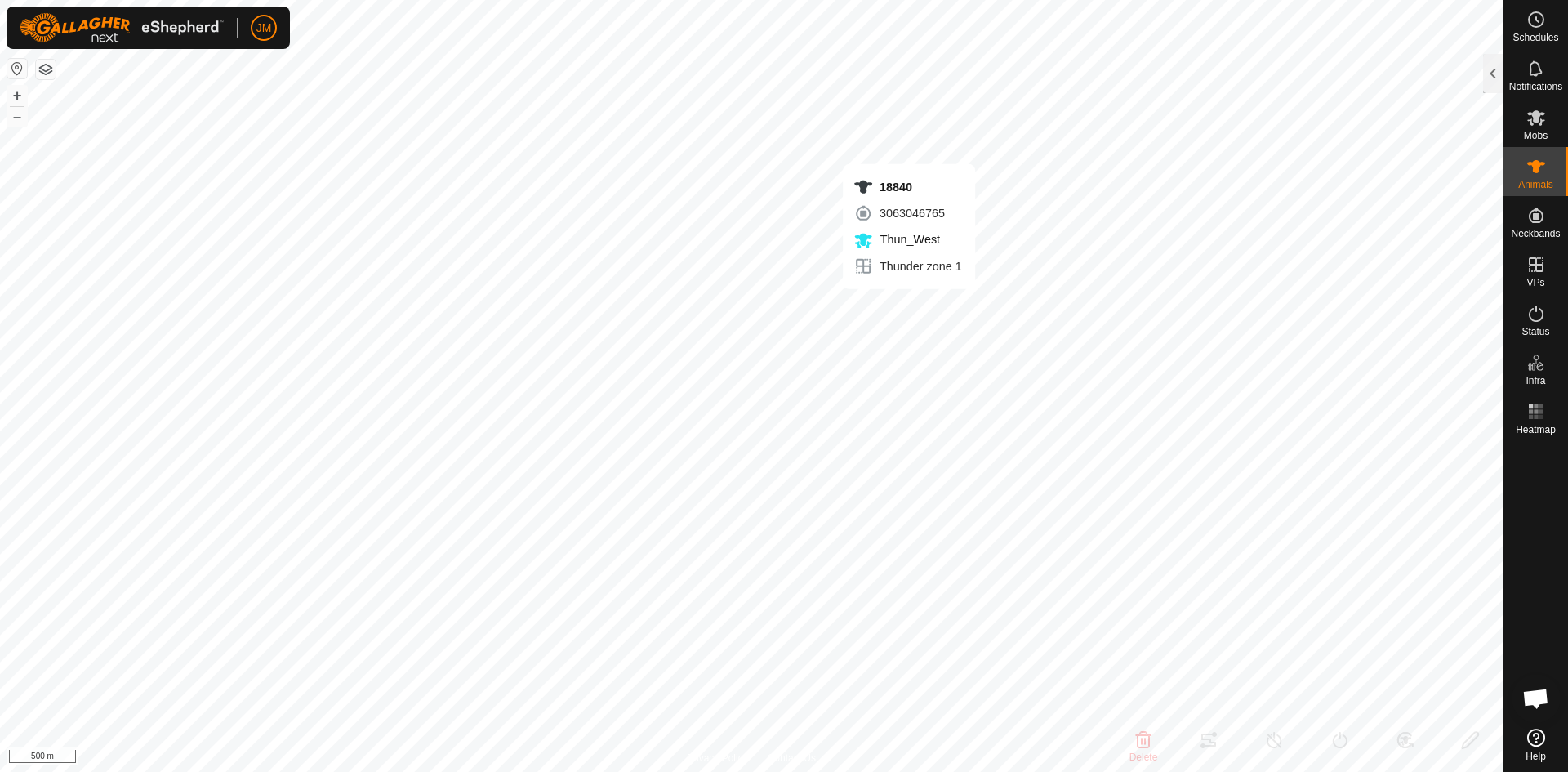
type input "-"
type input "21325"
type input "-"
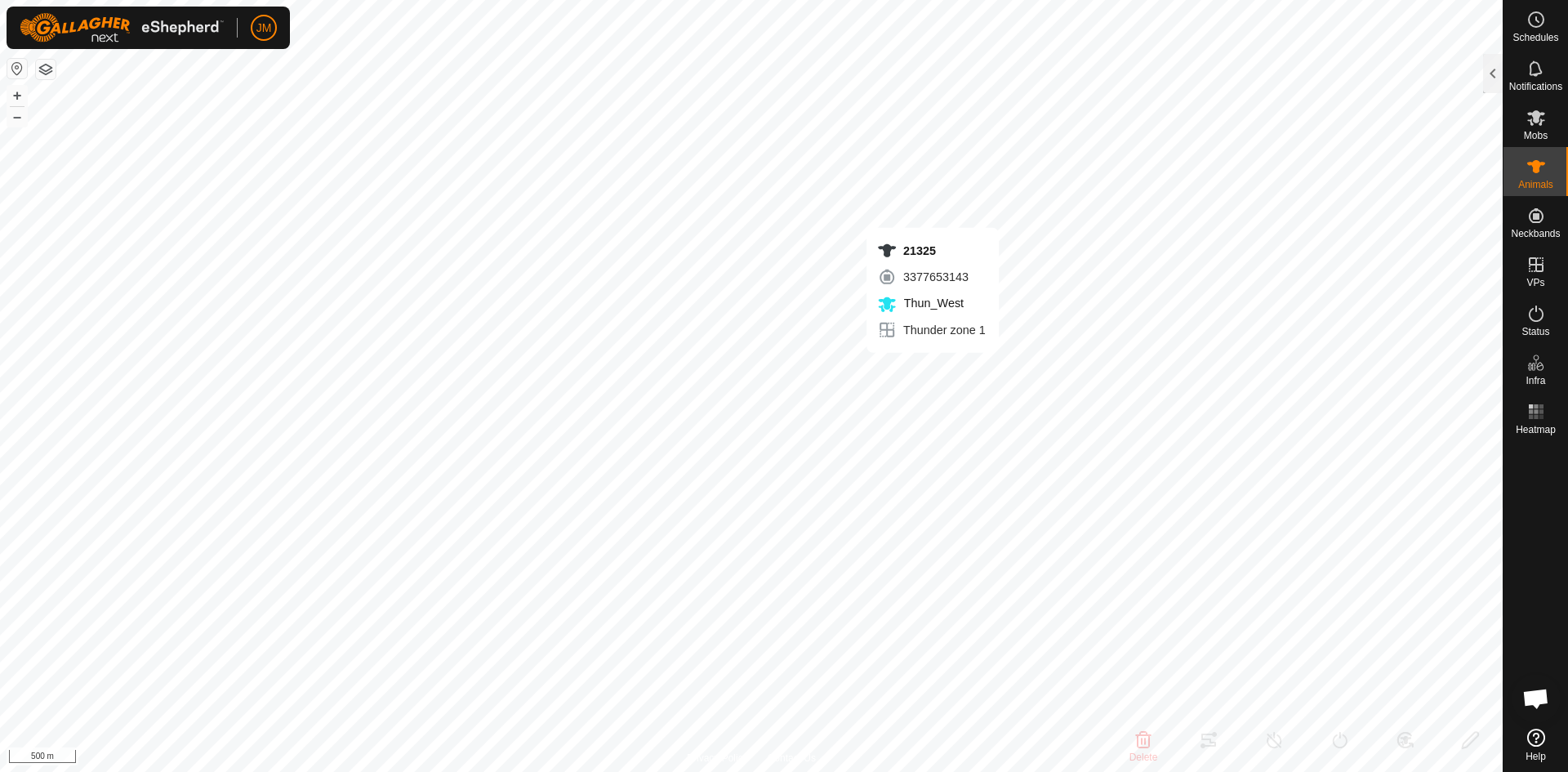
type input "-"
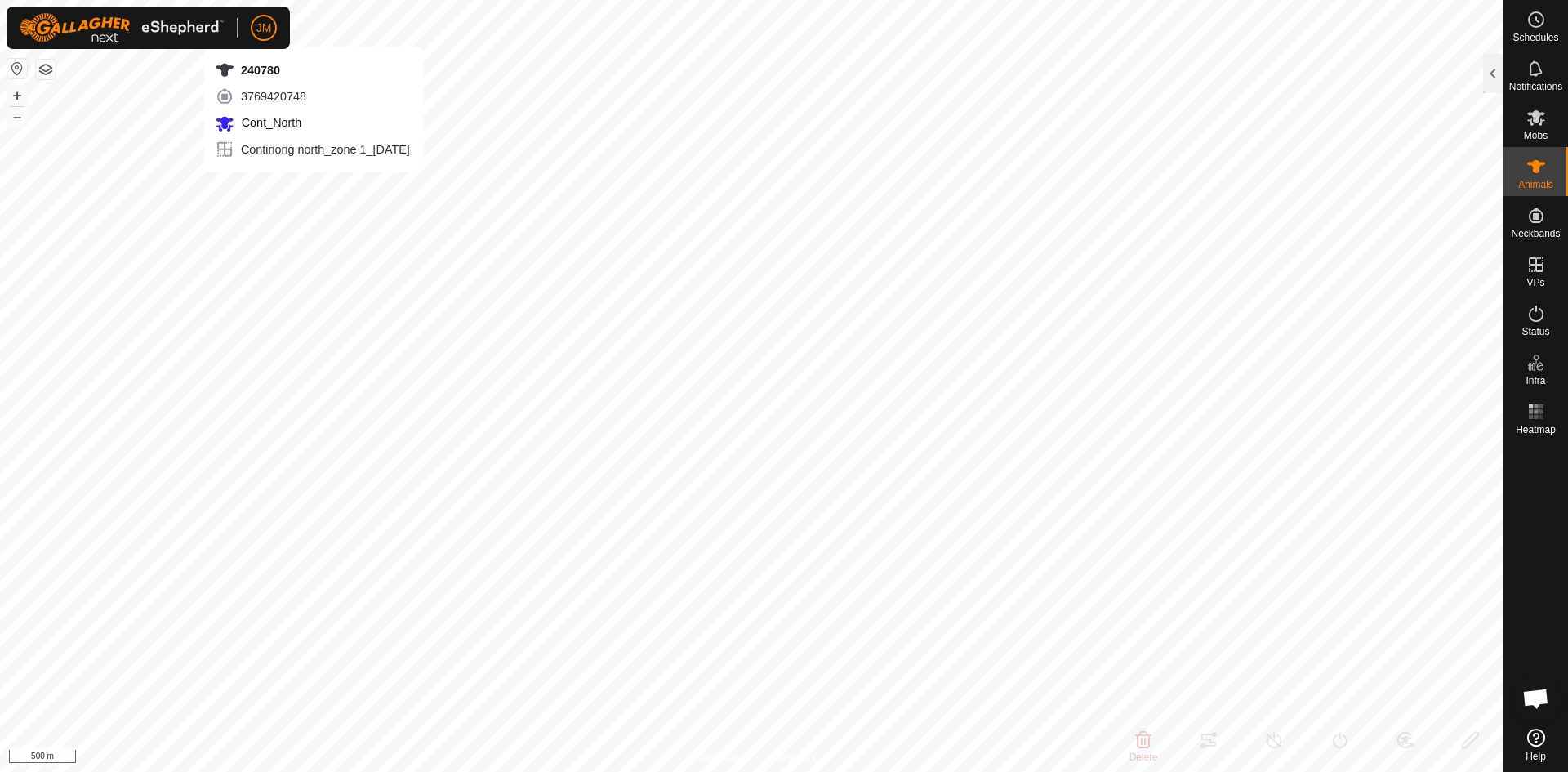
type input "240780"
type input "-"
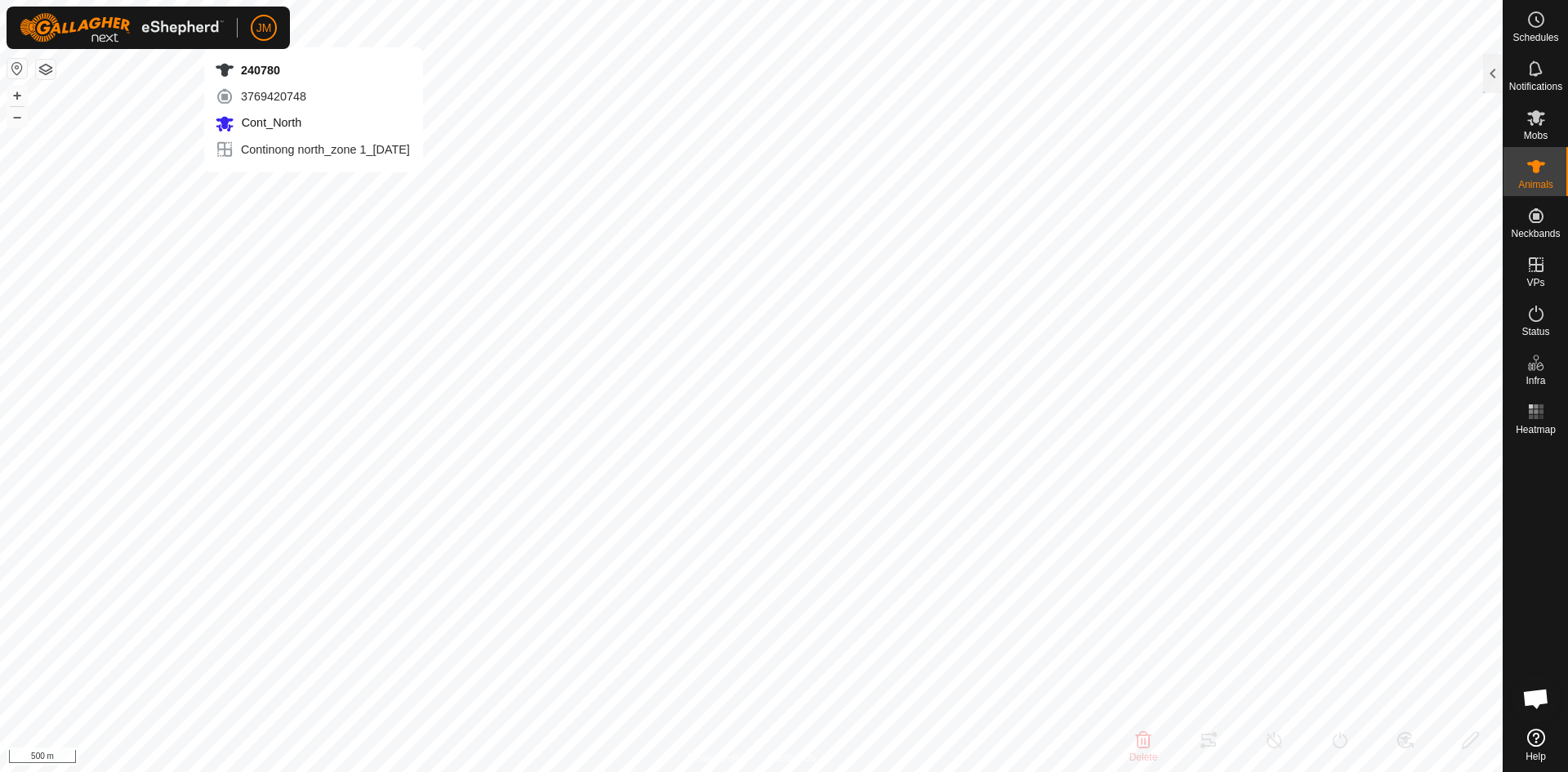
type input "-"
click at [22, 91] on button "+" at bounding box center [17, 95] width 19 height 19
click at [17, 94] on button "+" at bounding box center [17, 95] width 19 height 19
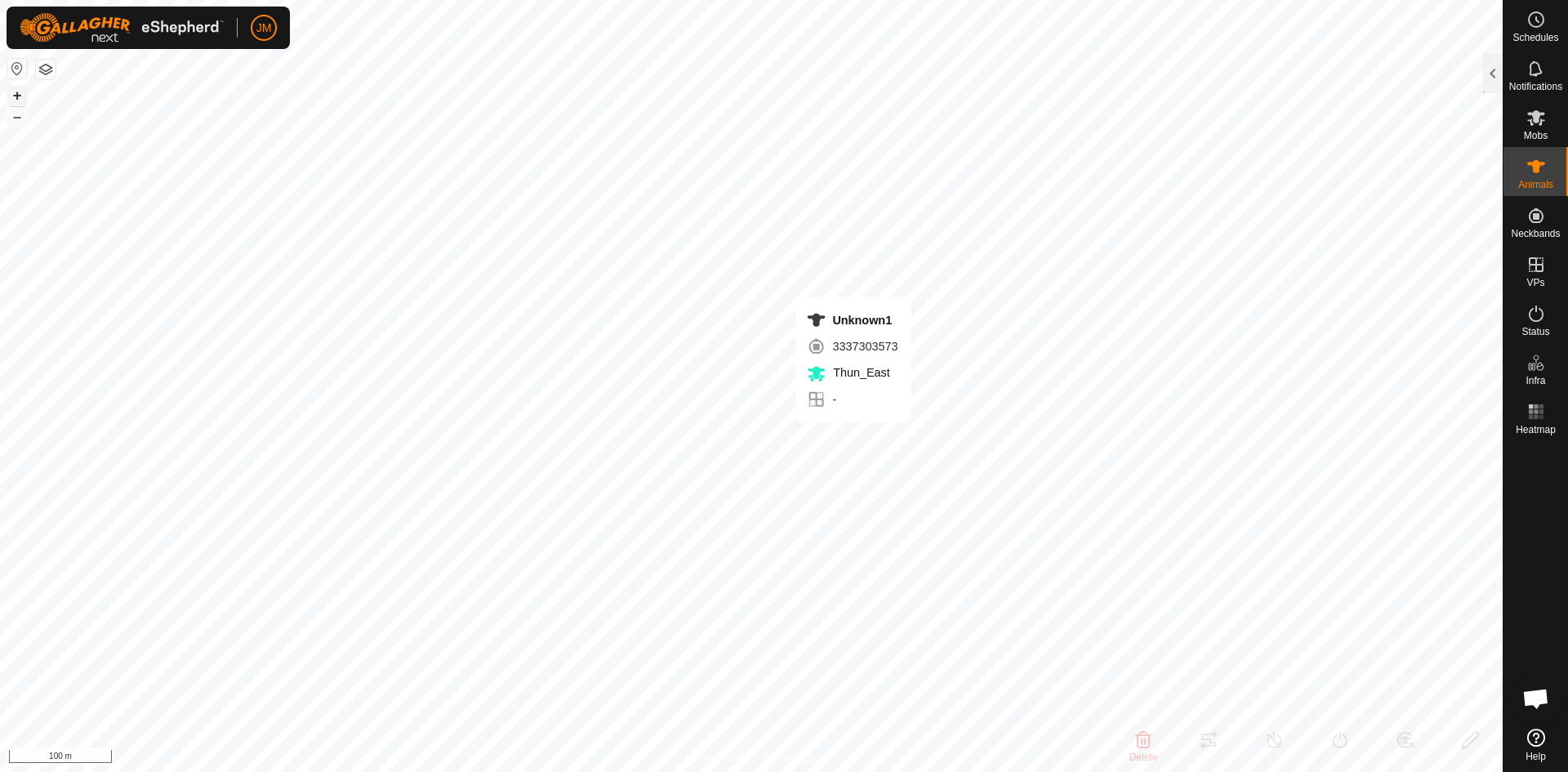
type input "Unknown1"
type input "-"
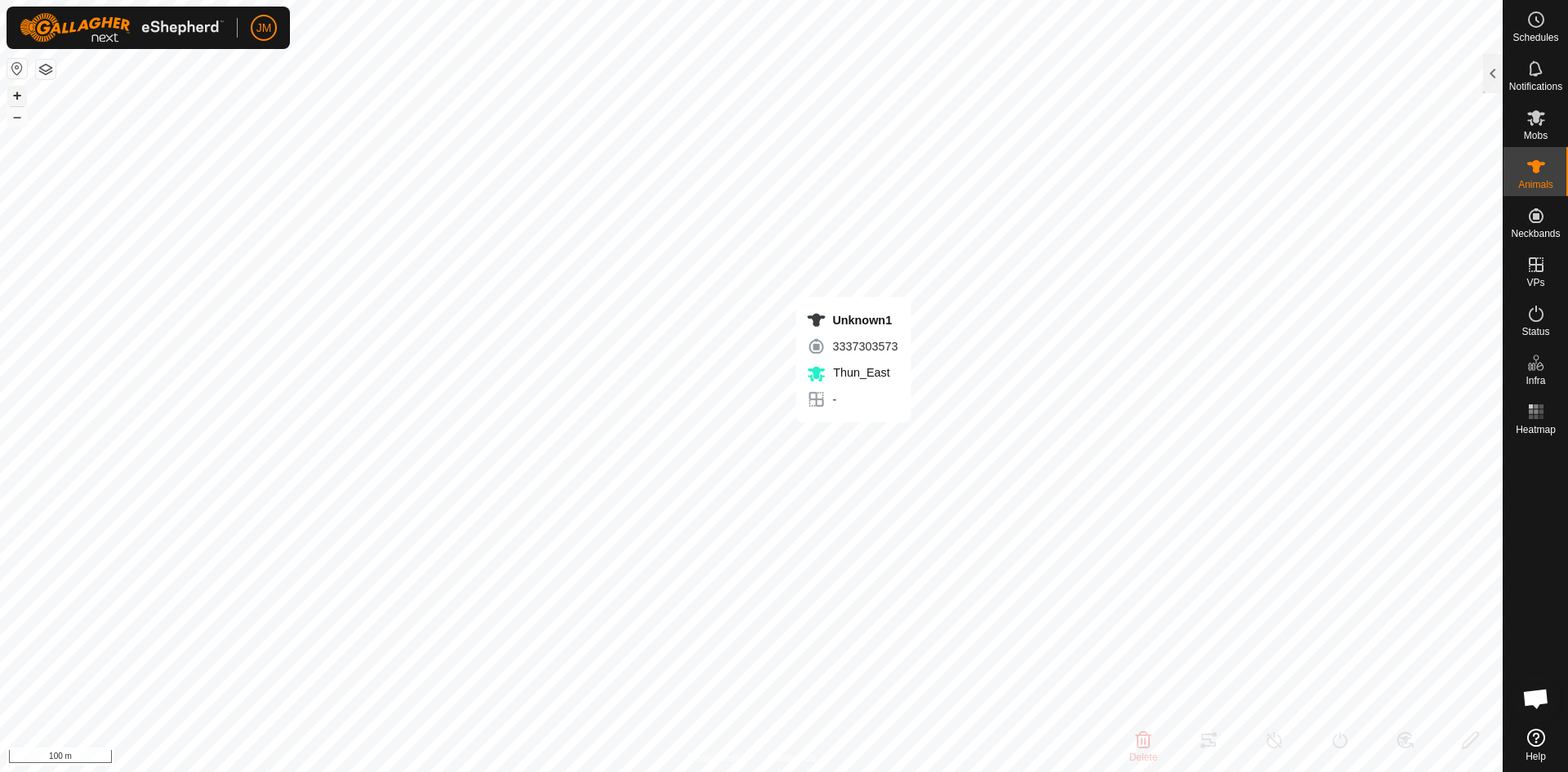
type input "0 kg"
type input "-"
type input "Unknown7"
type input "-"
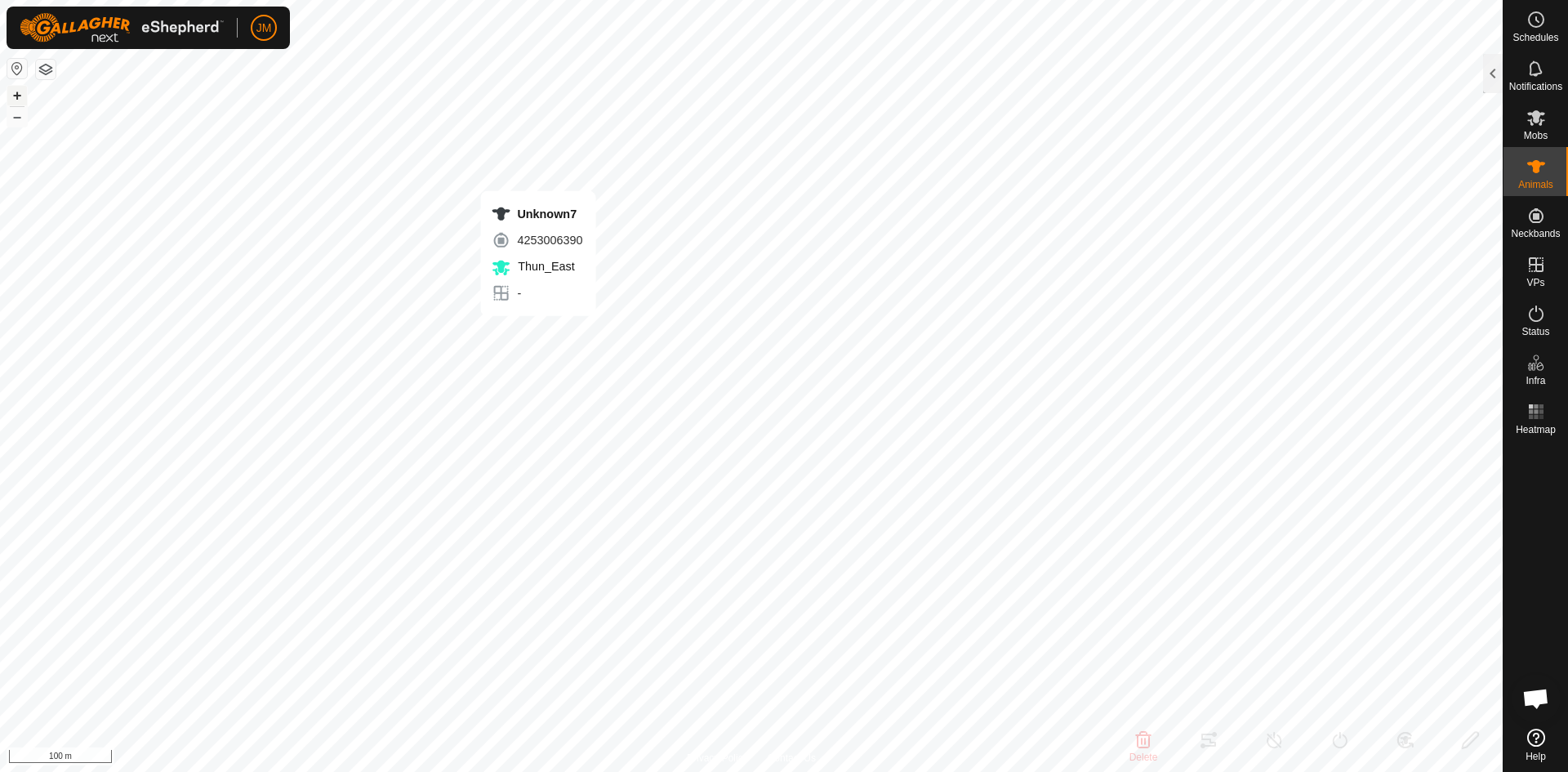
type input "-"
type input "0 kg"
type input "-"
type input "230657"
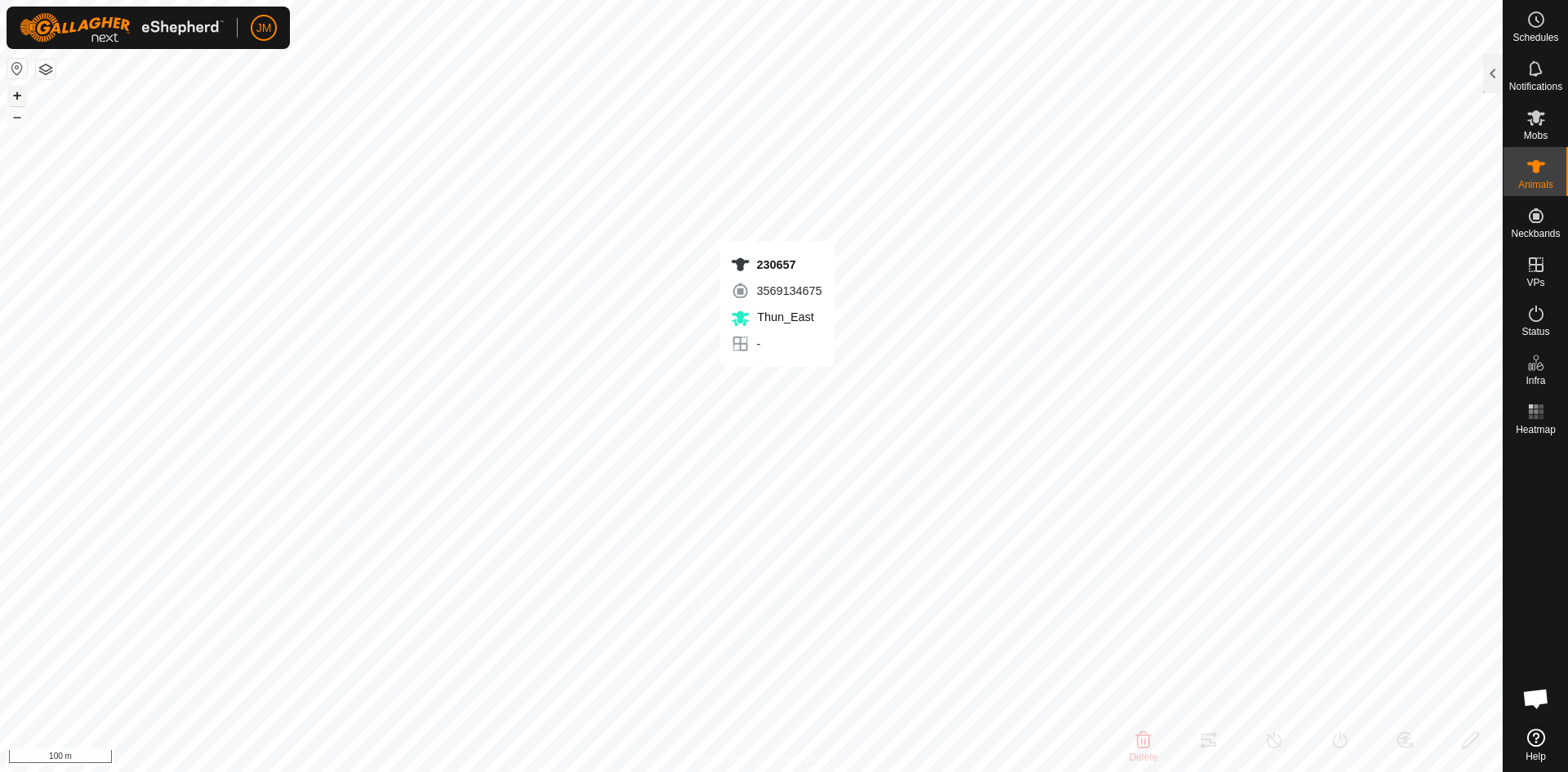
type input "-"
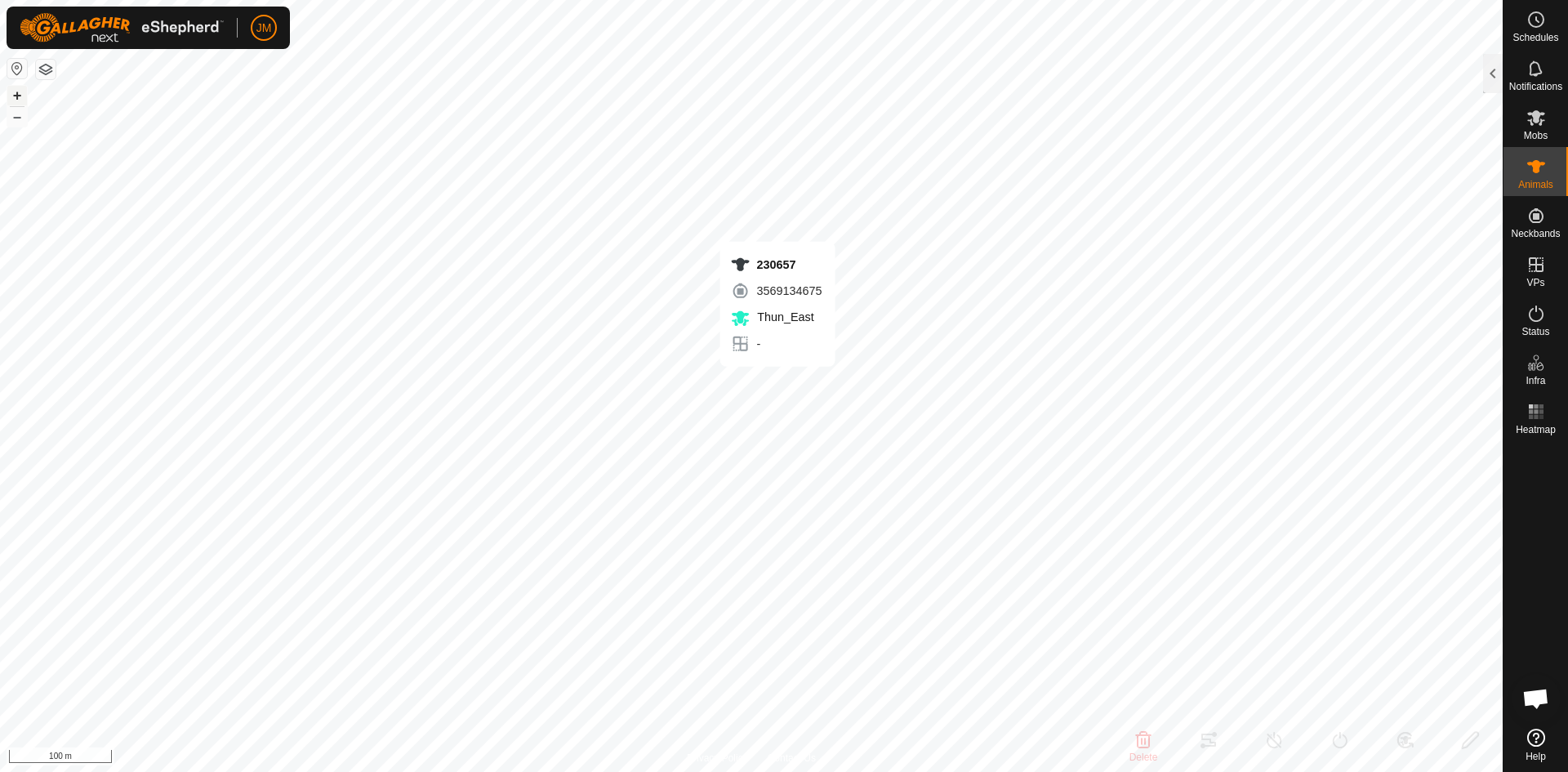
type input "-"
type input "231046"
type input "-"
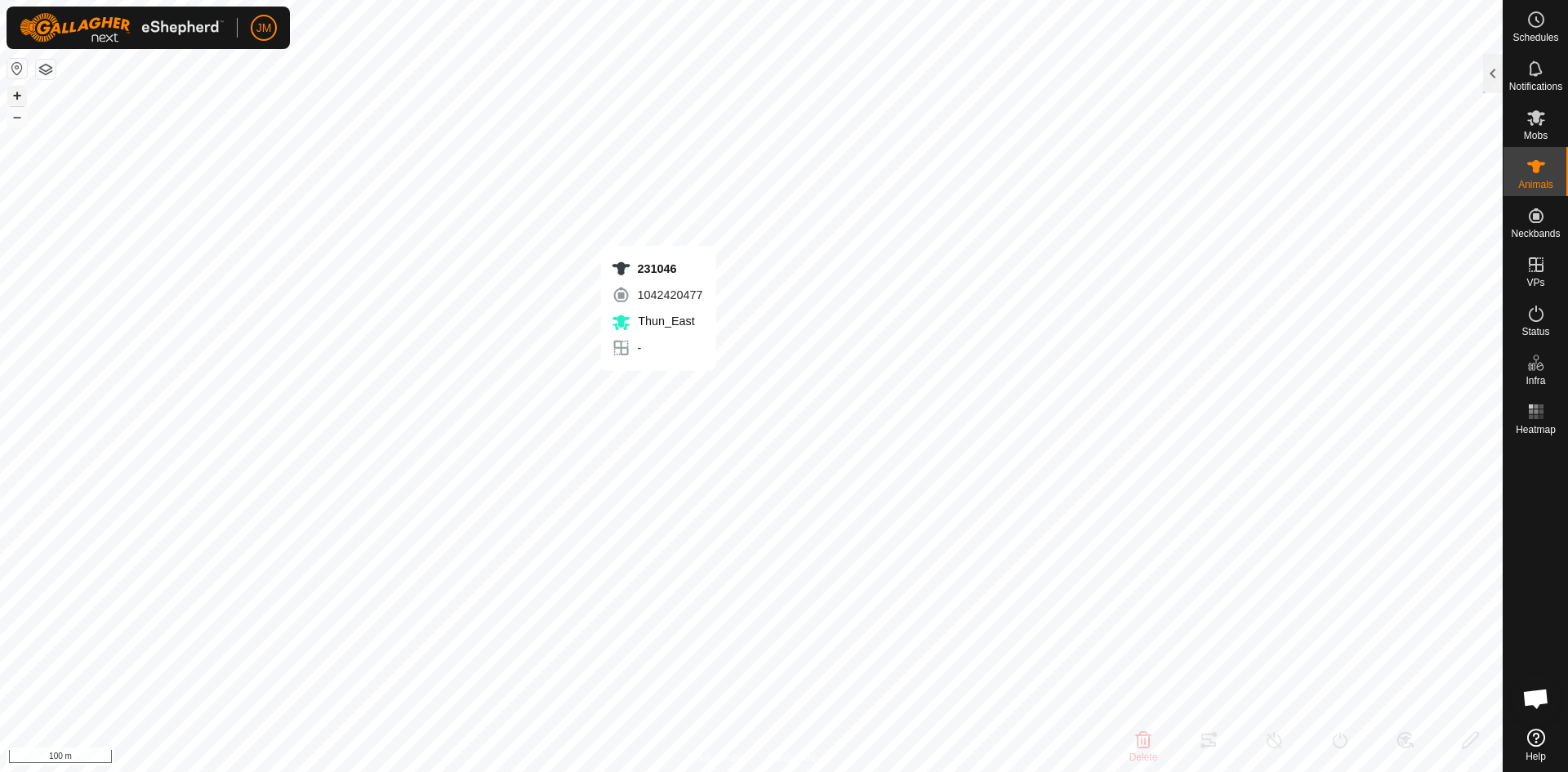
type input "-"
type input "230361"
type input "-"
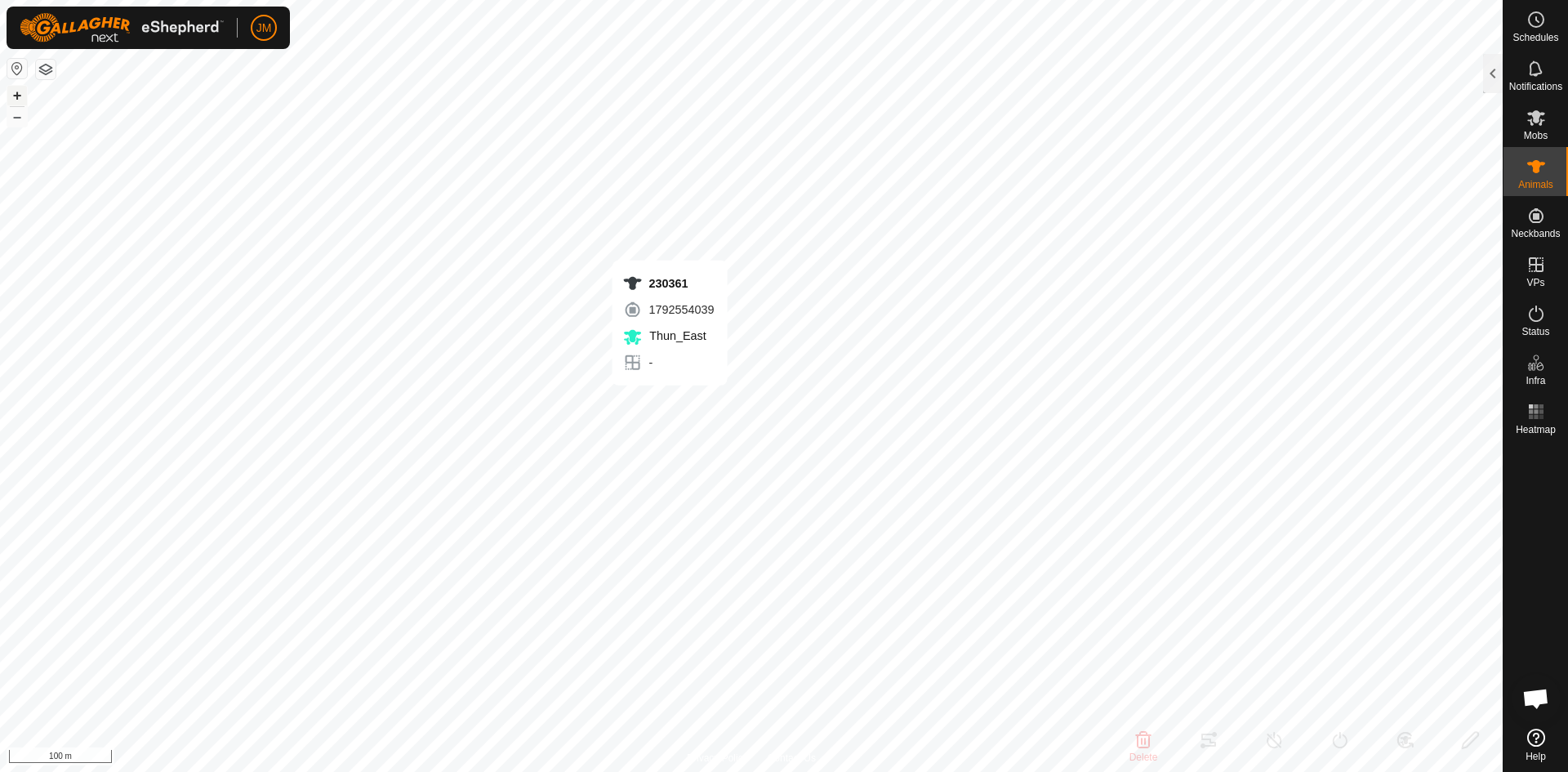
type input "-"
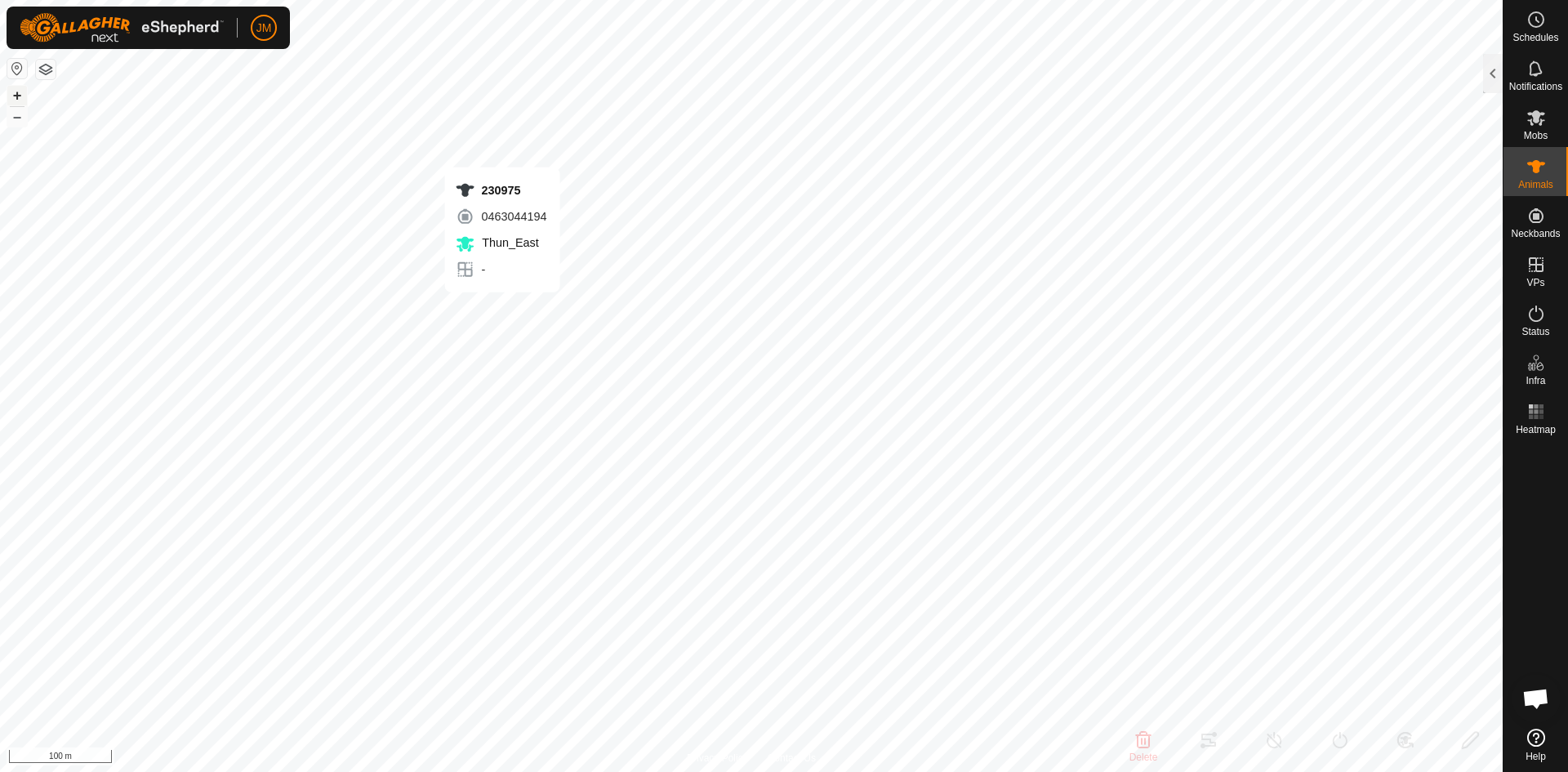
type input "230975"
type input "-"
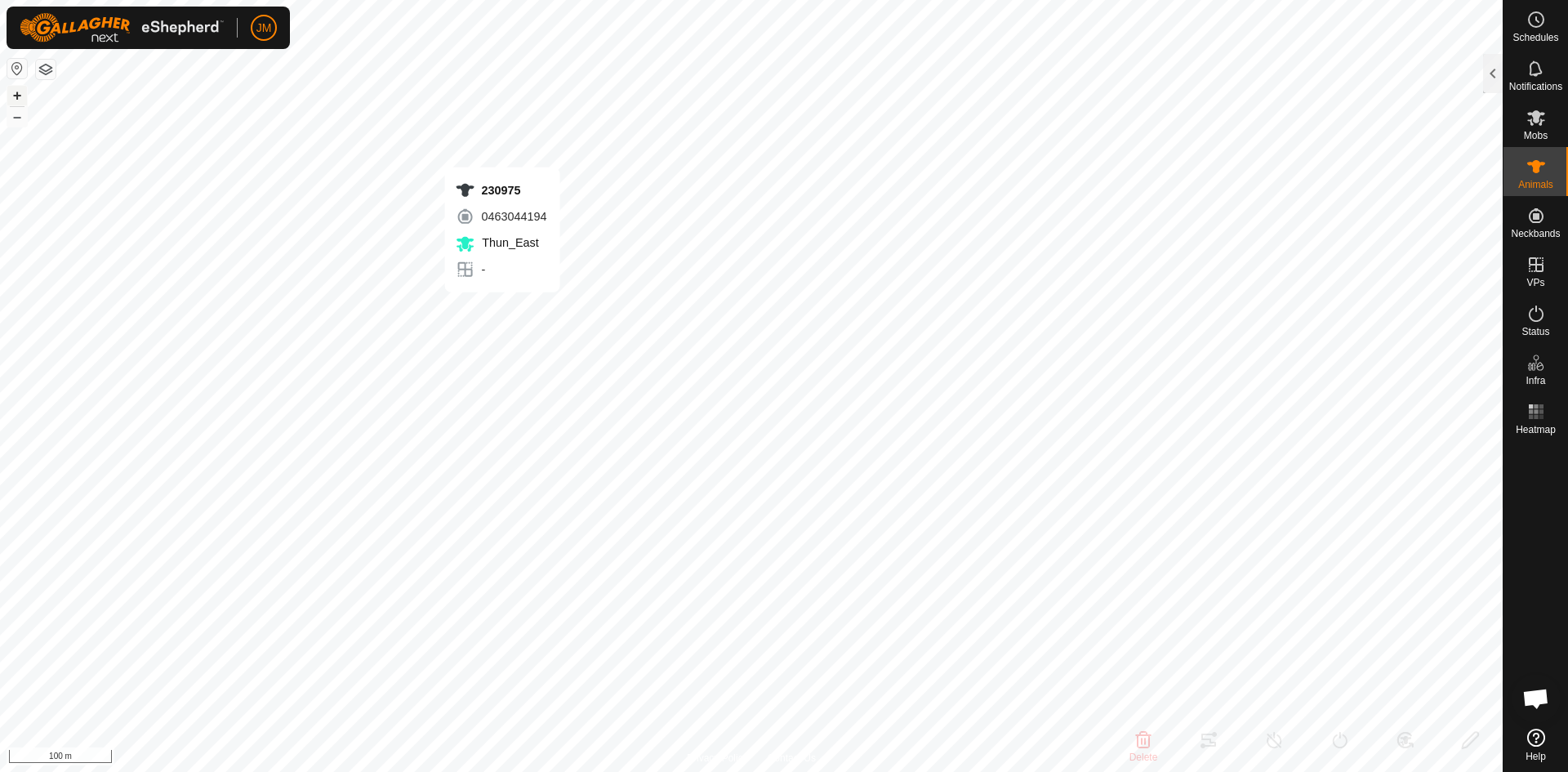
type input "-"
type input "230762"
type input "-"
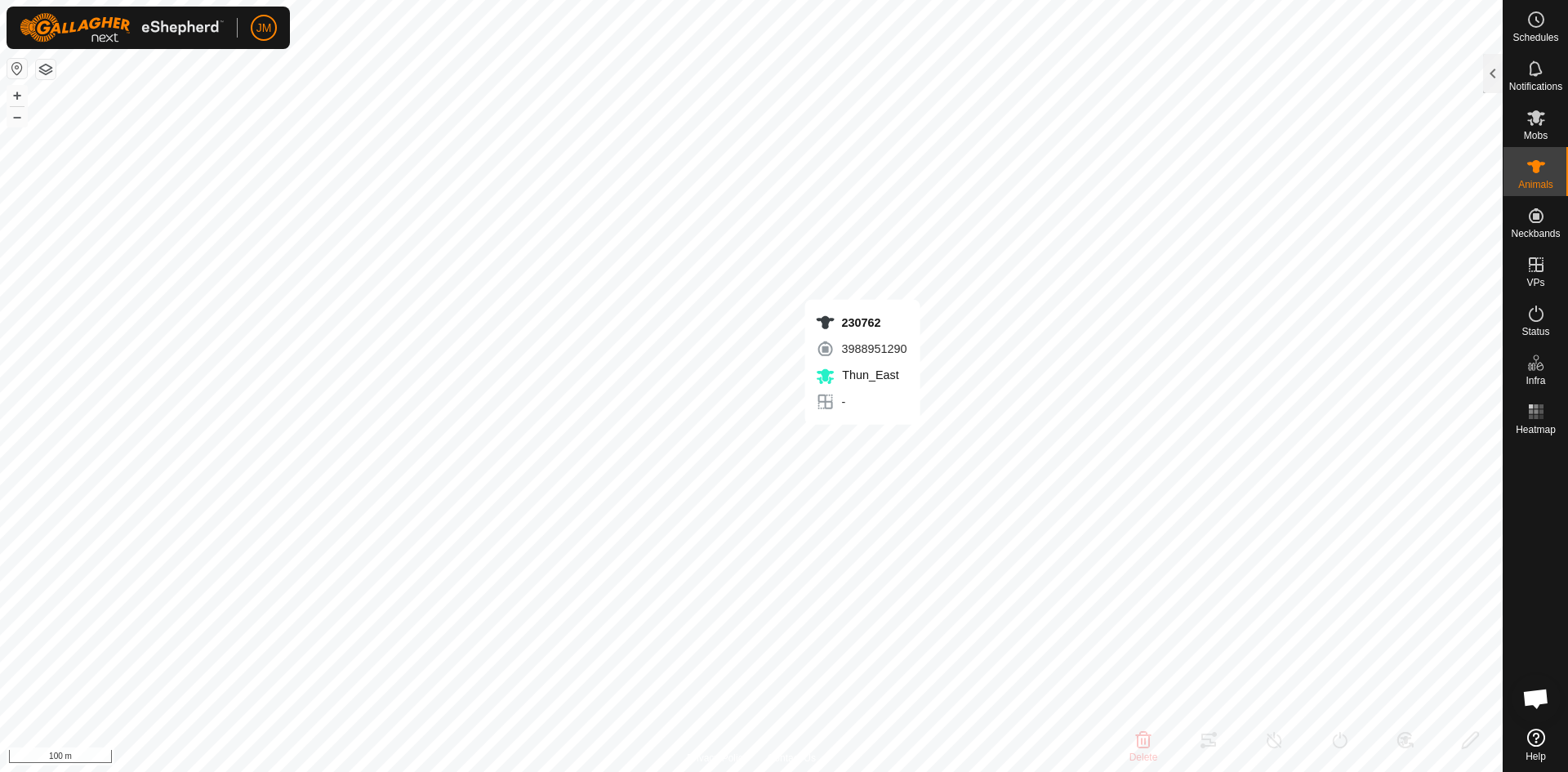
type input "-"
type input "230149"
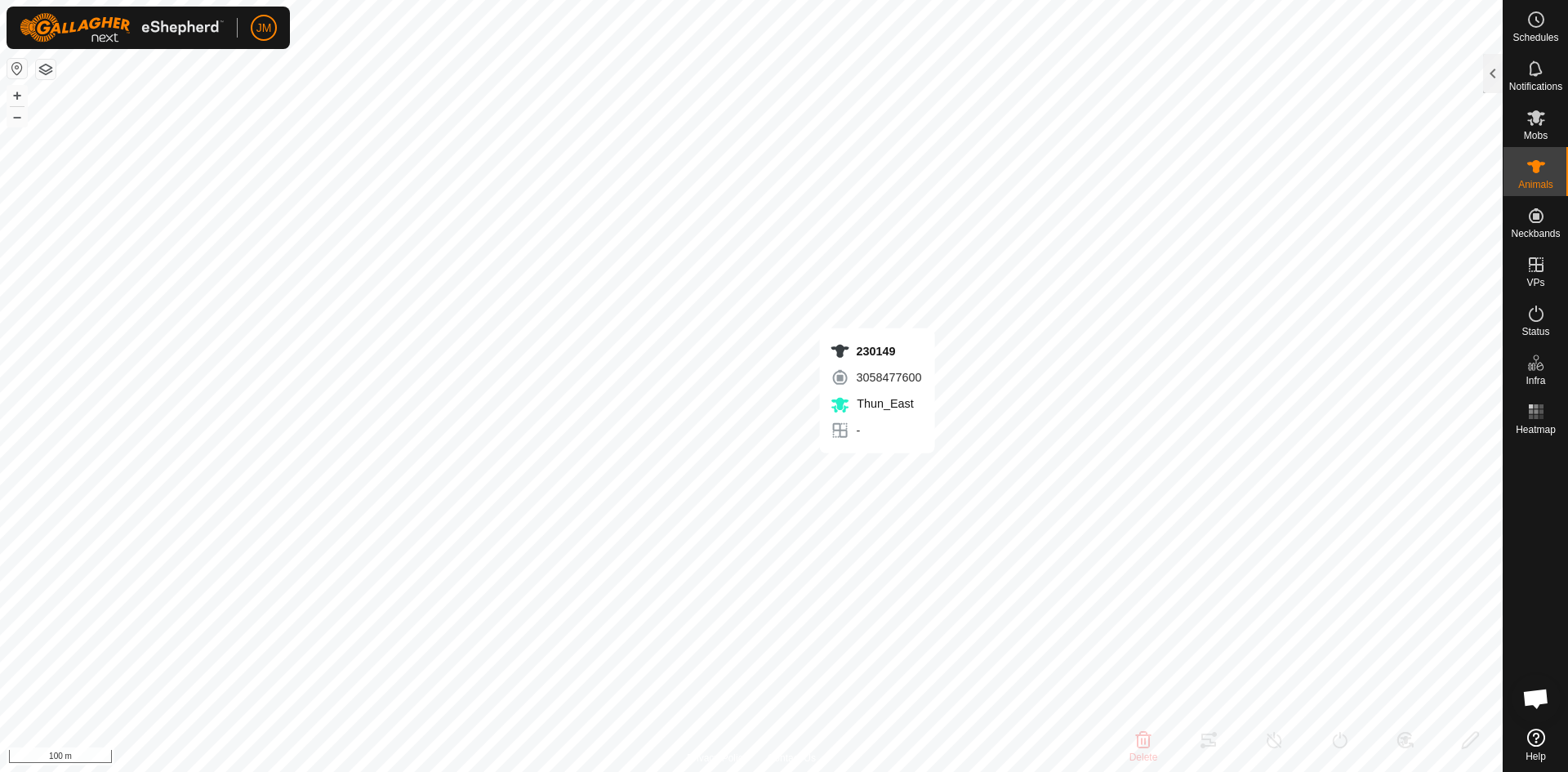
type input "-"
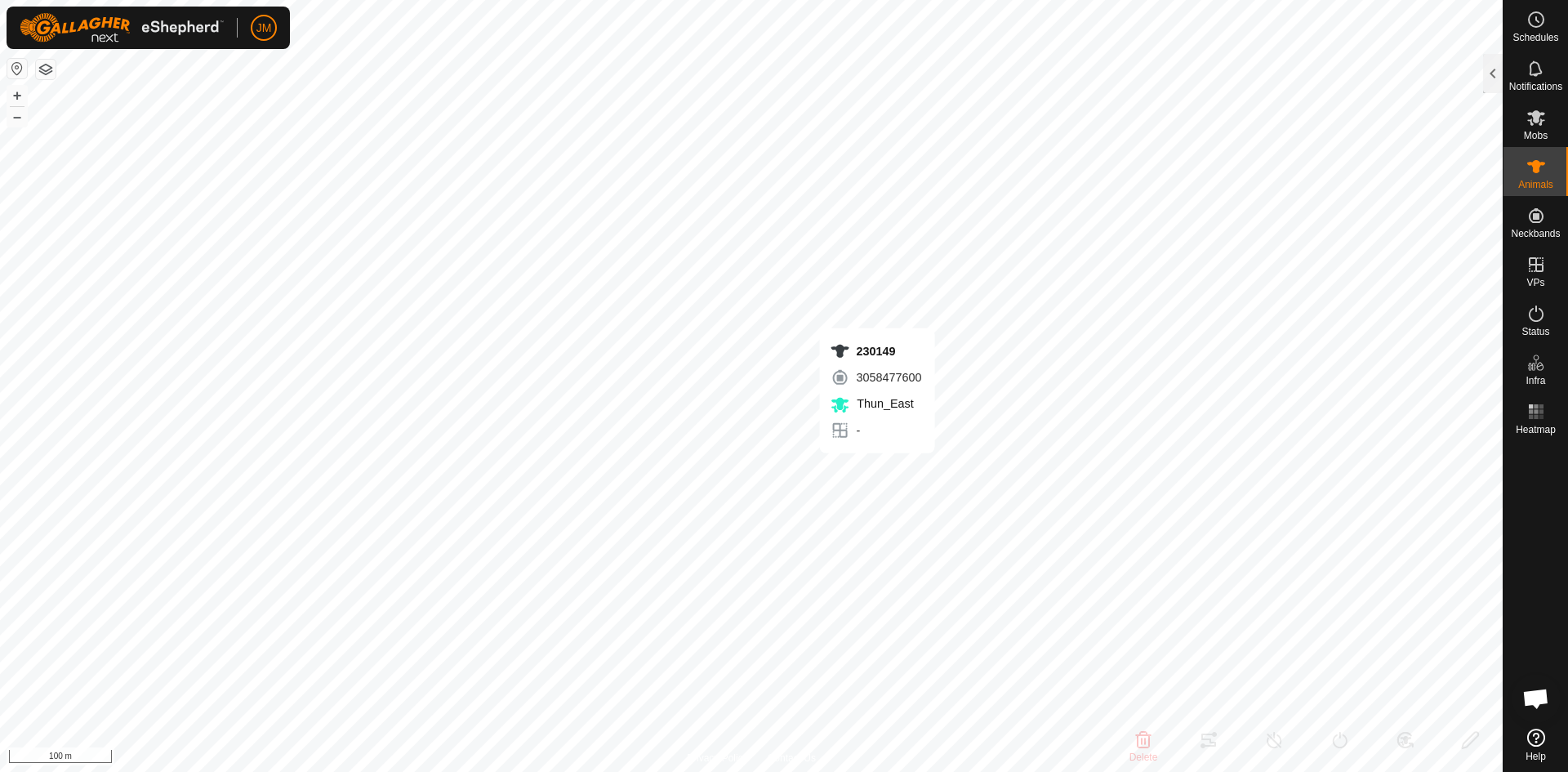
type input "-"
type input "230536"
type input "-"
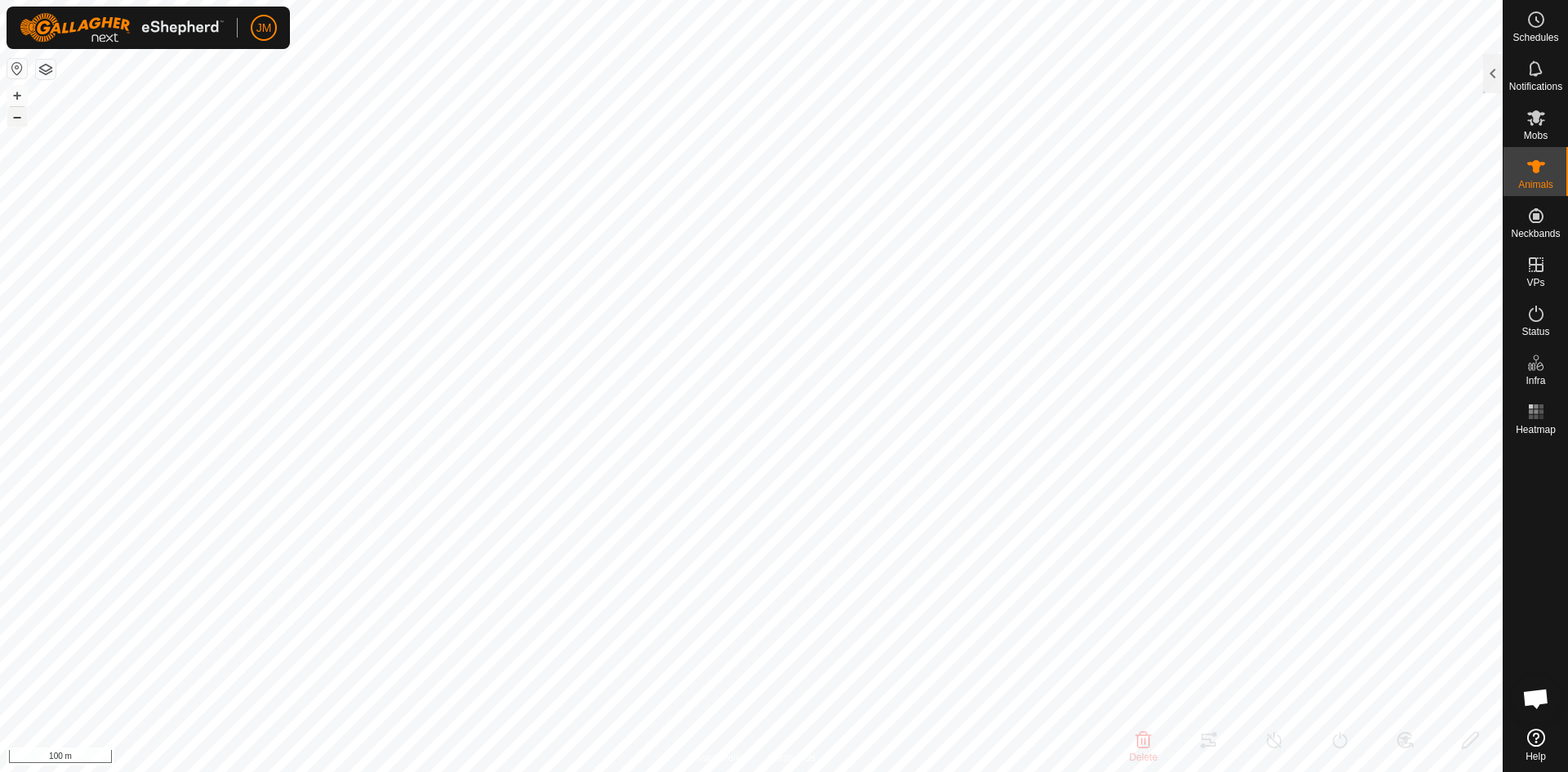
click at [18, 121] on button "–" at bounding box center [17, 116] width 19 height 19
click at [14, 93] on button "+" at bounding box center [17, 95] width 19 height 19
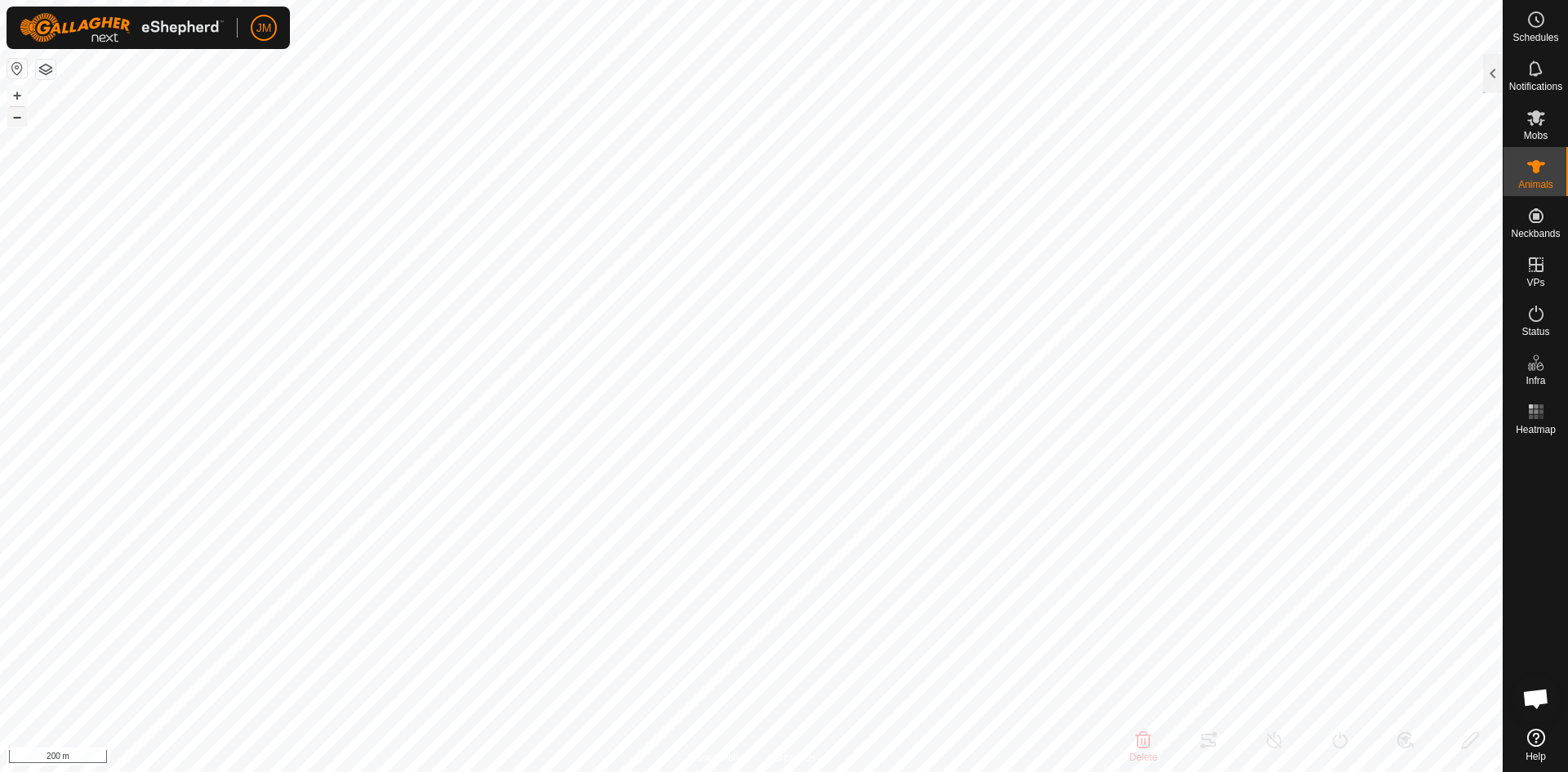
click at [10, 114] on button "–" at bounding box center [17, 116] width 19 height 19
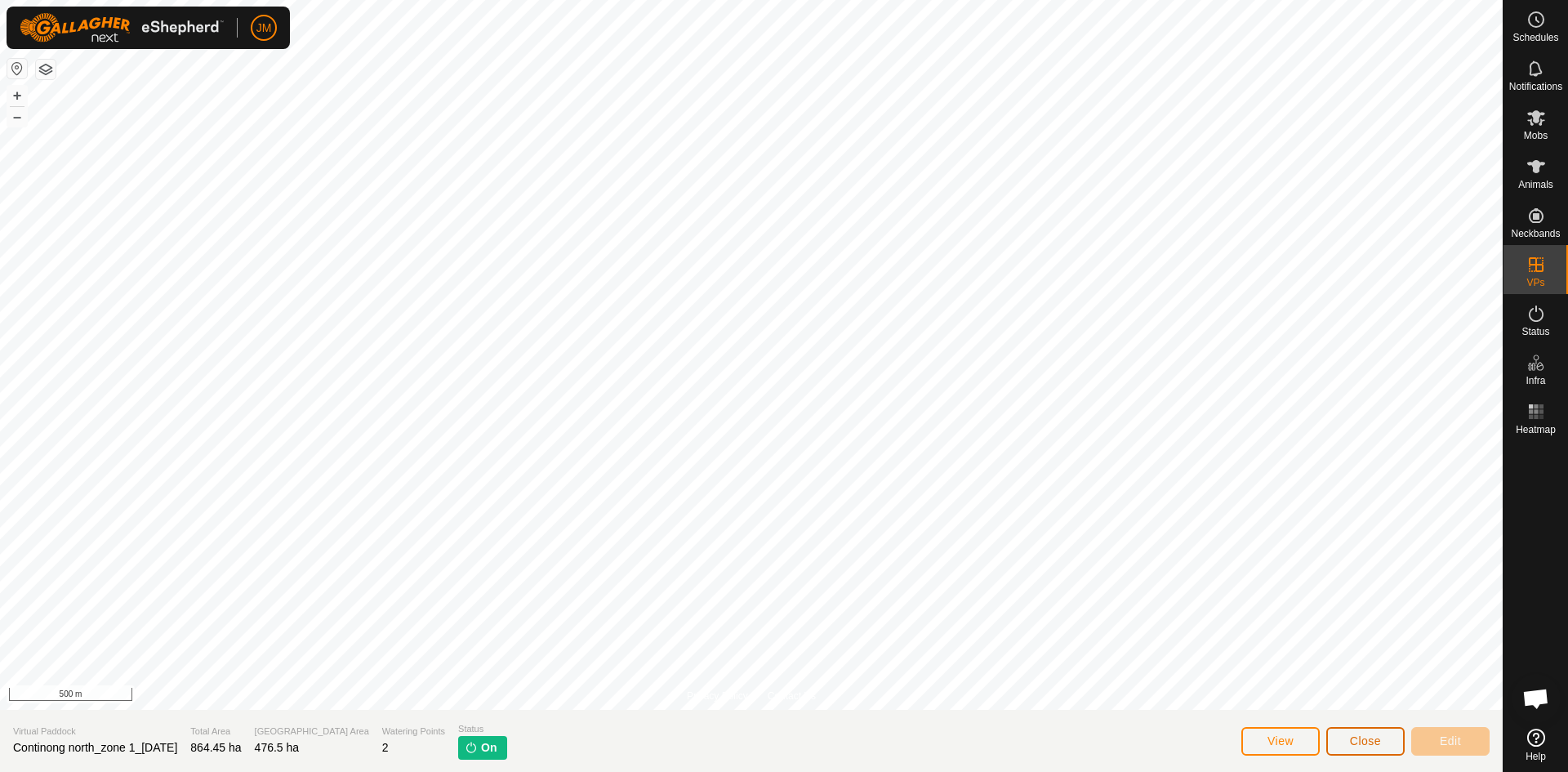
click at [1361, 742] on span "Close" at bounding box center [1366, 741] width 31 height 13
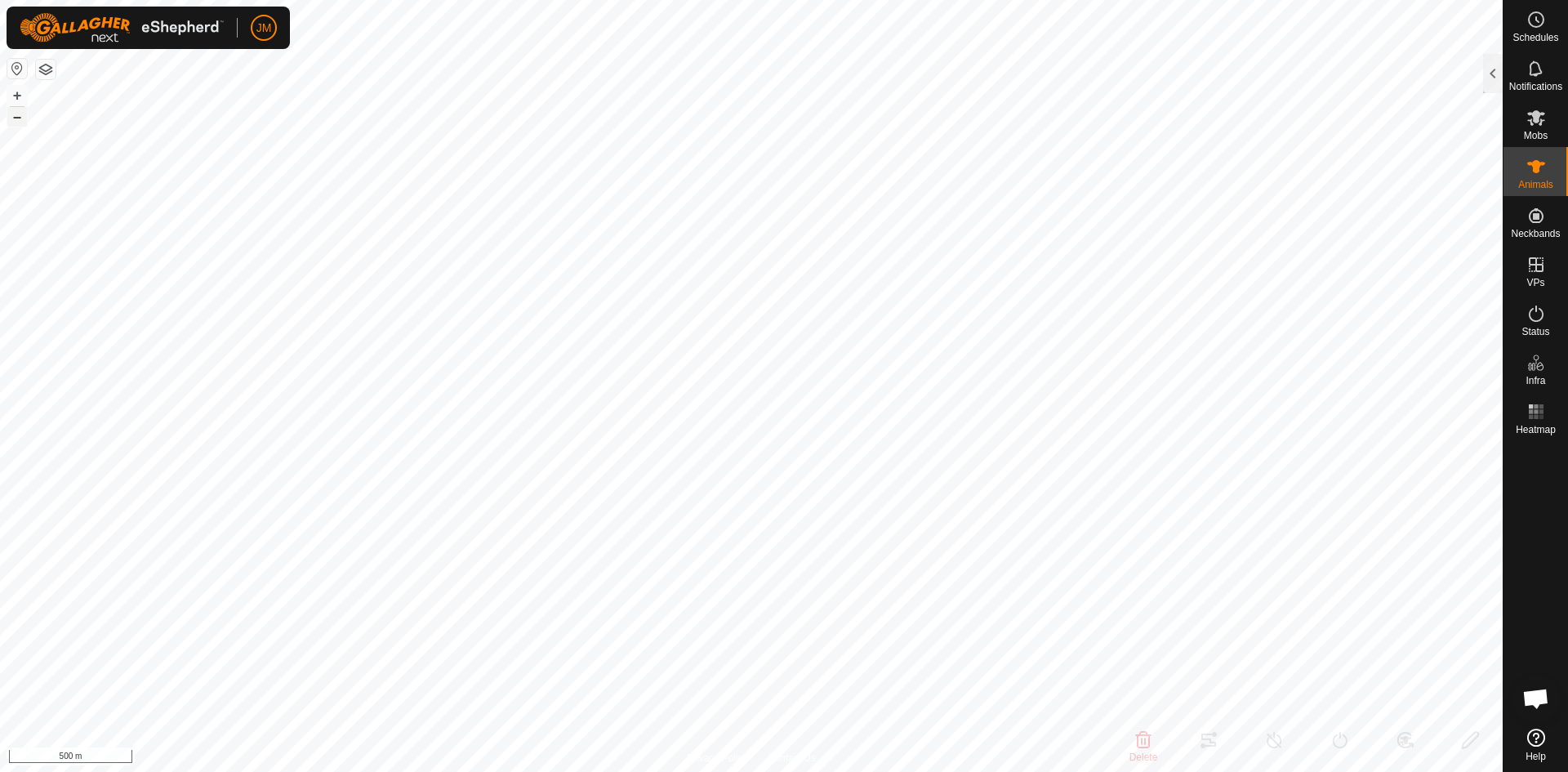
click at [21, 118] on button "–" at bounding box center [17, 116] width 19 height 19
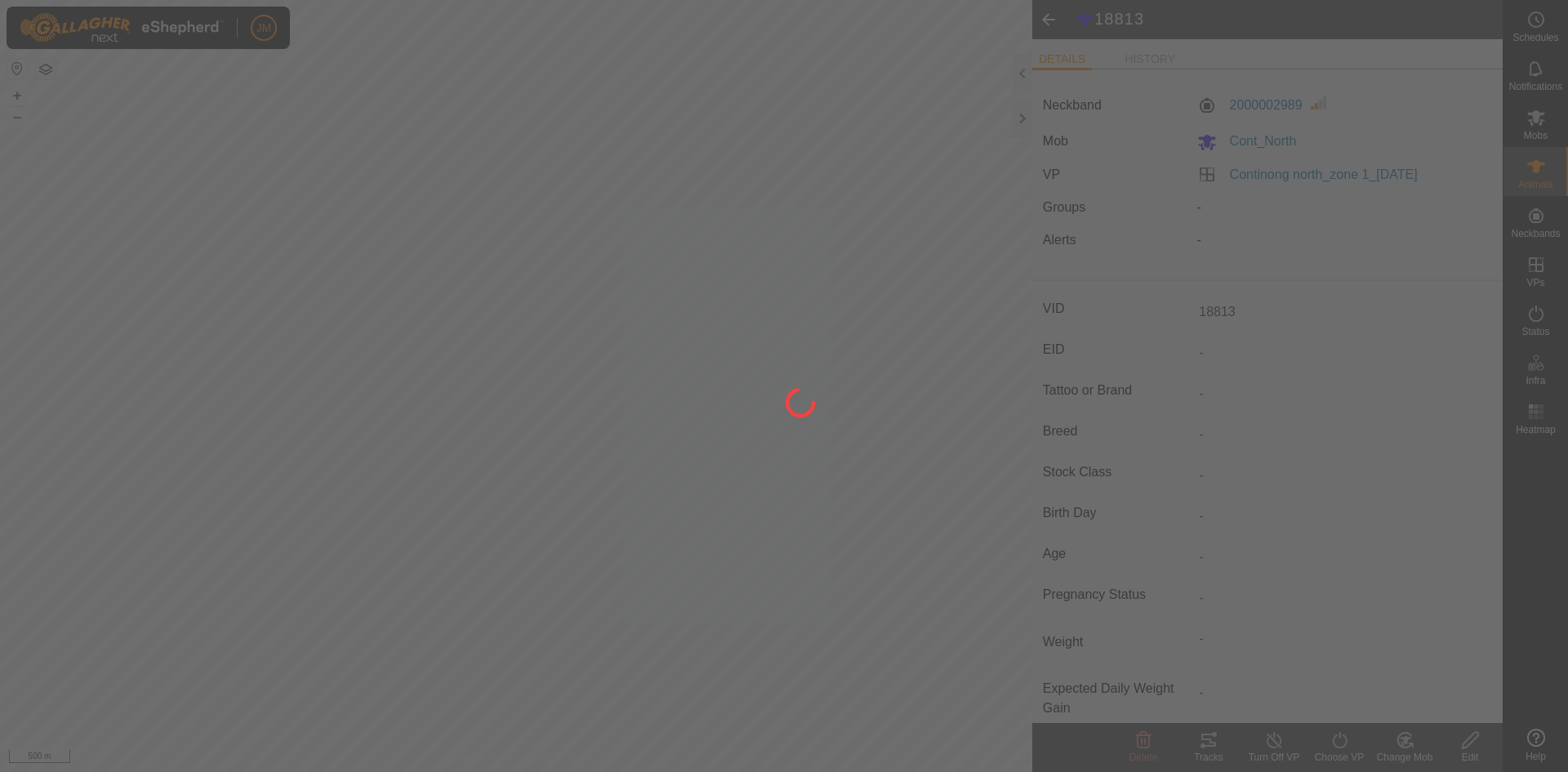
click at [1025, 117] on div at bounding box center [784, 386] width 1568 height 772
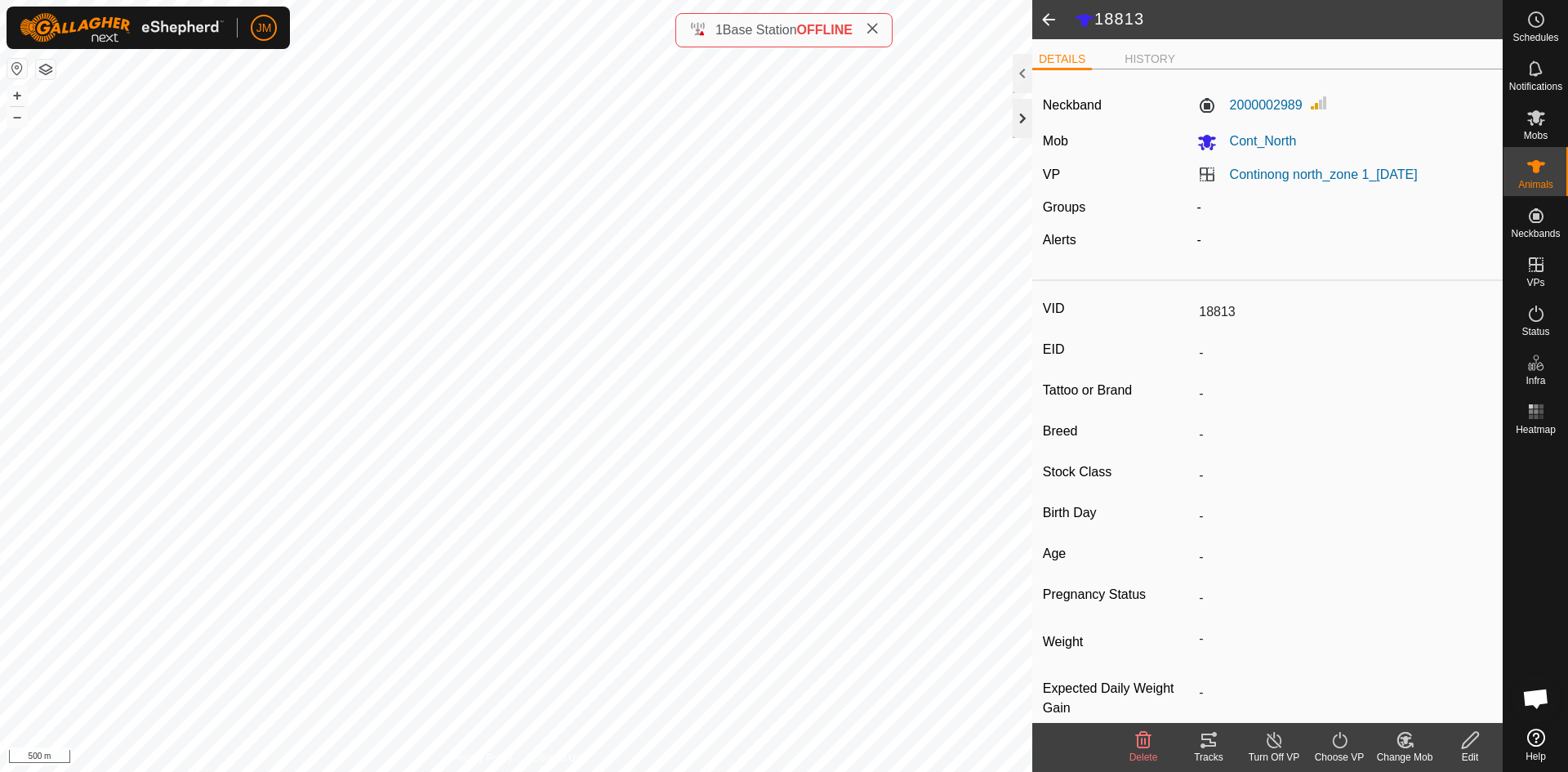
click at [1020, 117] on div at bounding box center [1022, 118] width 19 height 39
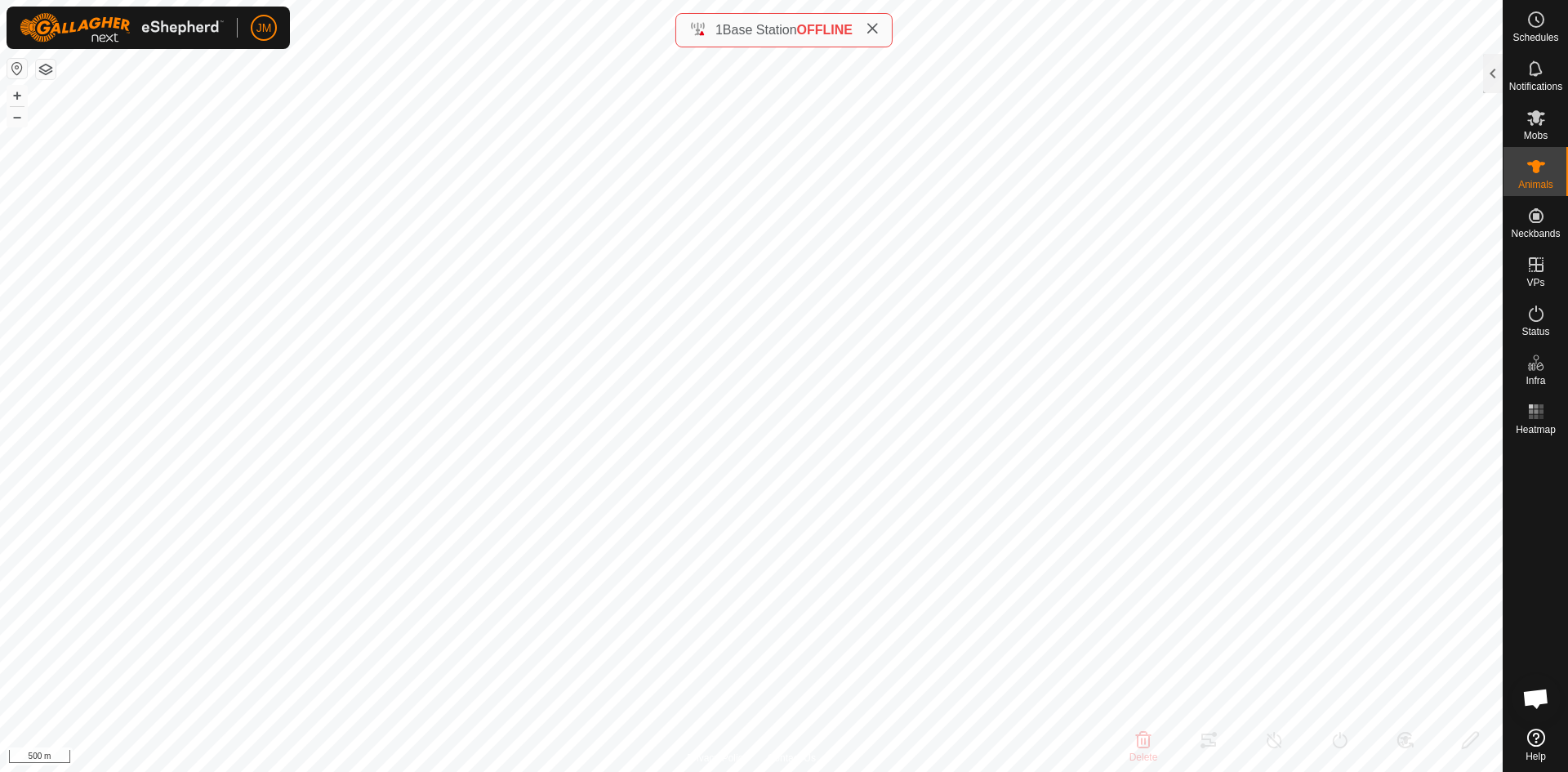
click at [878, 29] on icon at bounding box center [872, 29] width 13 height 13
type input "240780"
type input "-"
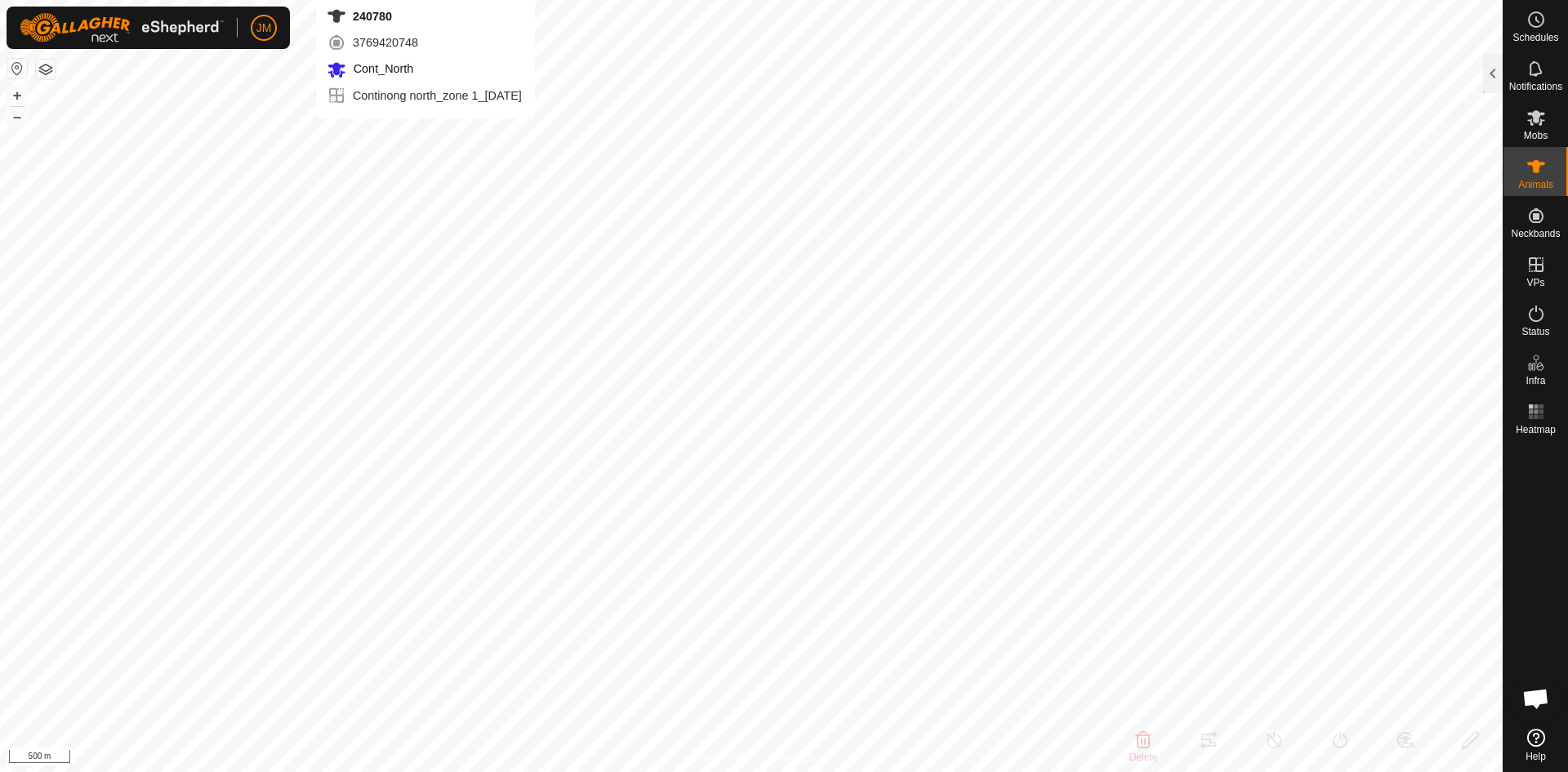
type input "-"
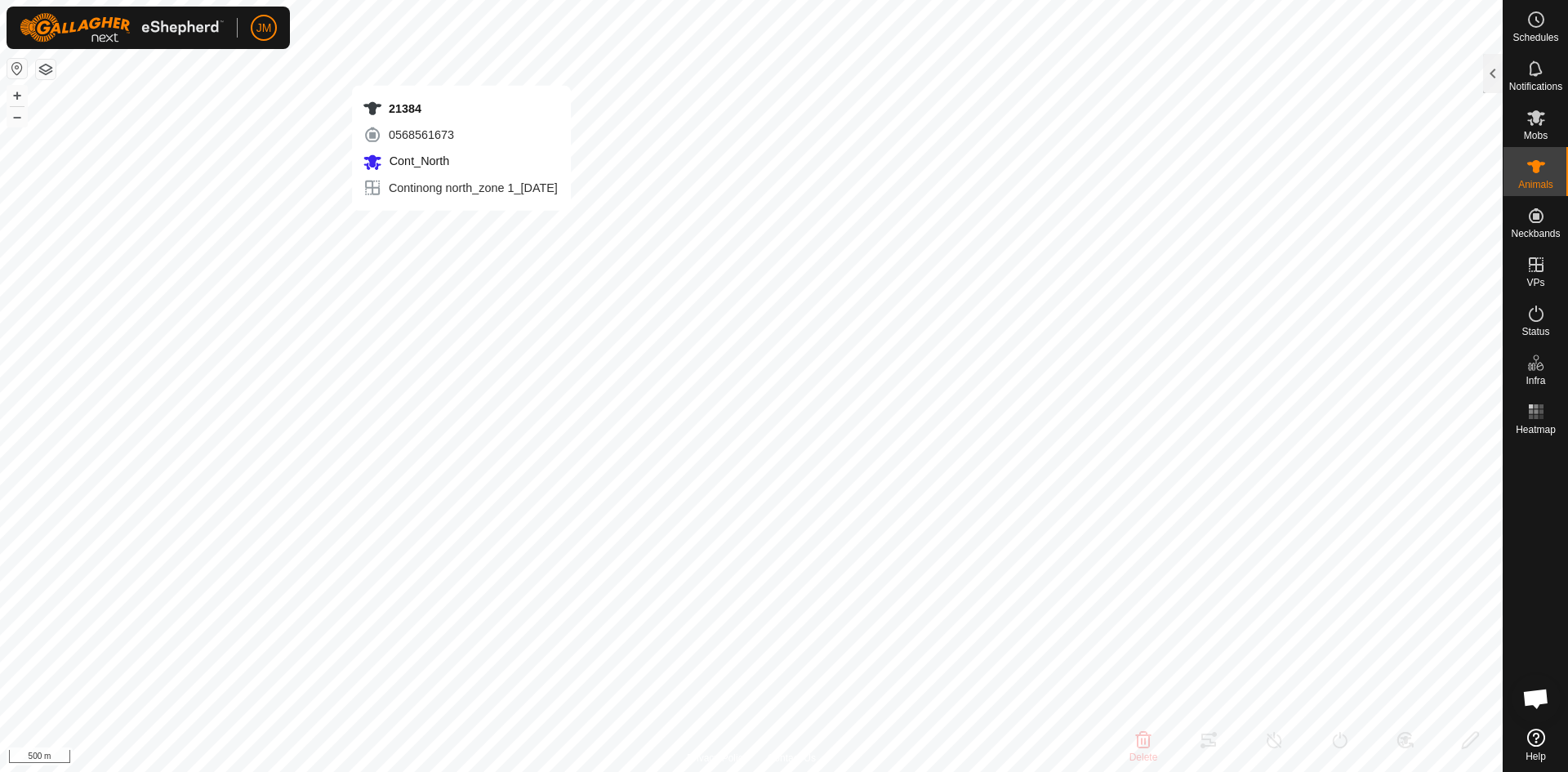
type input "21384"
type input "-"
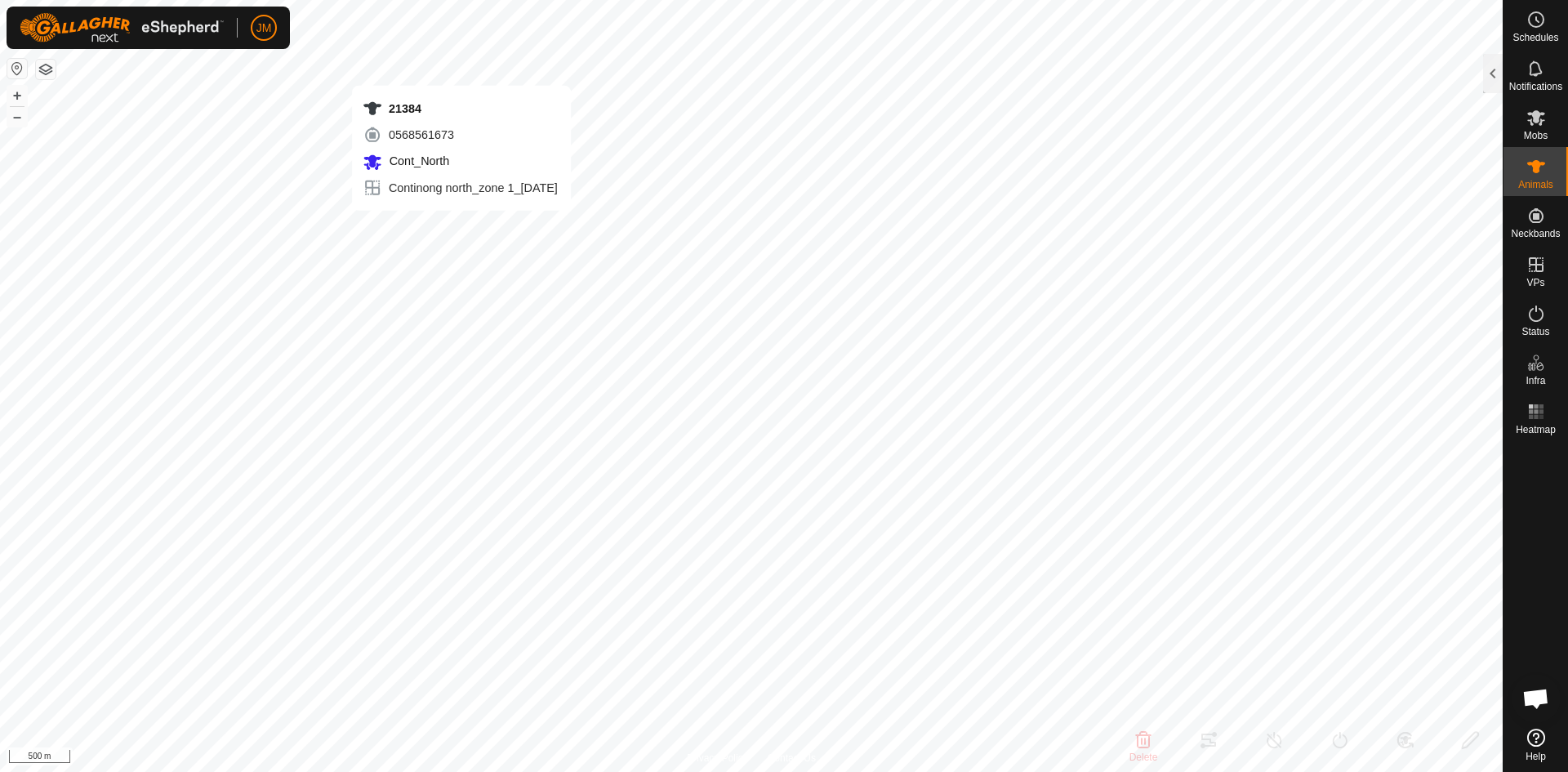
type input "-"
type input "240780"
type input "-"
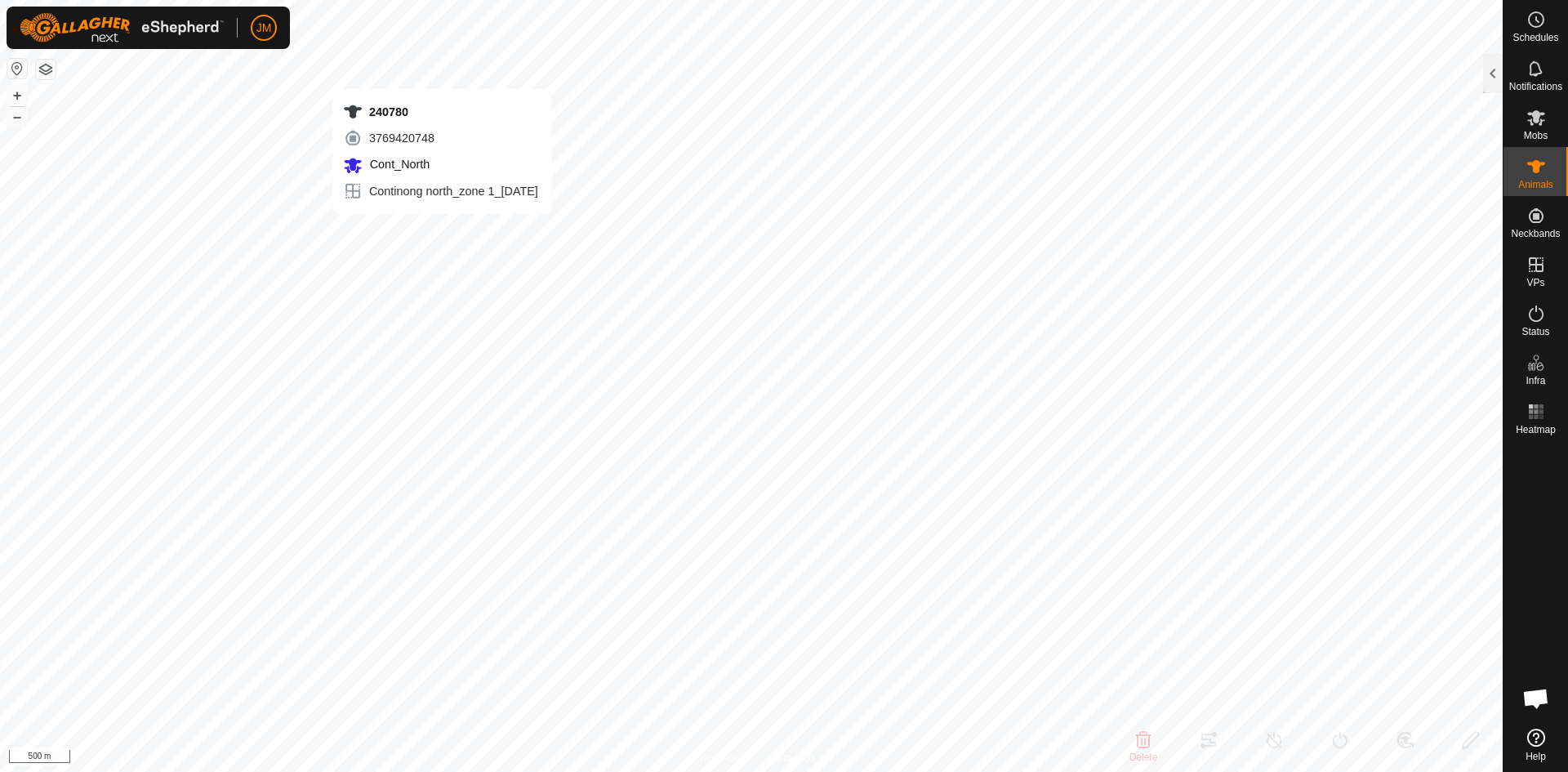
type input "-"
type input "21638"
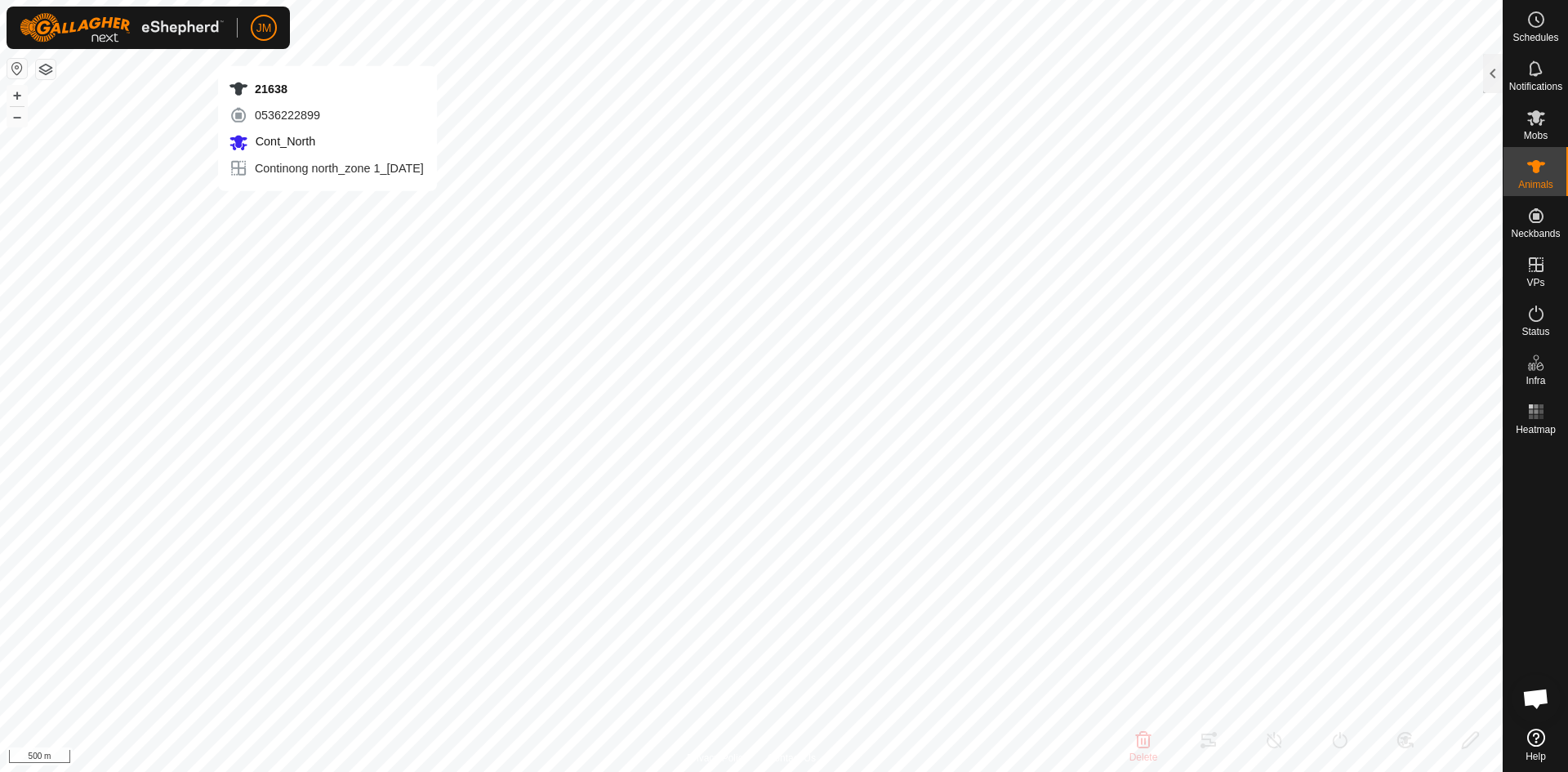
type input "-"
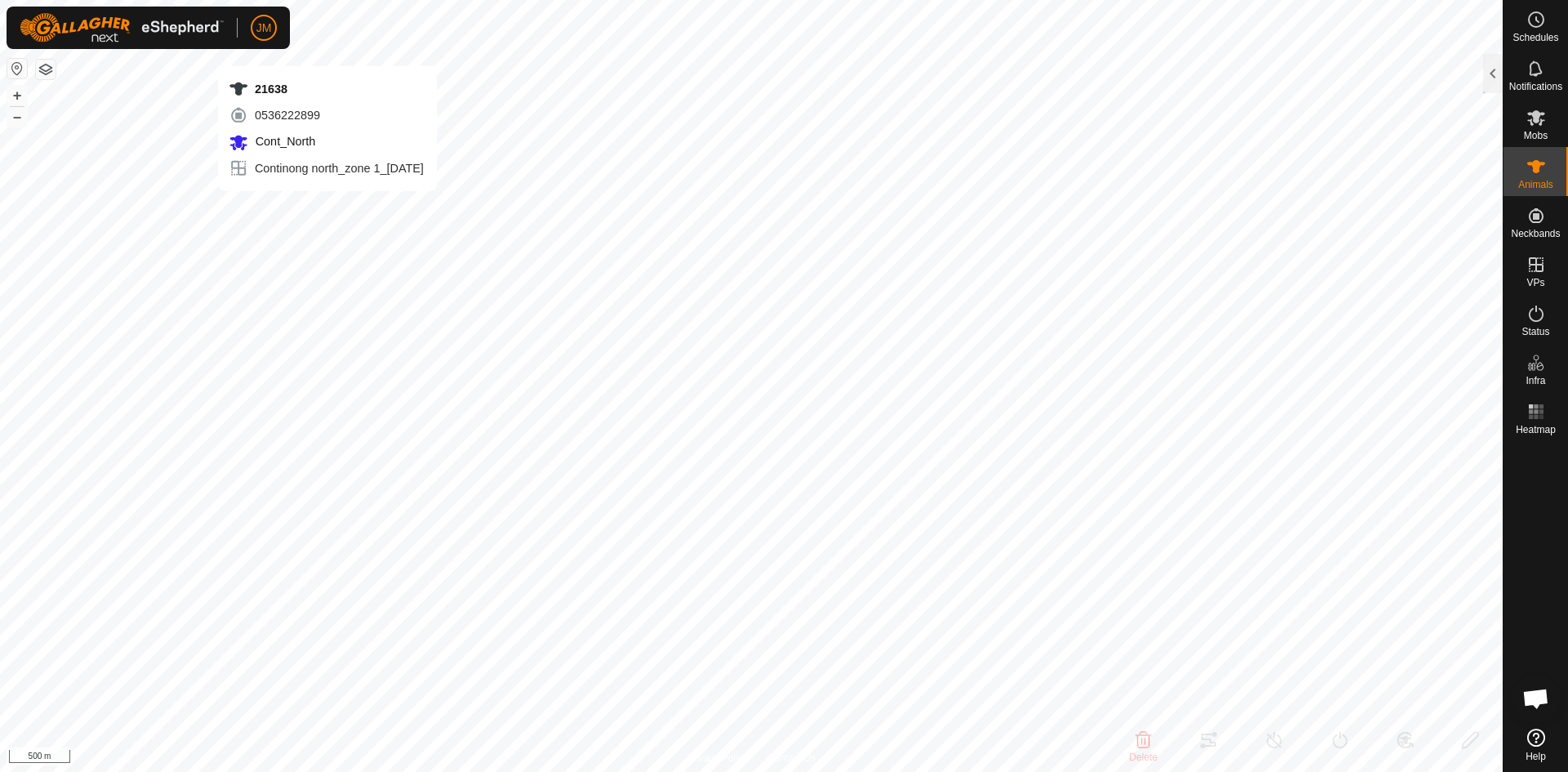
type input "-"
type input "240780"
type input "-"
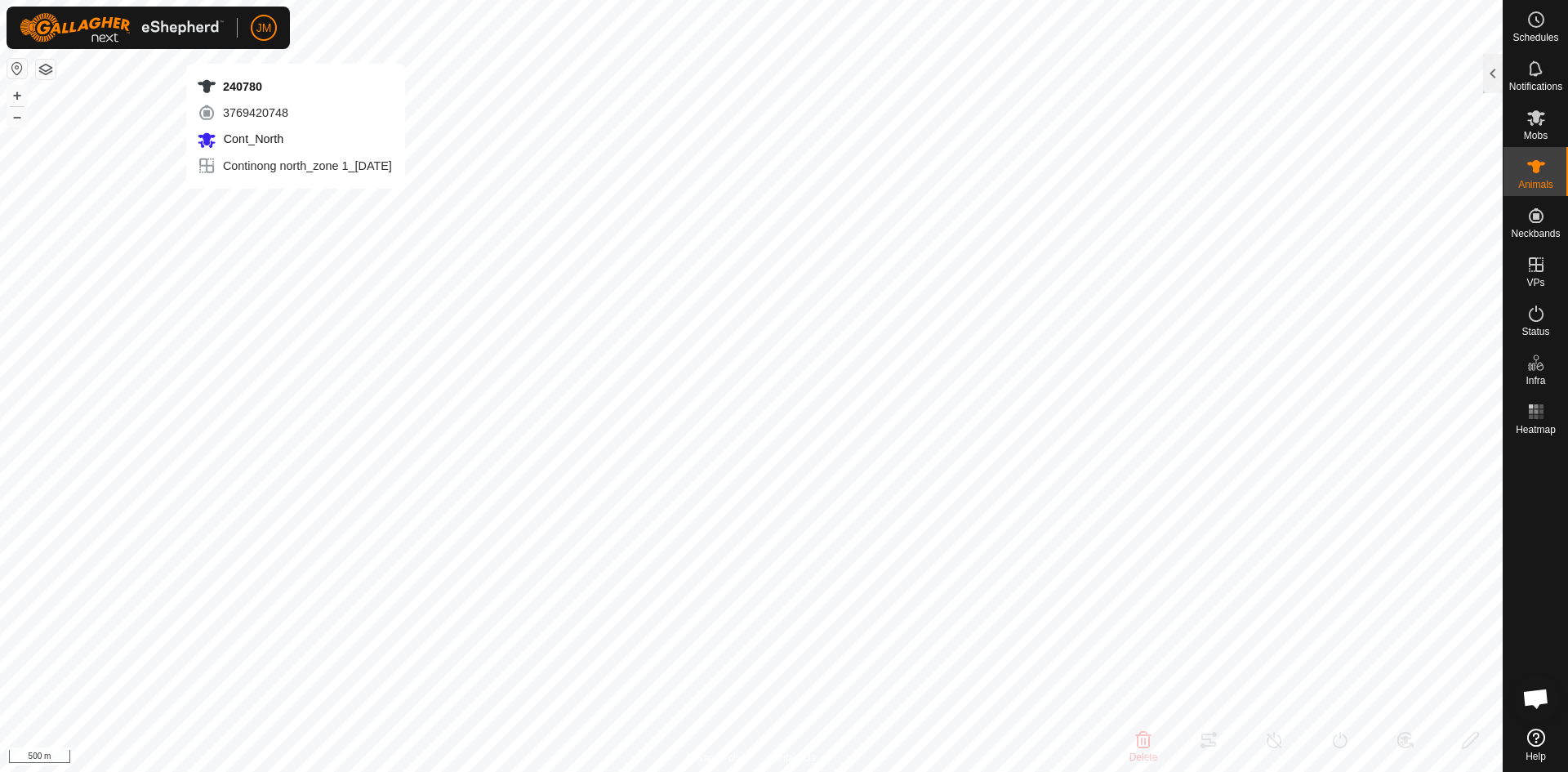
type input "-"
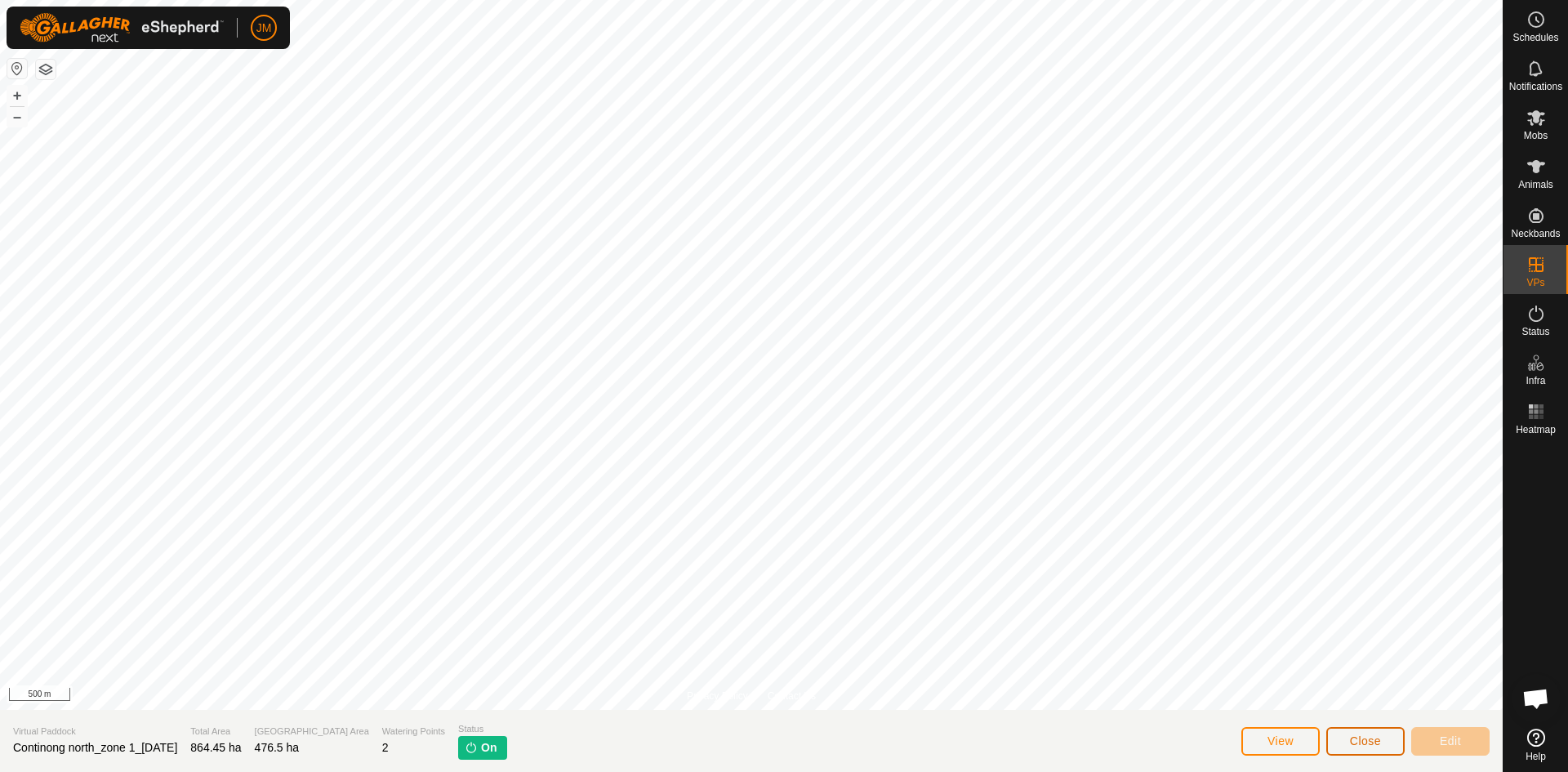
click at [1367, 749] on button "Close" at bounding box center [1365, 741] width 79 height 29
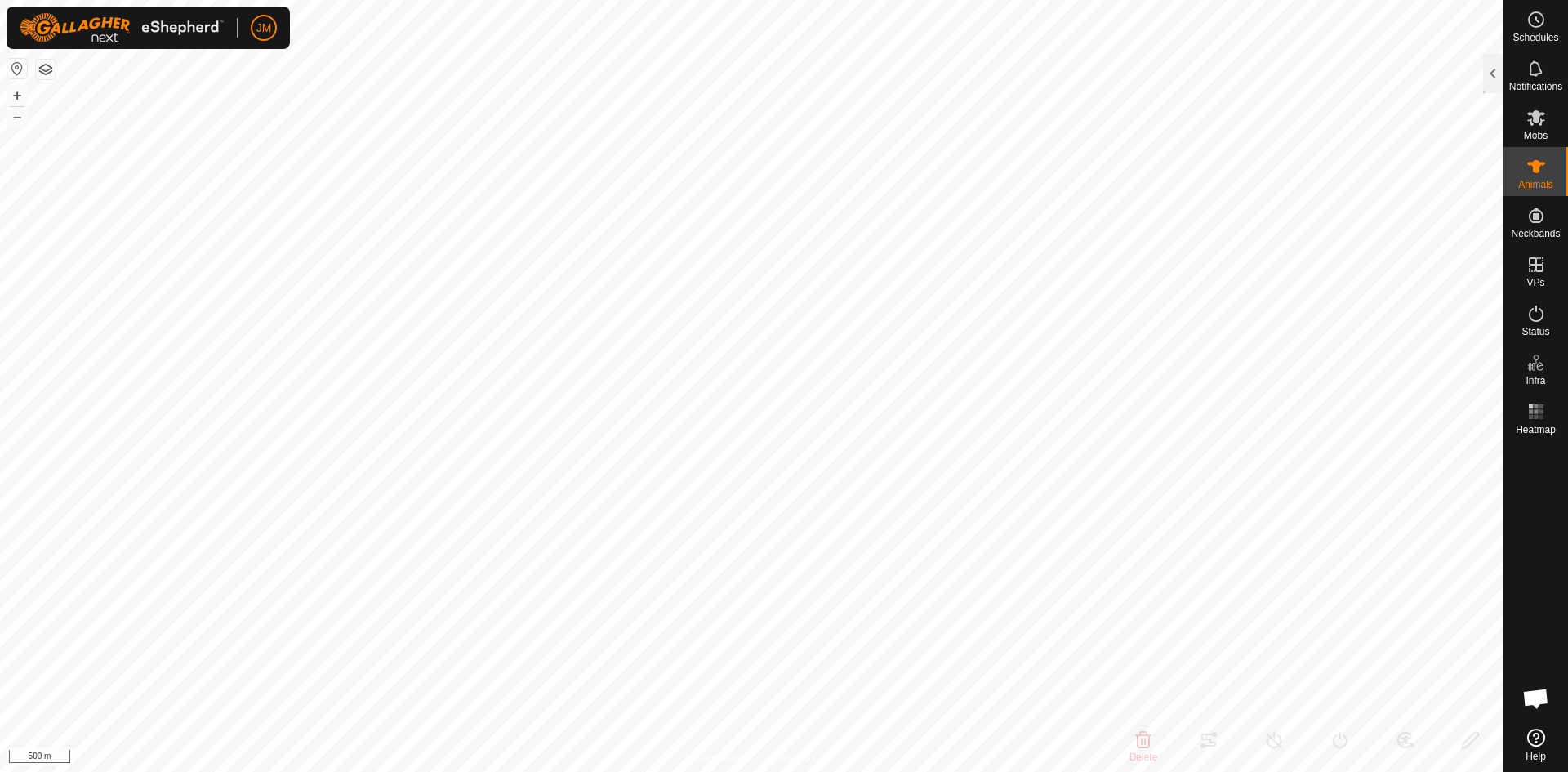
type input "240780"
type input "-"
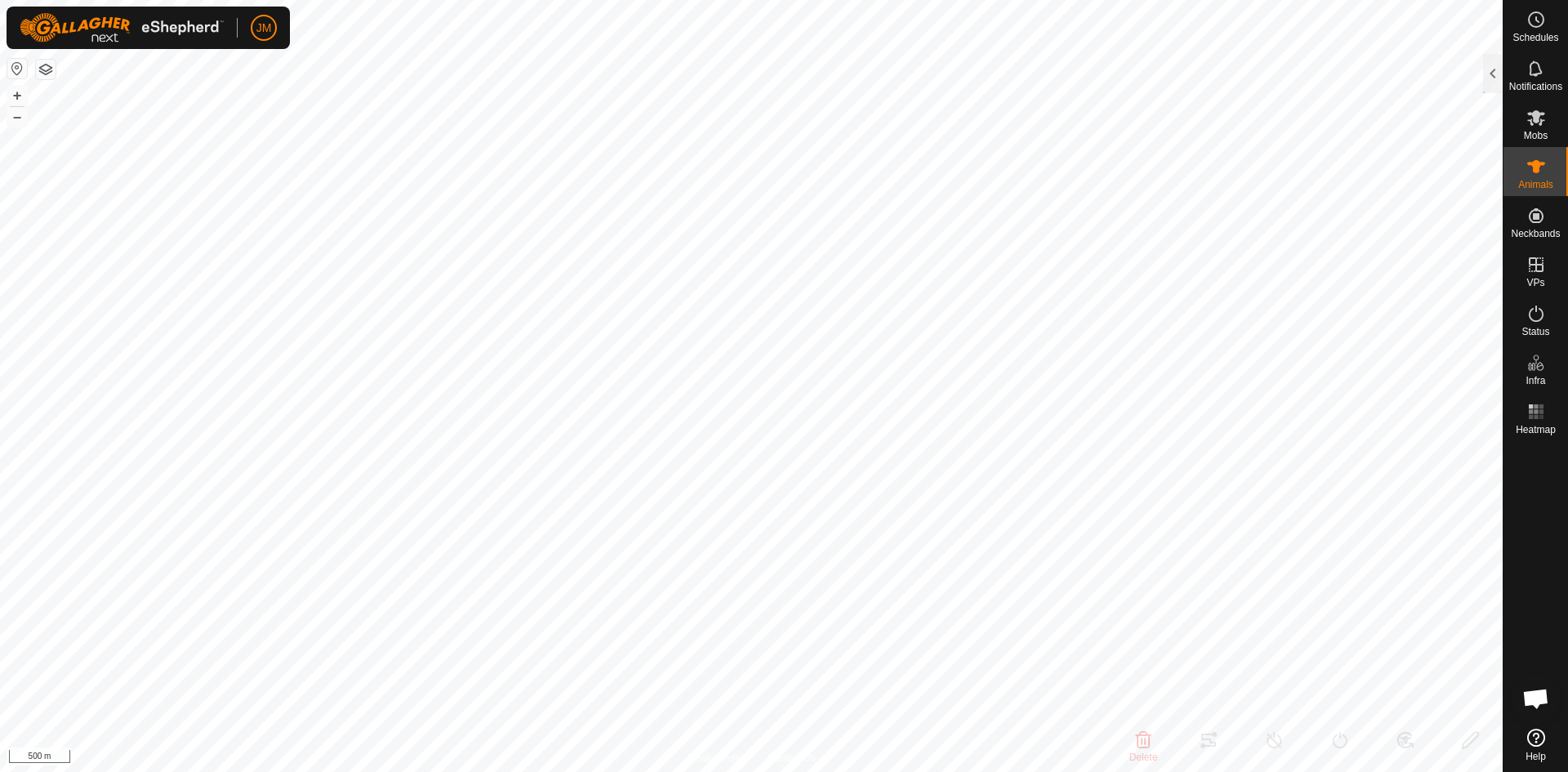
type input "-"
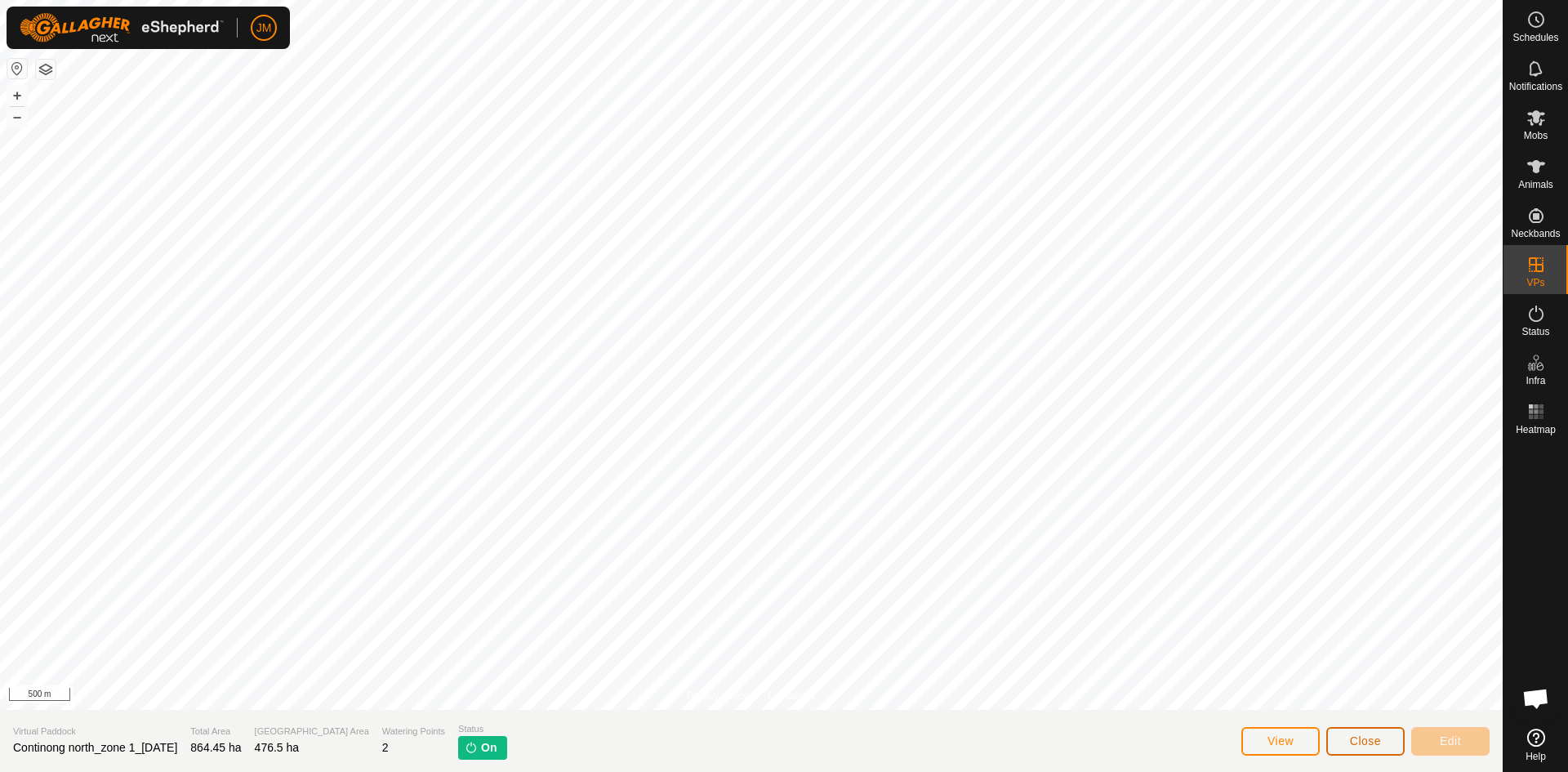
click at [1353, 748] on button "Close" at bounding box center [1365, 741] width 79 height 29
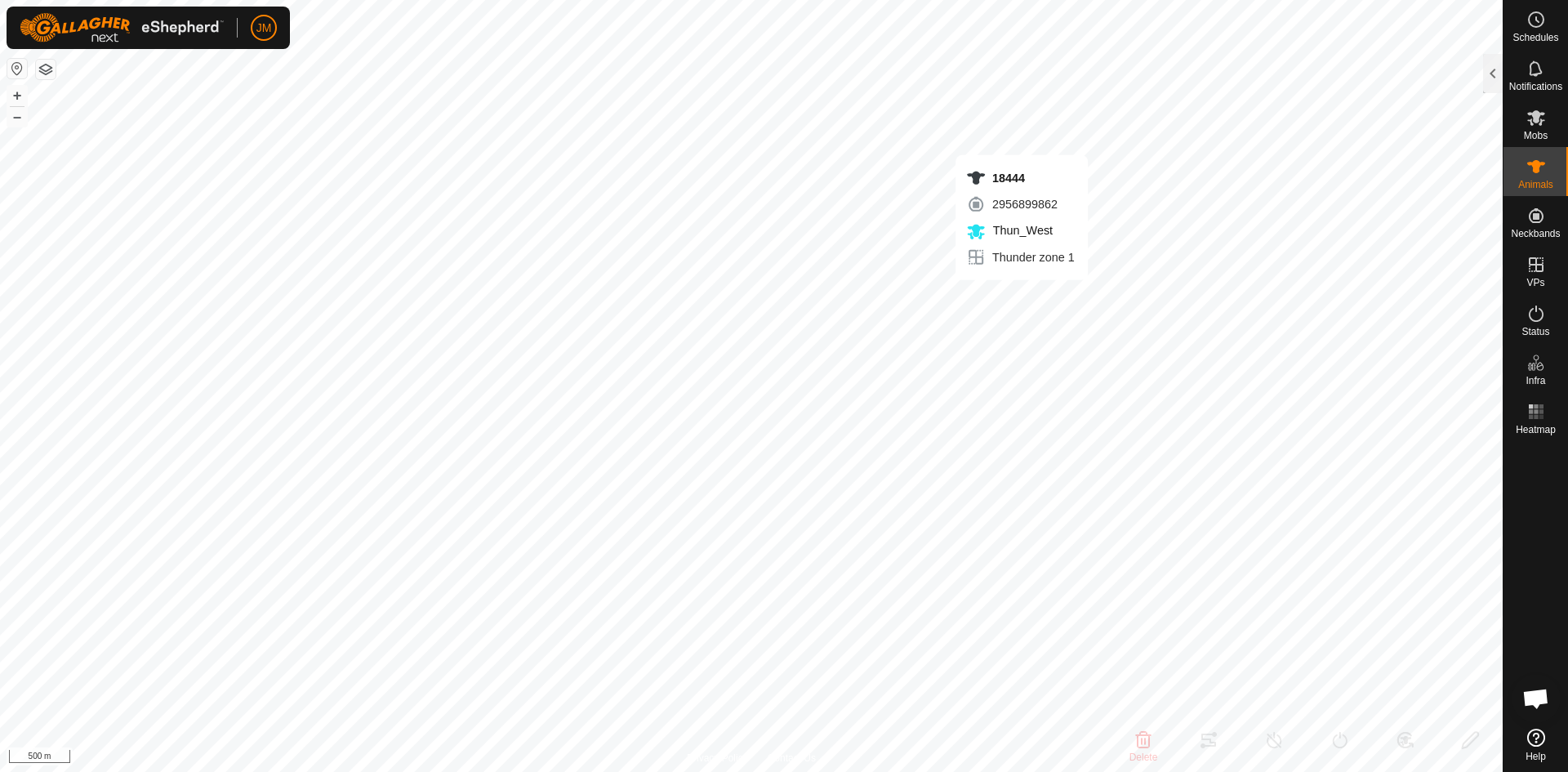
type input "18444"
type input "-"
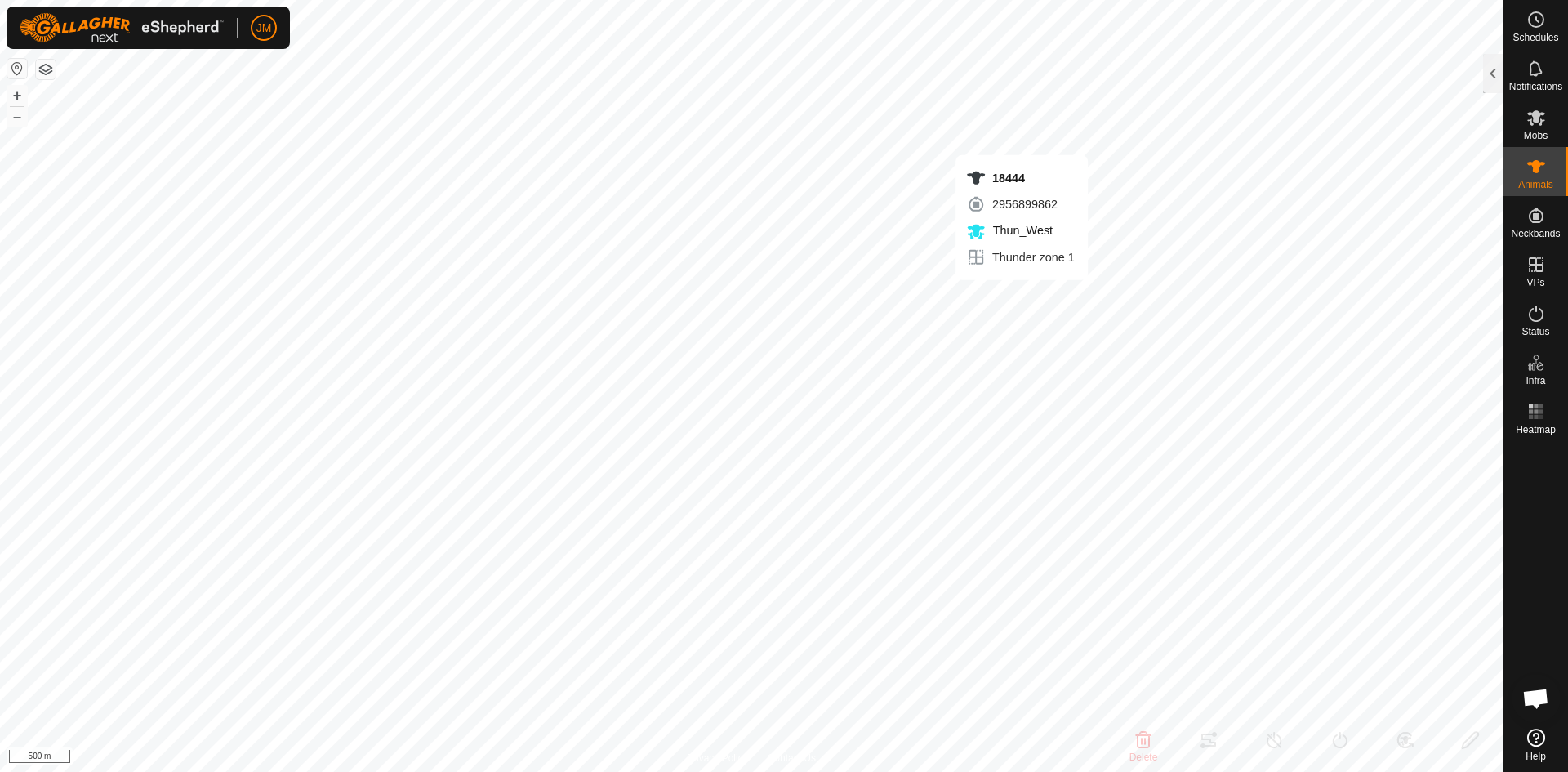
type input "-"
type input "18357"
type input "-"
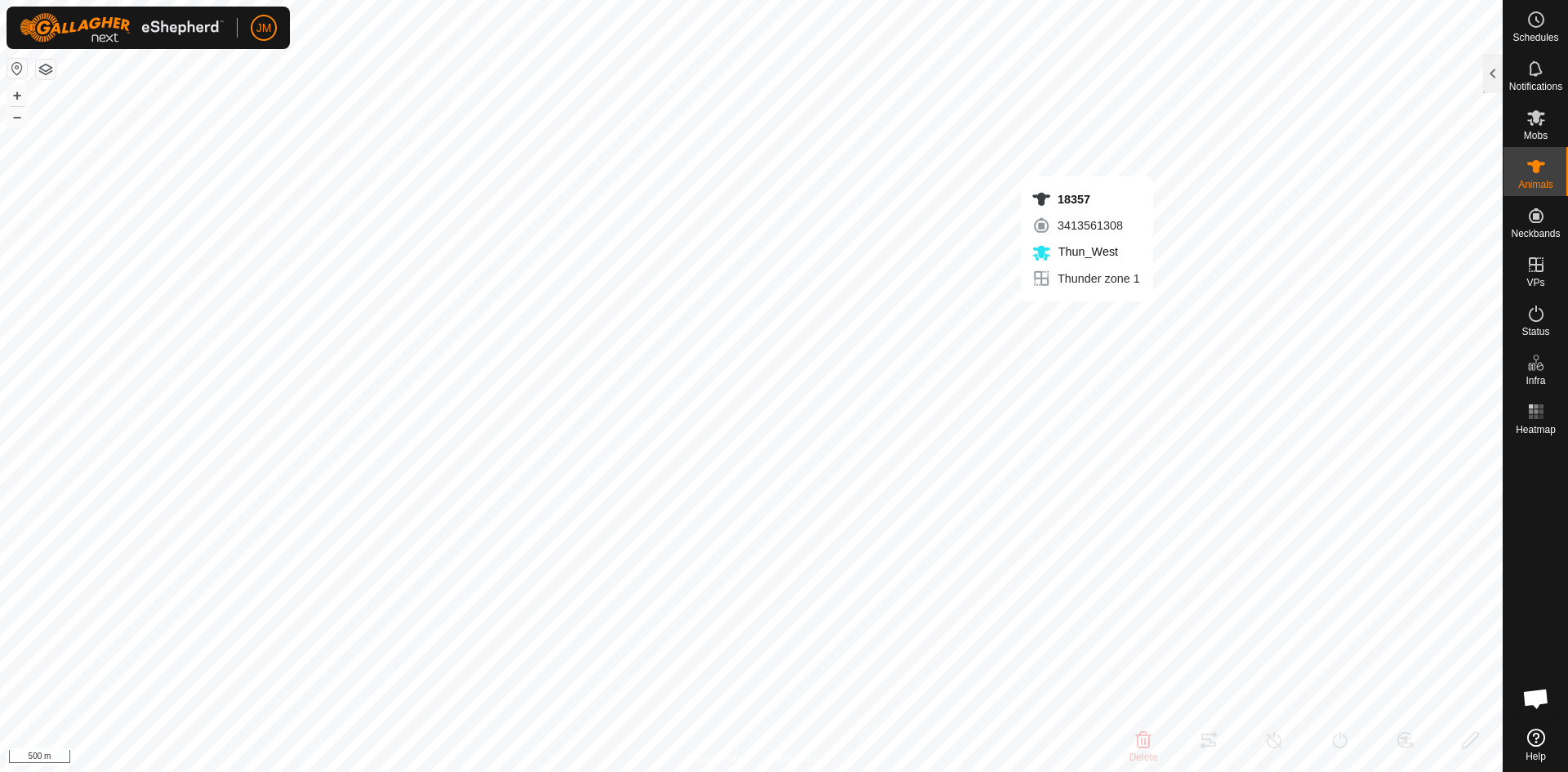
type input "-"
type input "220437"
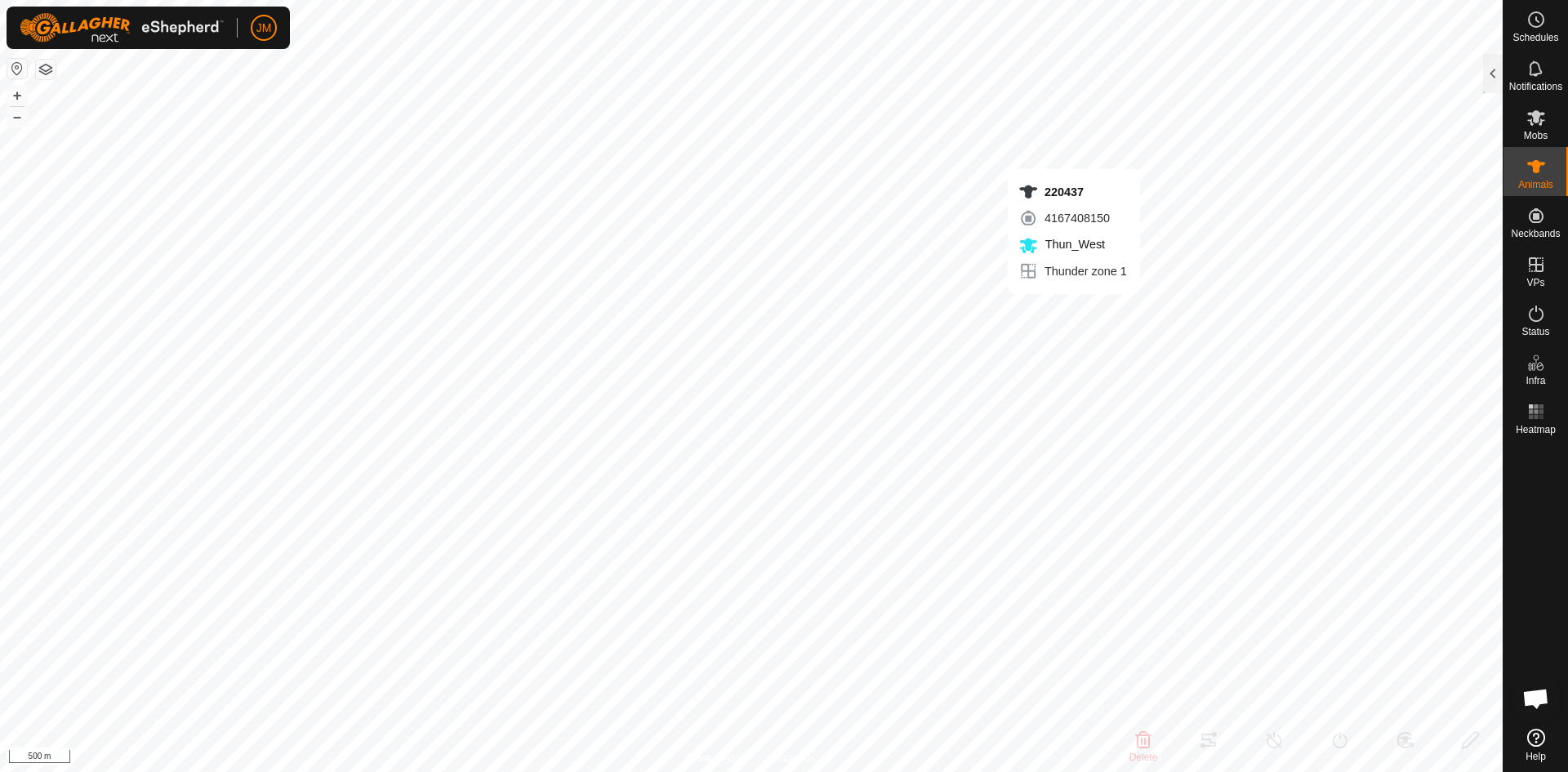
type input "-"
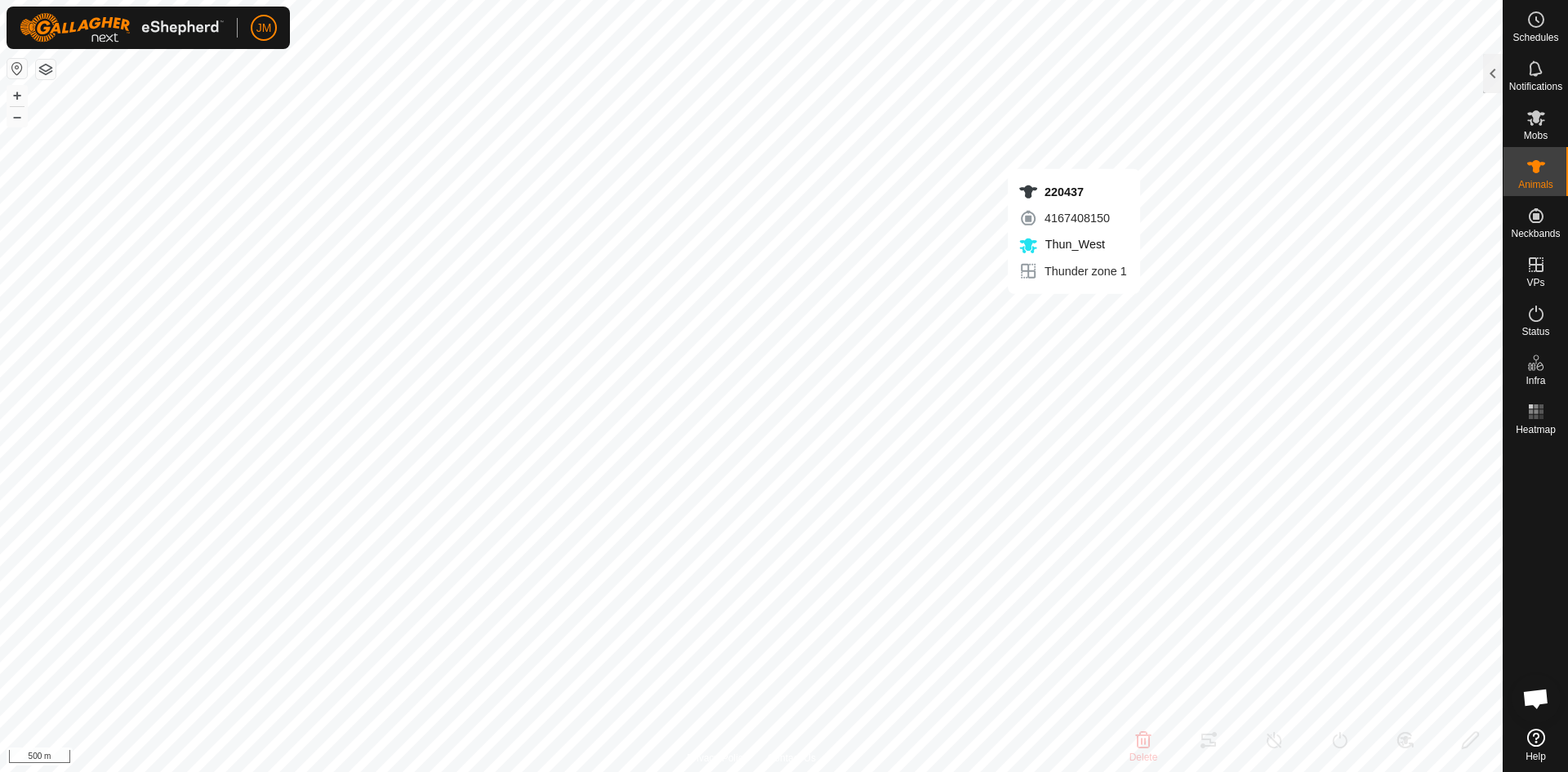
type input "-"
type input "18838"
type input "-"
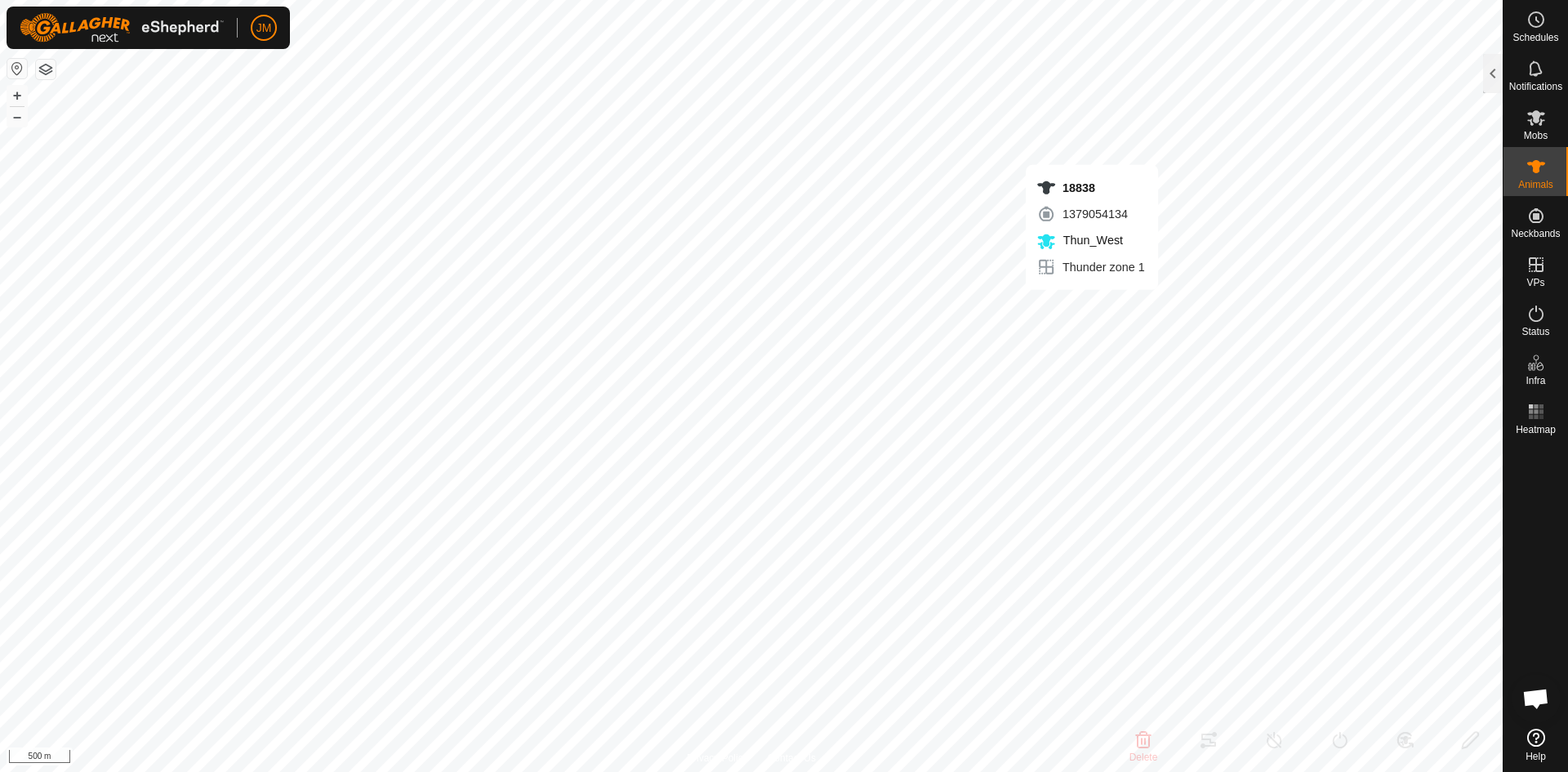
type input "-"
type input "18357"
type input "-"
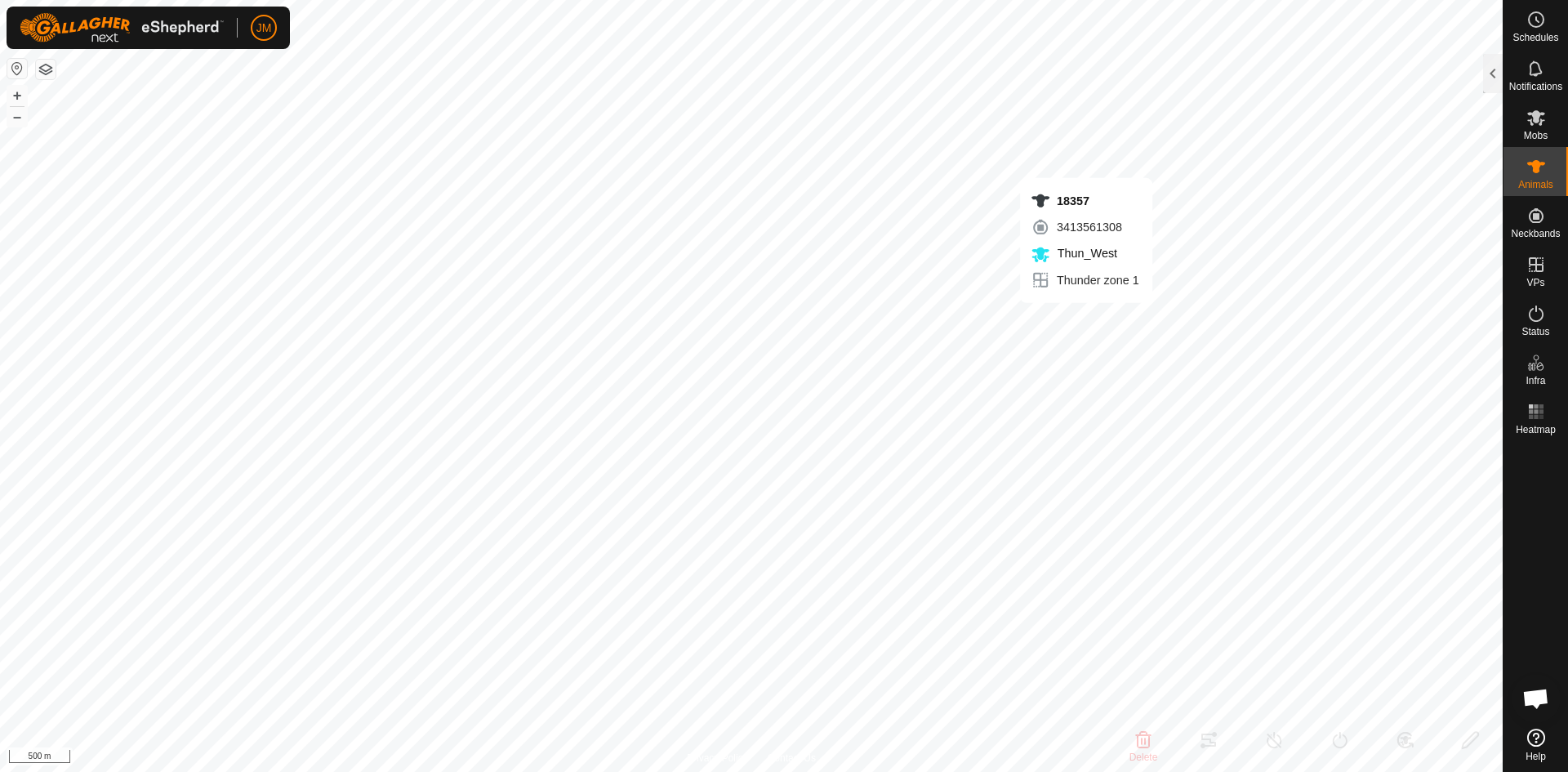
type input "-"
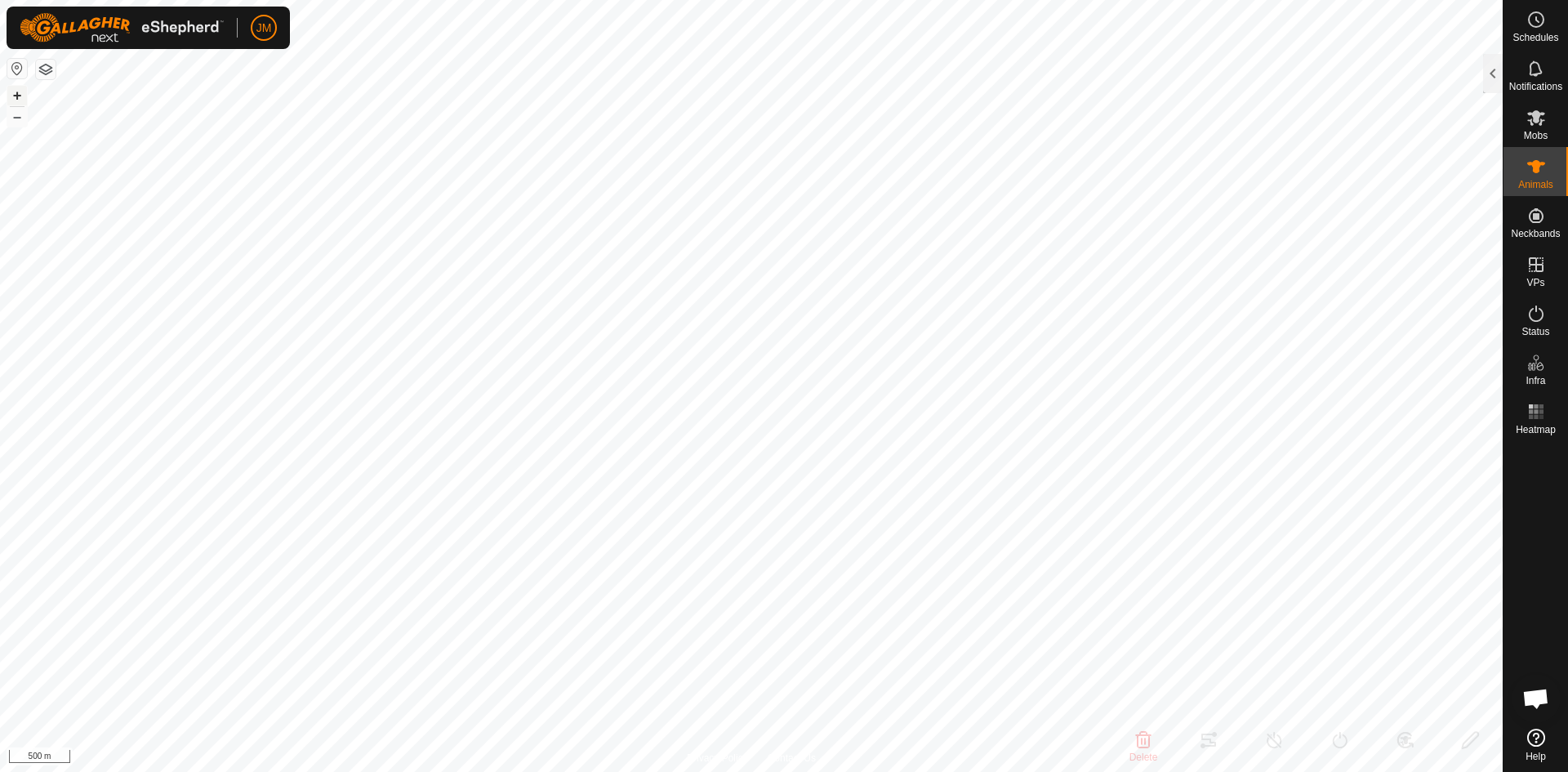
click at [17, 92] on button "+" at bounding box center [17, 95] width 19 height 19
click at [834, 771] on html "JM Schedules Notifications Mobs Animals Neckbands VPs Status Infra Heatmap Help…" at bounding box center [784, 386] width 1568 height 772
type input "240780"
type input "-"
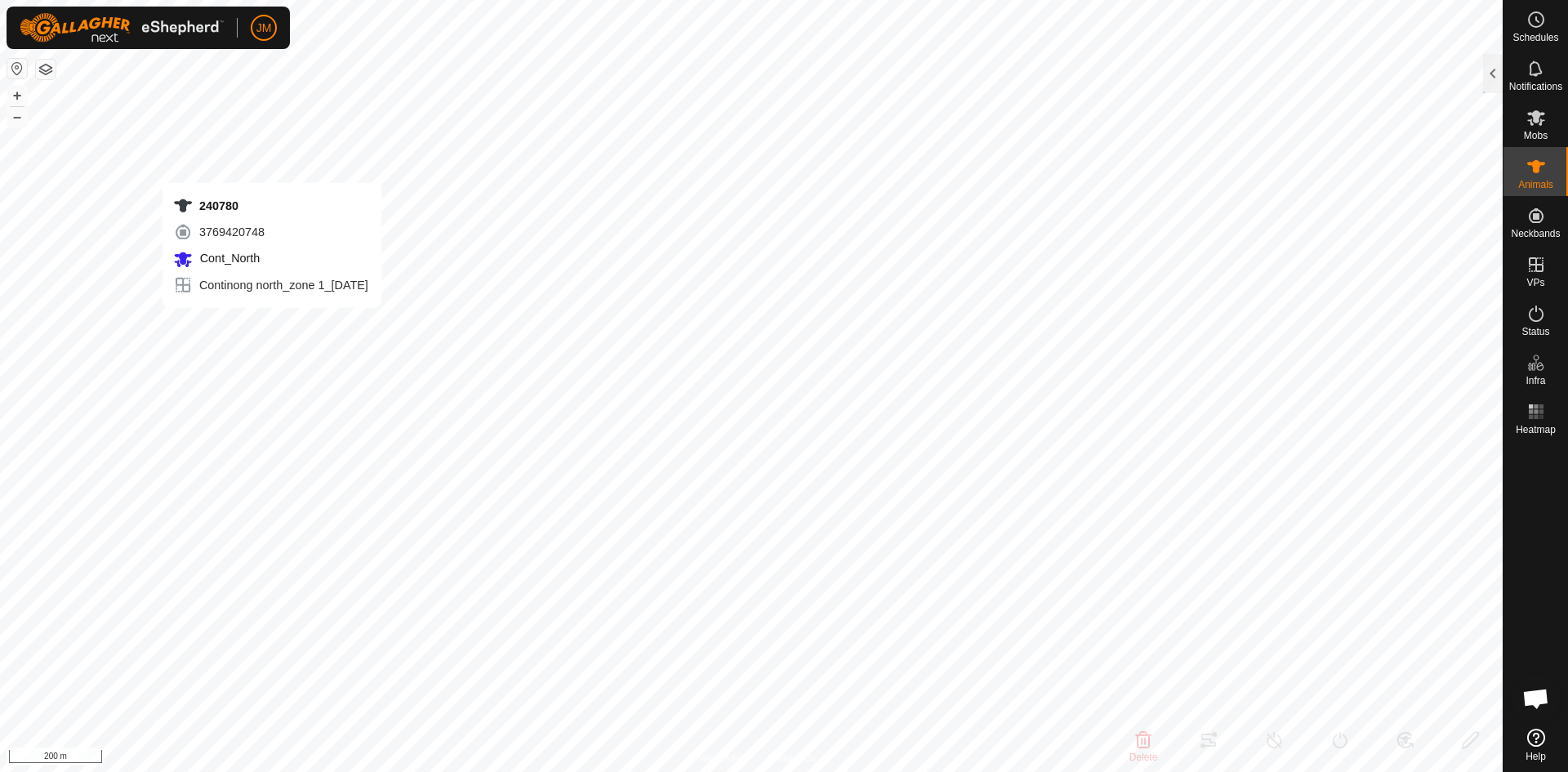
type input "-"
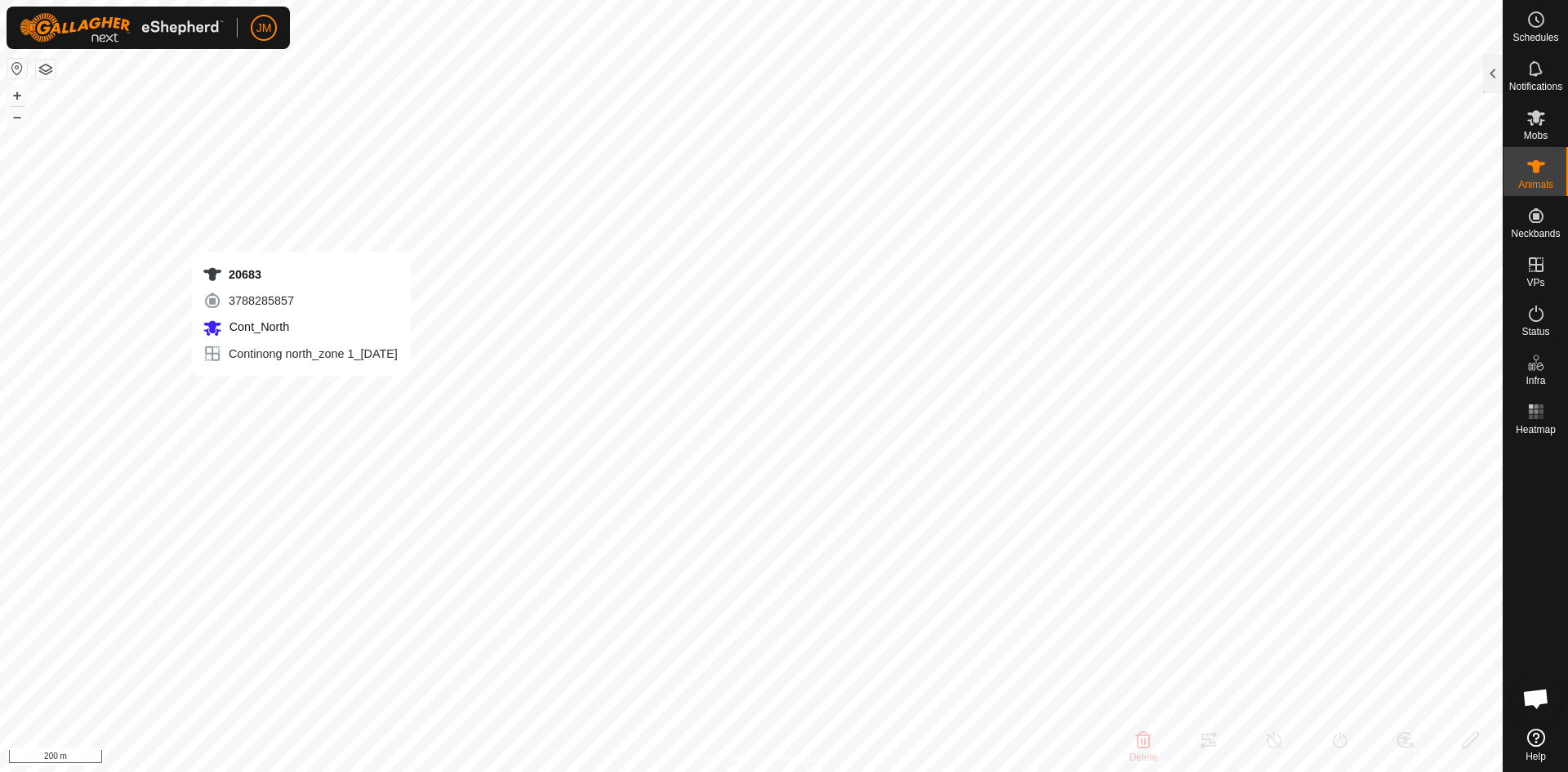
type input "20683"
type input "-"
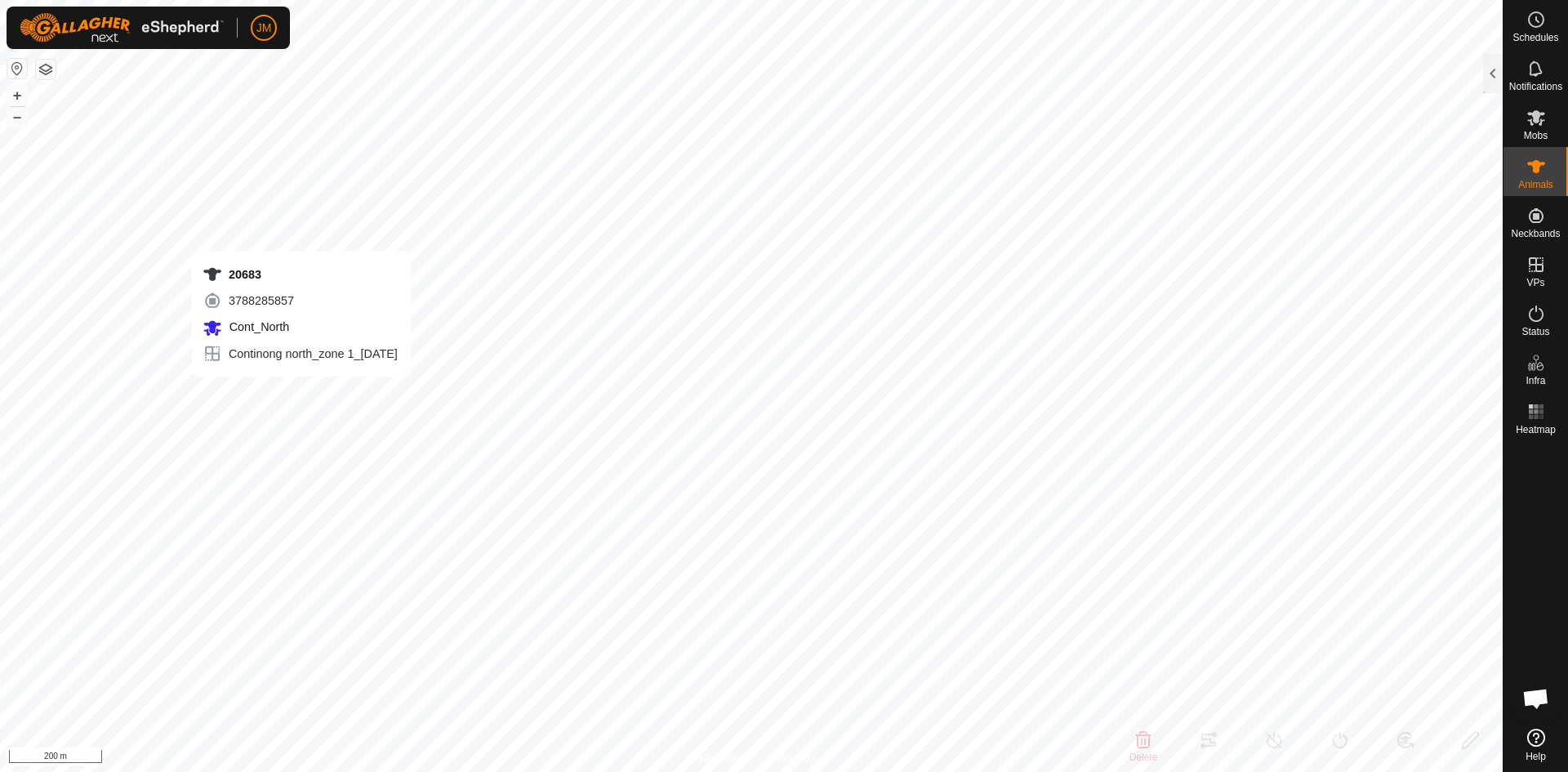
type input "-"
click at [15, 116] on button "–" at bounding box center [17, 116] width 19 height 19
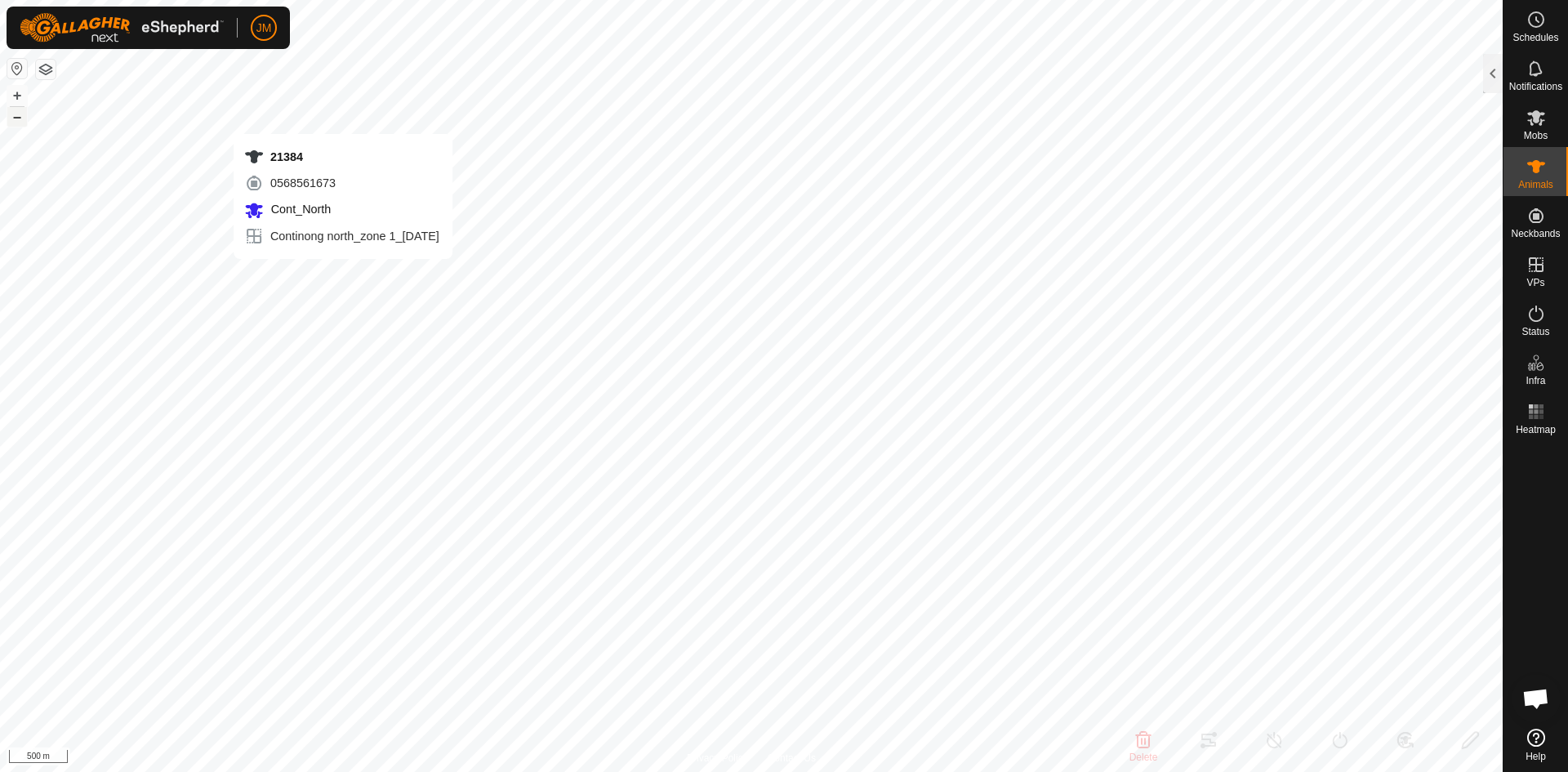
type input "21384"
type input "-"
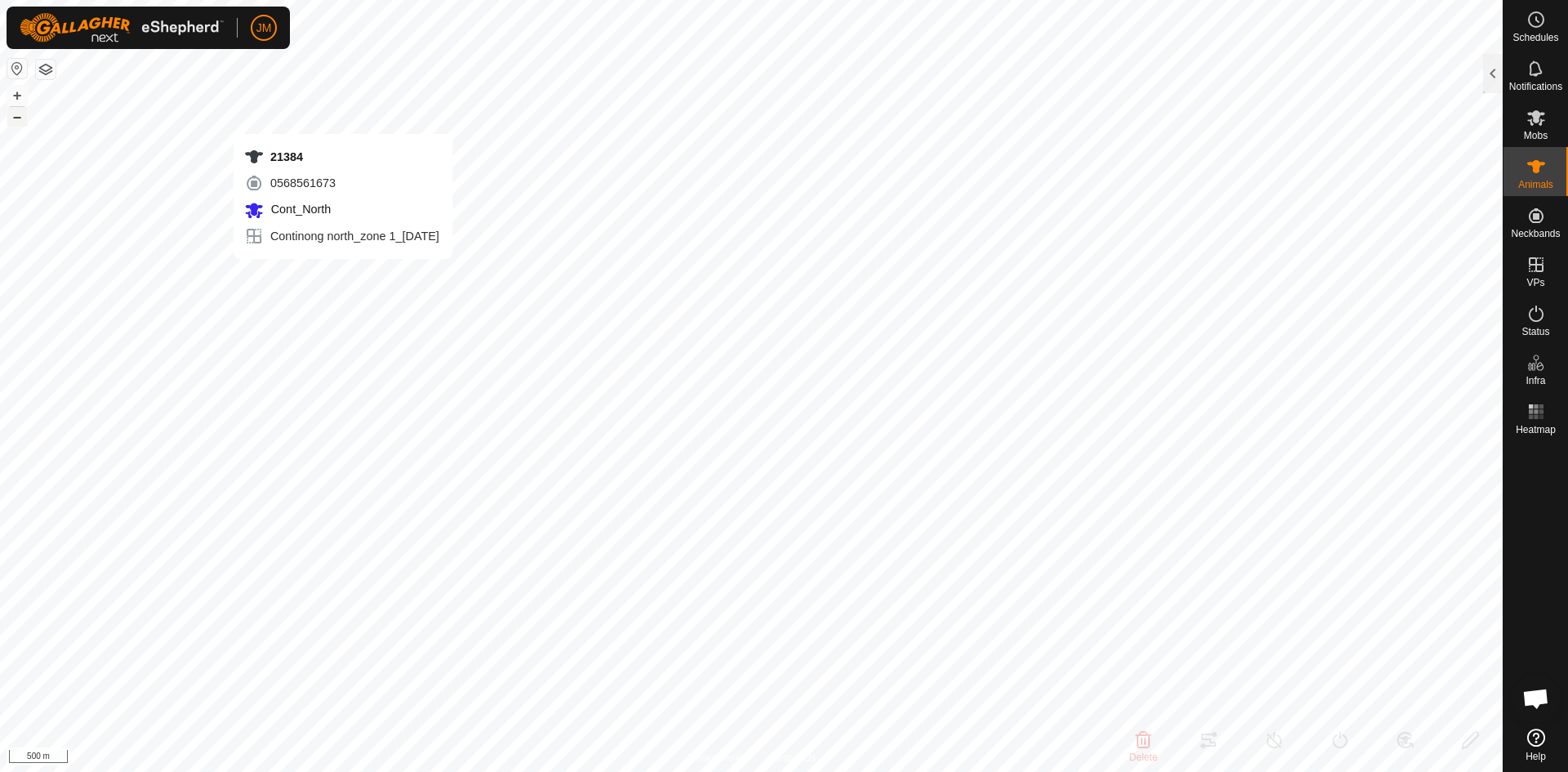
type input "-"
type input "240780"
type input "-"
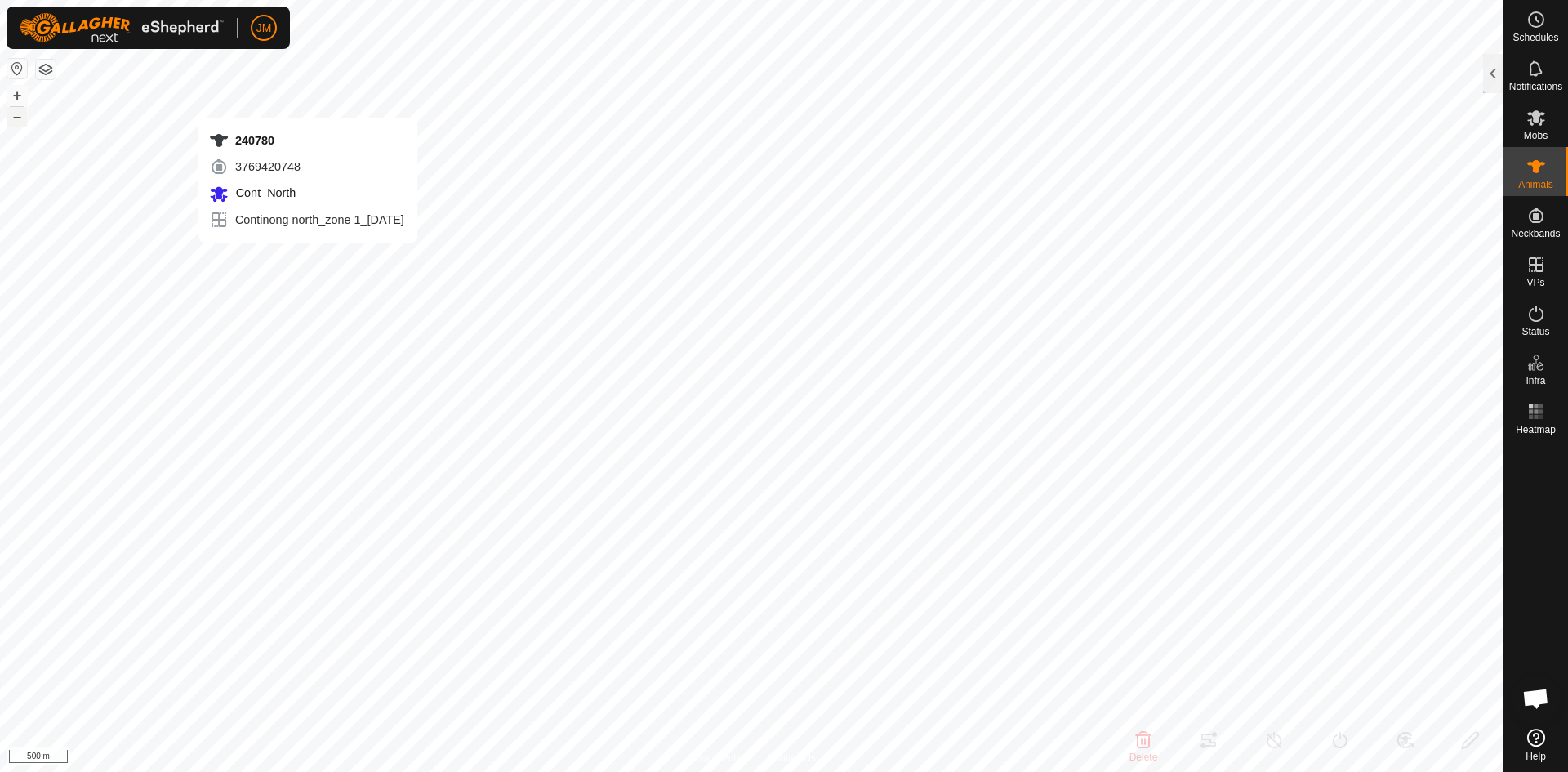
type input "-"
